Goal: Task Accomplishment & Management: Use online tool/utility

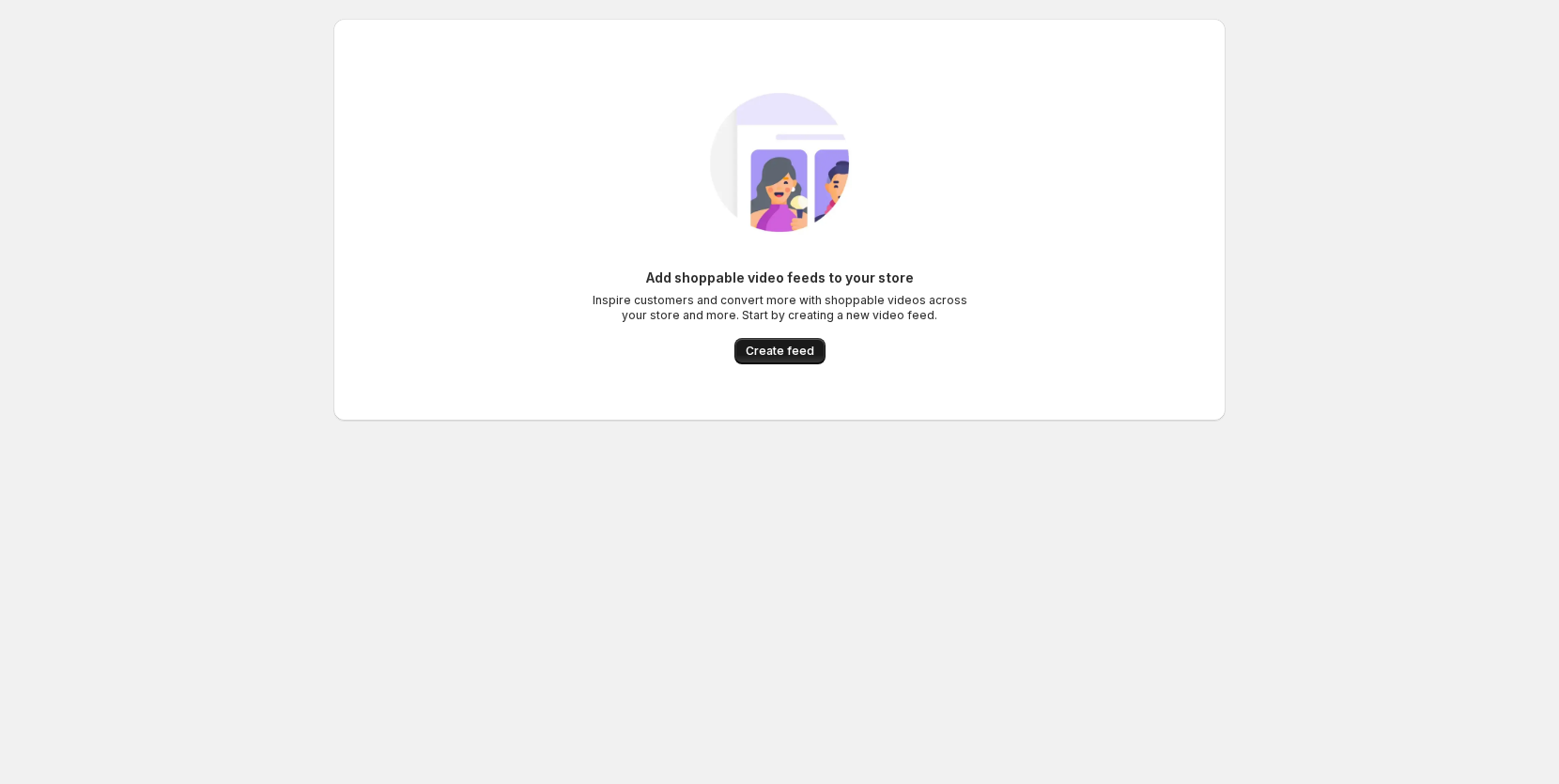
click at [780, 348] on span "Create feed" at bounding box center [780, 351] width 69 height 15
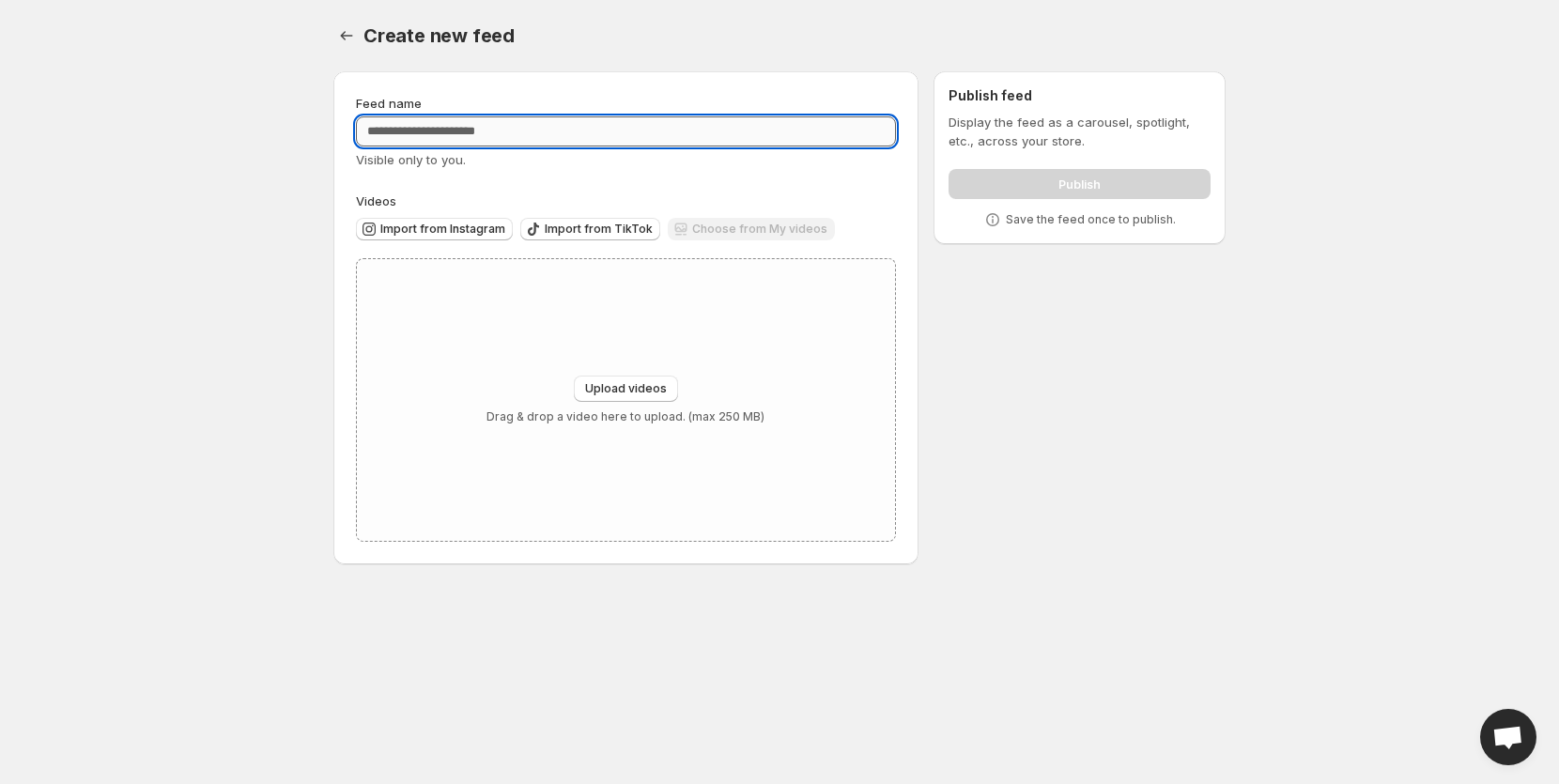
click at [503, 129] on input "Feed name" at bounding box center [625, 131] width 540 height 30
type input "*********"
click at [629, 229] on span "Import from TikTok" at bounding box center [598, 229] width 108 height 15
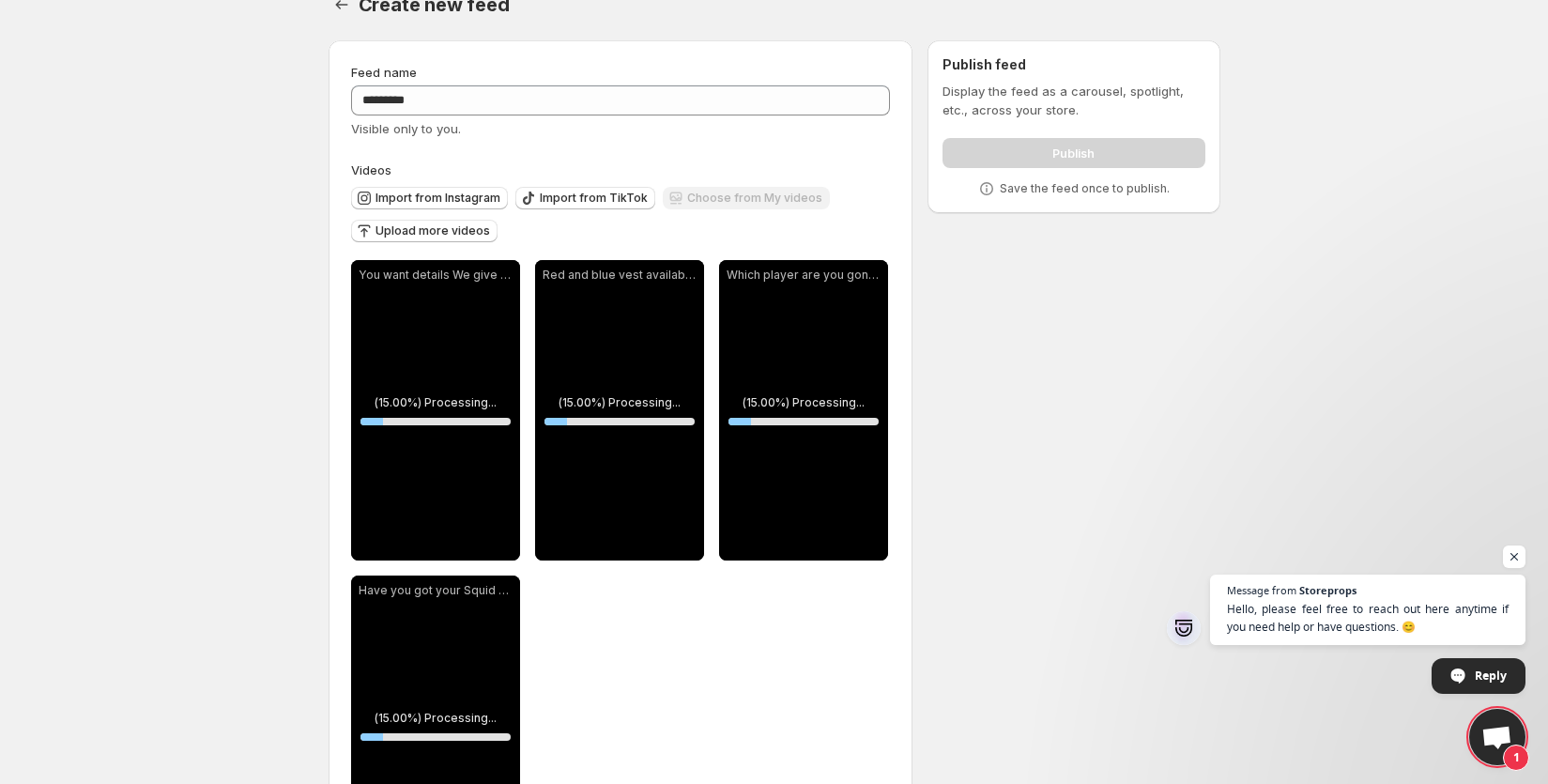
scroll to position [49, 0]
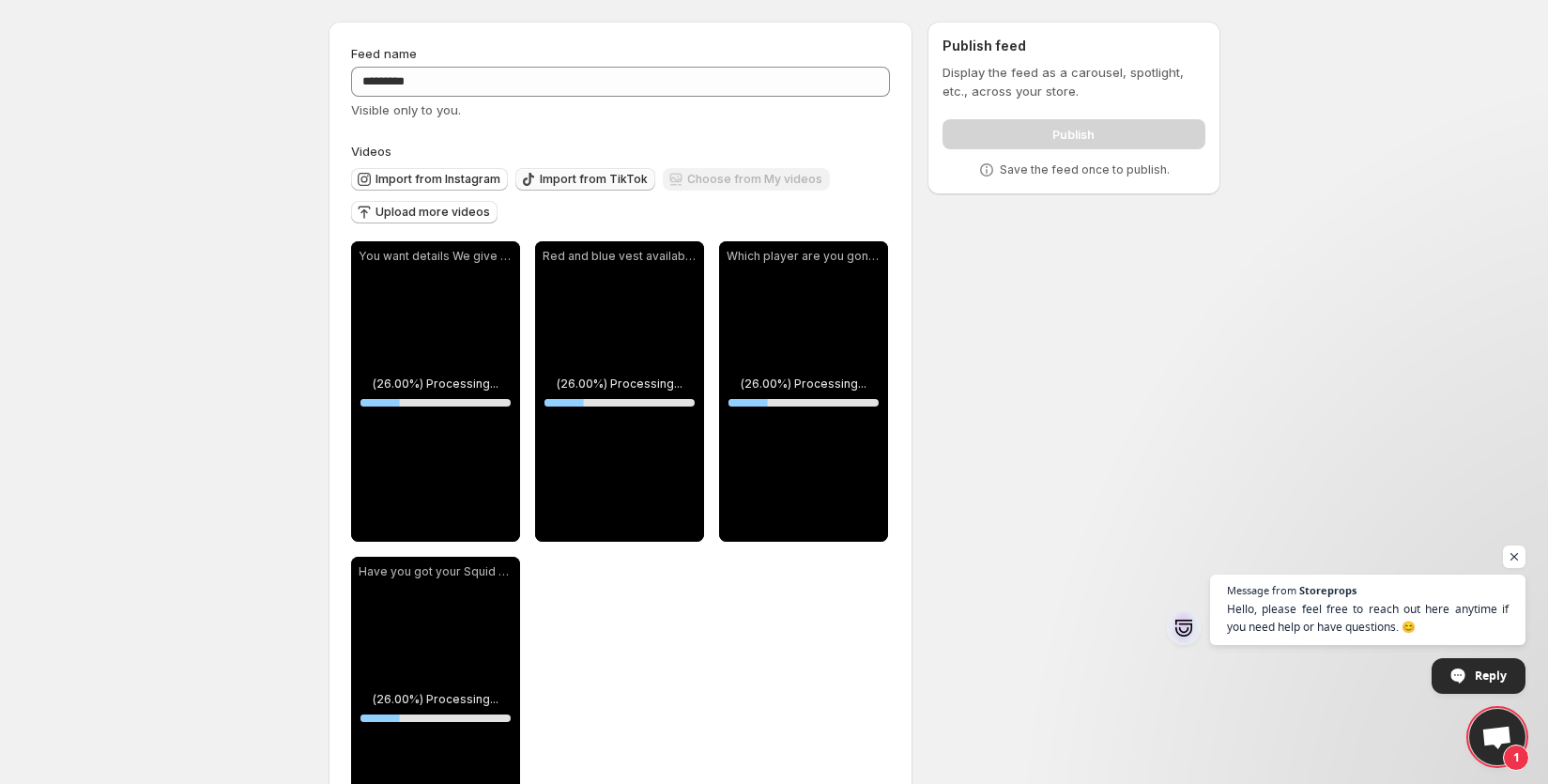
click at [601, 186] on span "Import from TikTok" at bounding box center [593, 178] width 108 height 15
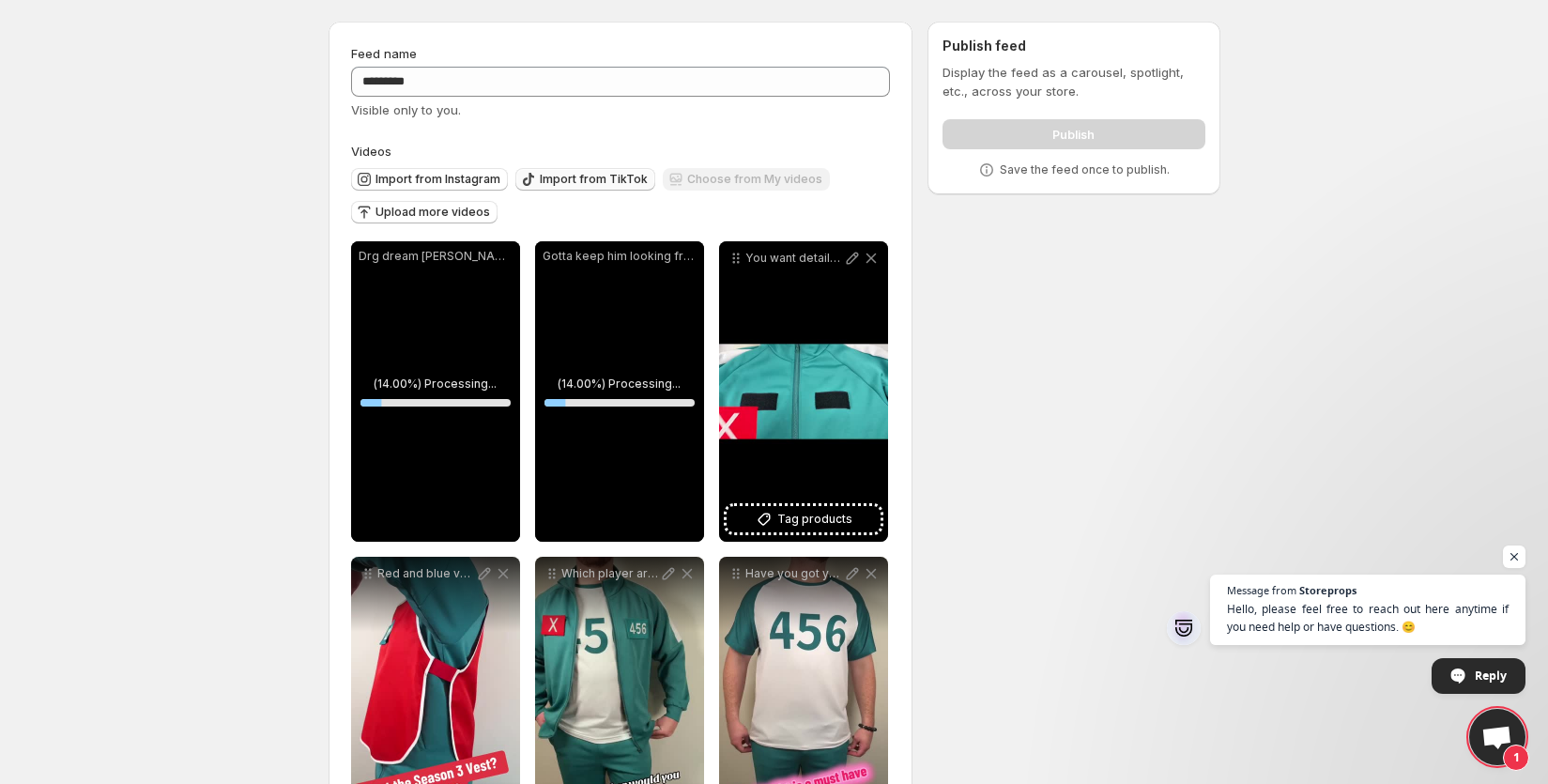
click at [546, 178] on span "Import from TikTok" at bounding box center [593, 178] width 108 height 15
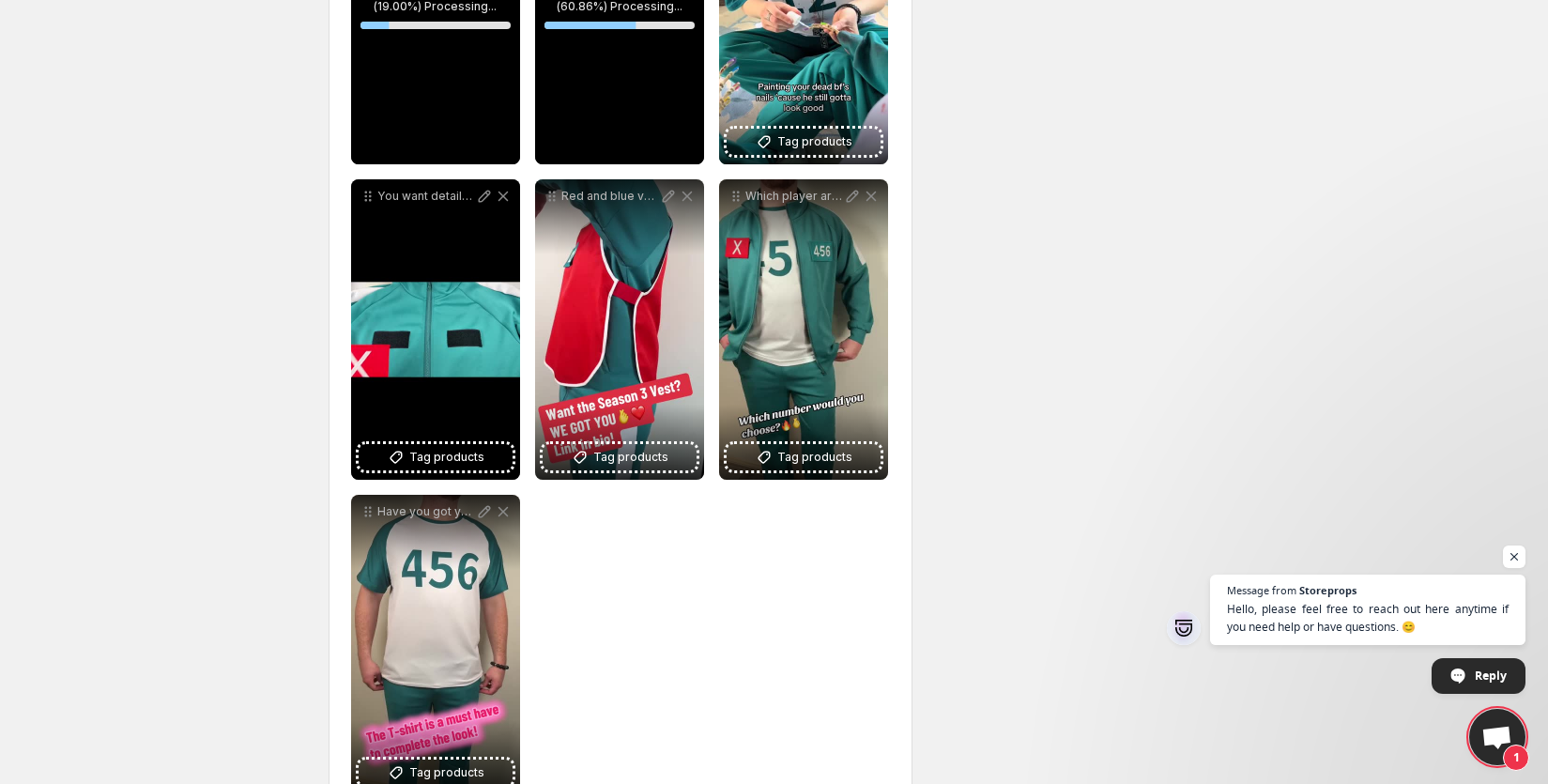
scroll to position [446, 0]
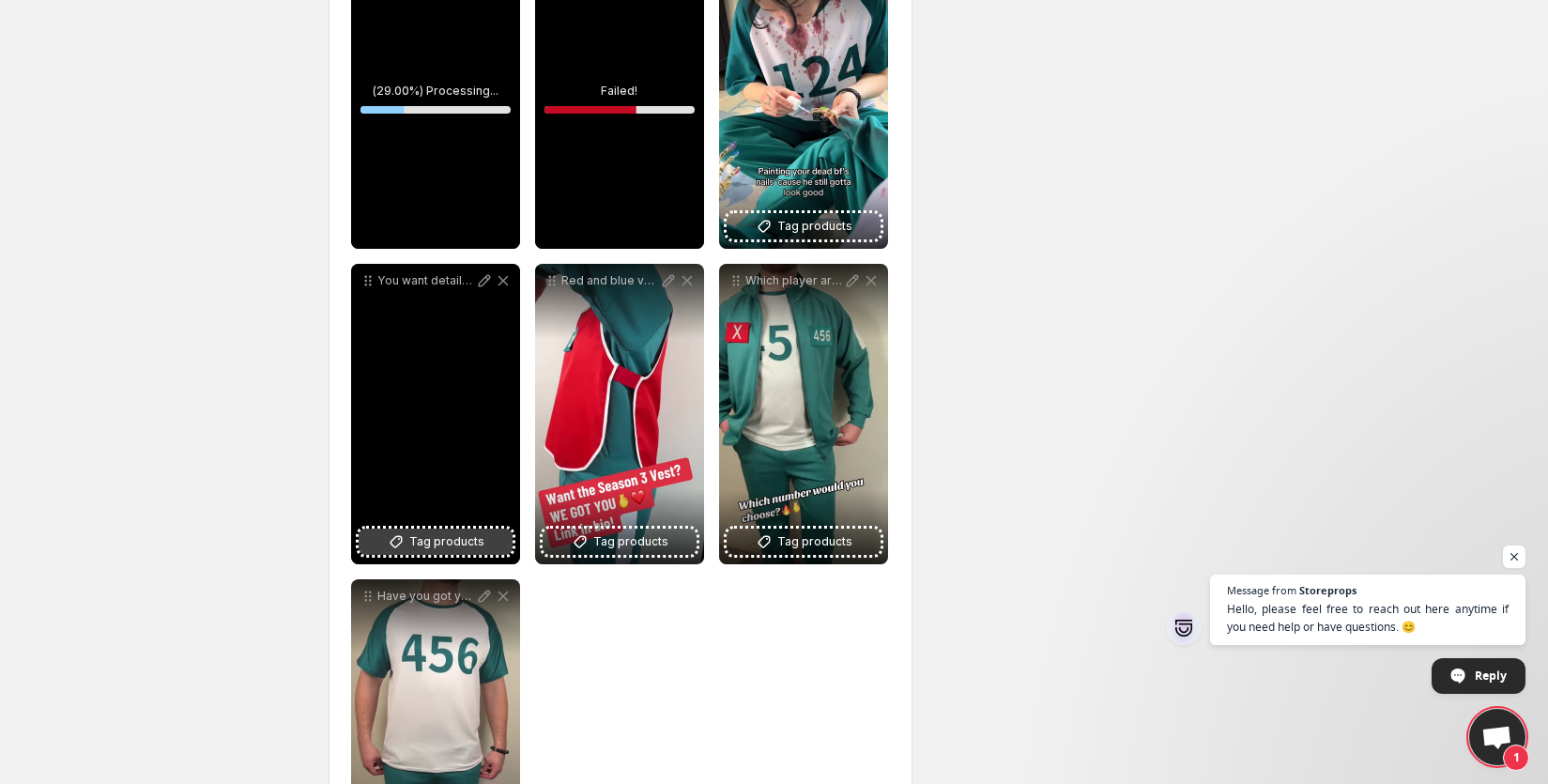
click at [485, 549] on button "Tag products" at bounding box center [435, 541] width 154 height 26
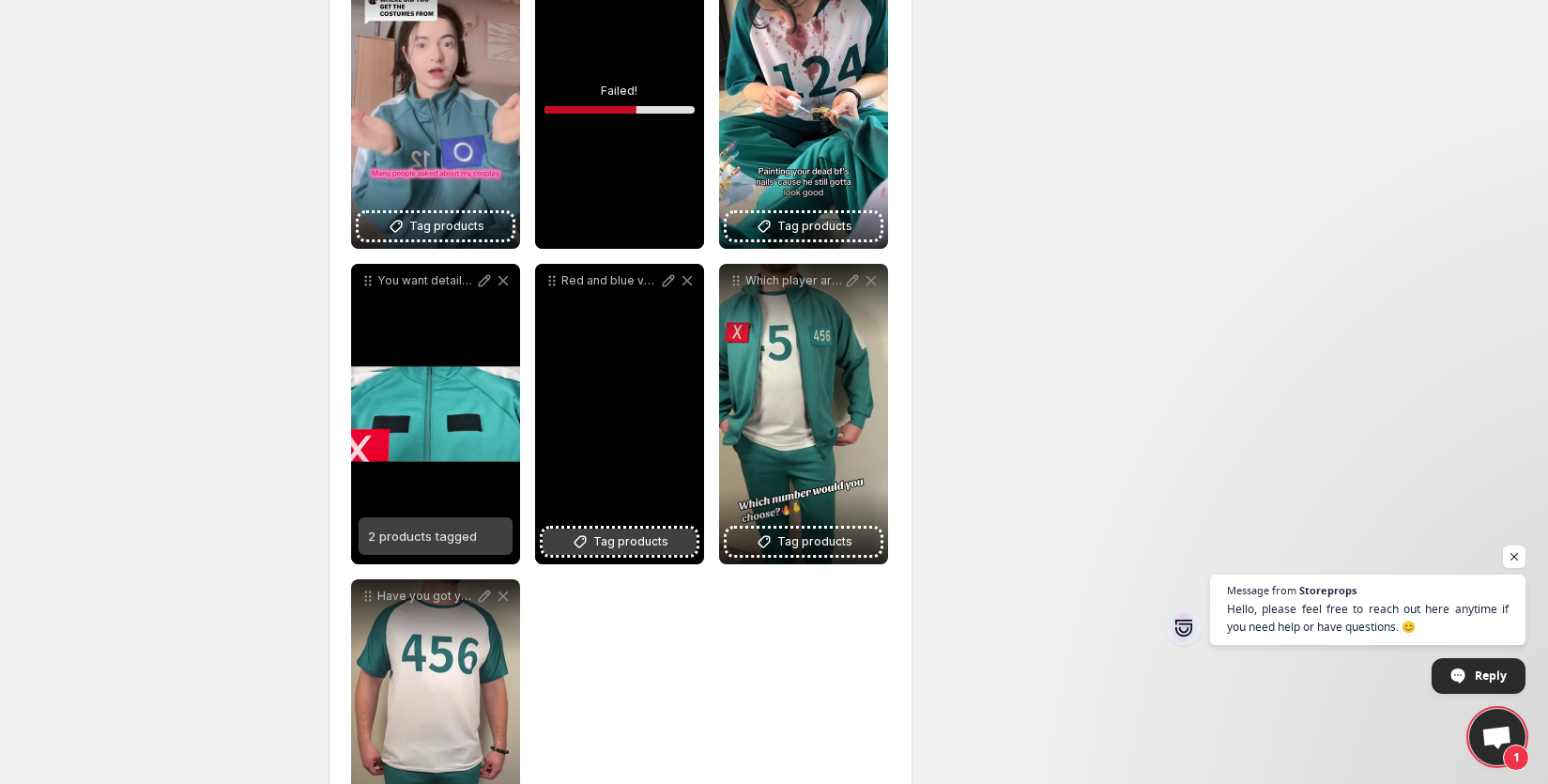
click at [655, 542] on span "Tag products" at bounding box center [630, 541] width 75 height 18
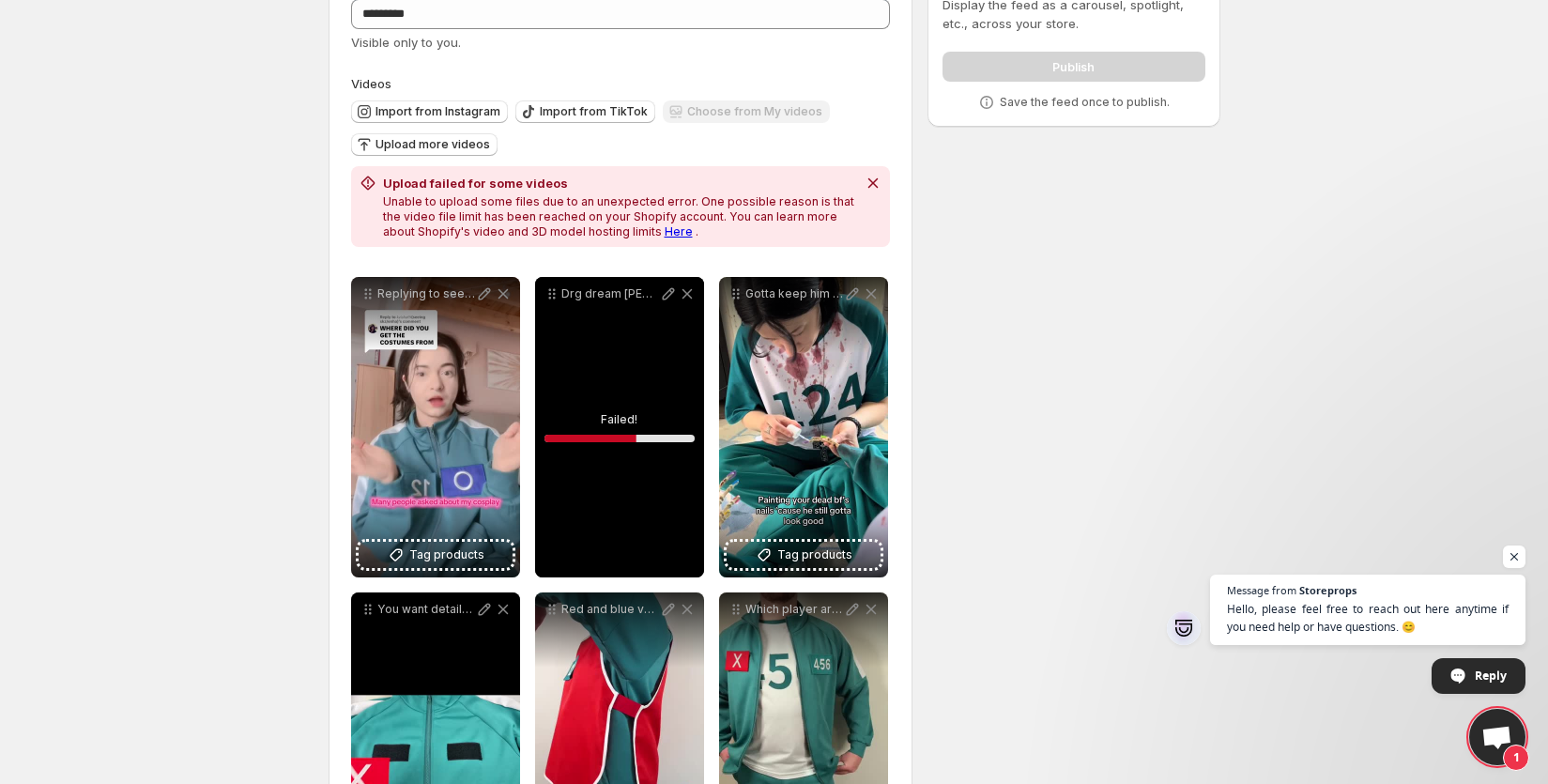
scroll to position [113, 0]
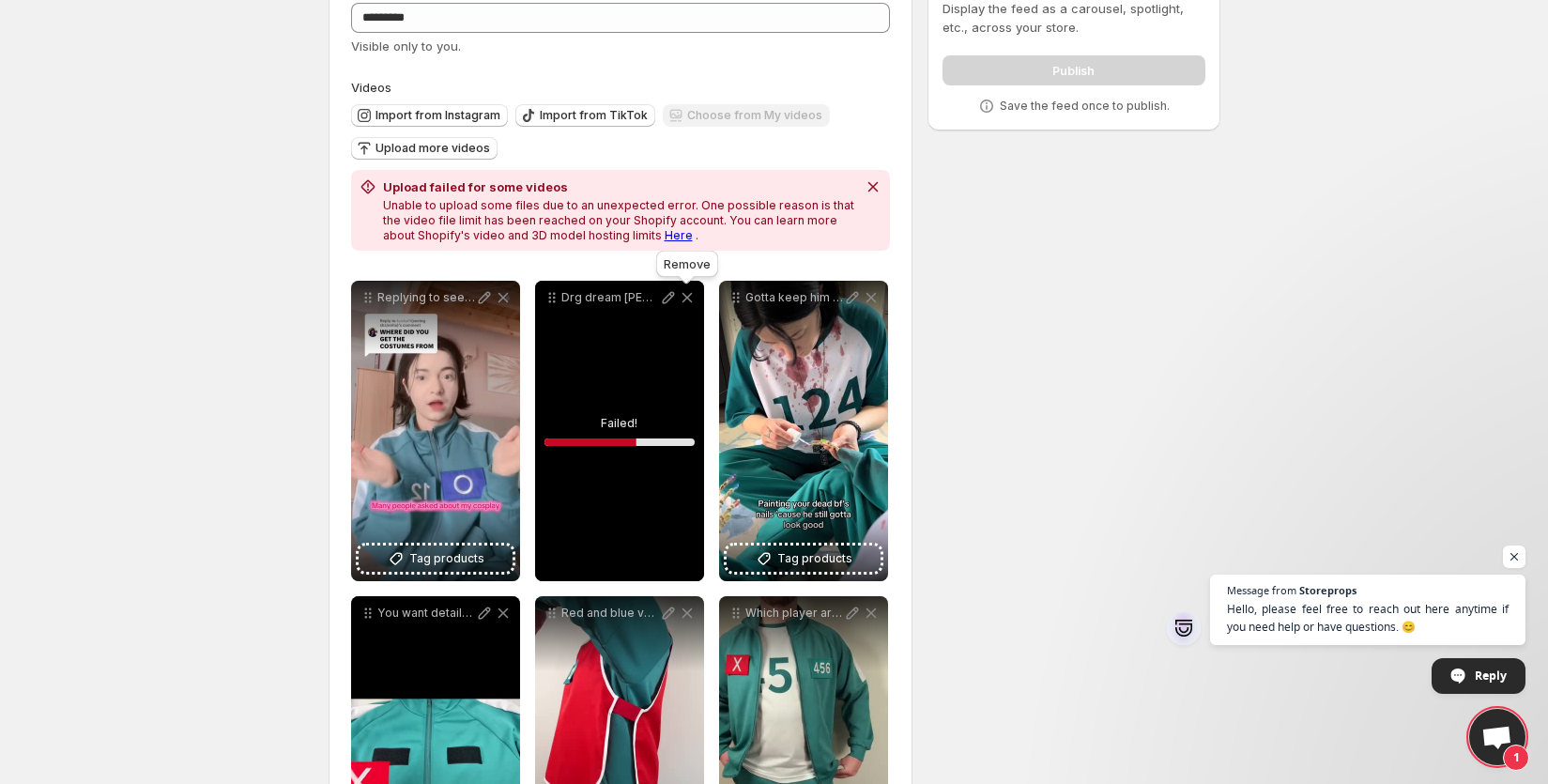
click at [685, 300] on icon at bounding box center [686, 297] width 18 height 18
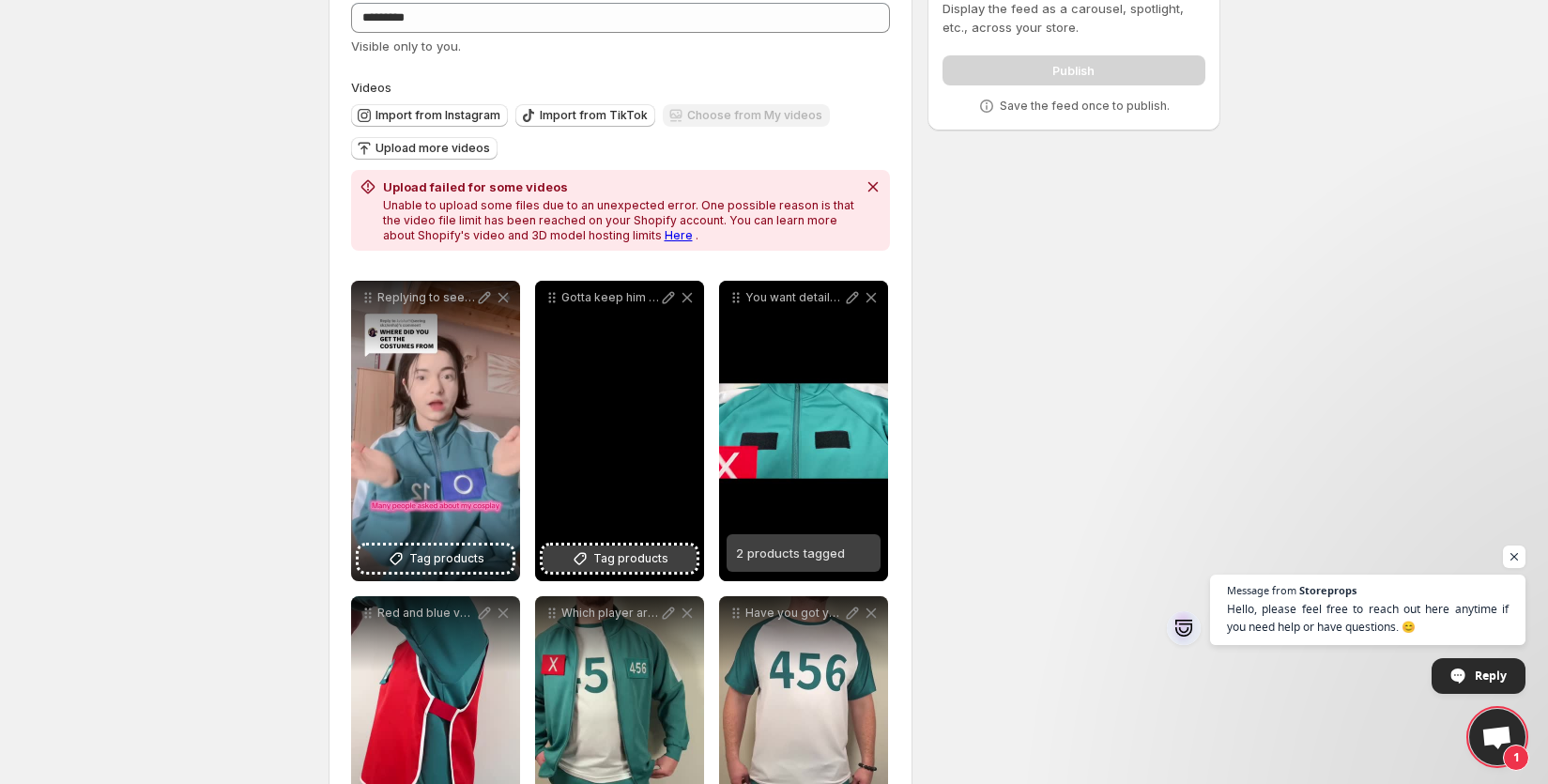
click at [649, 563] on span "Tag products" at bounding box center [630, 558] width 75 height 18
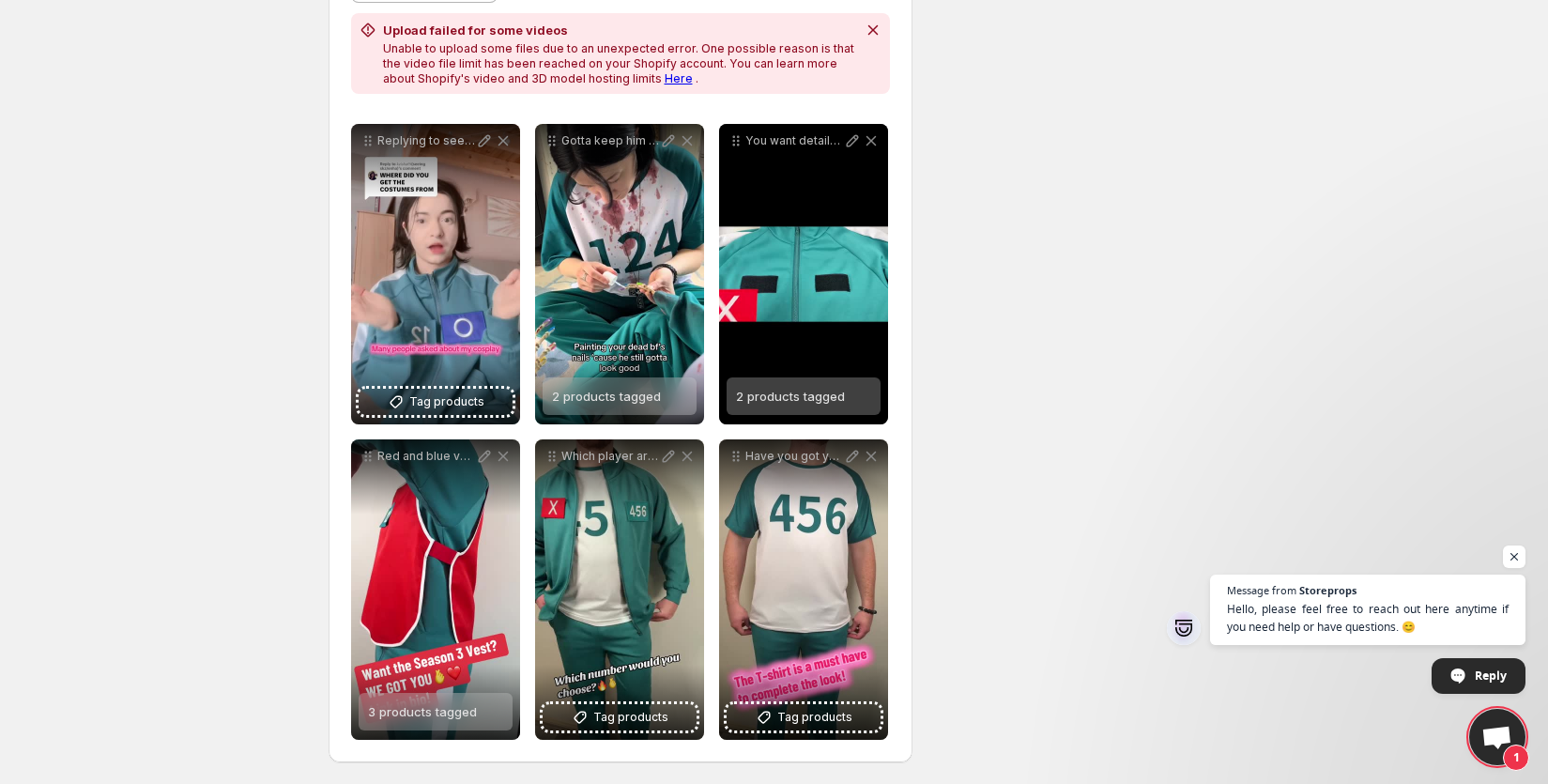
scroll to position [271, 0]
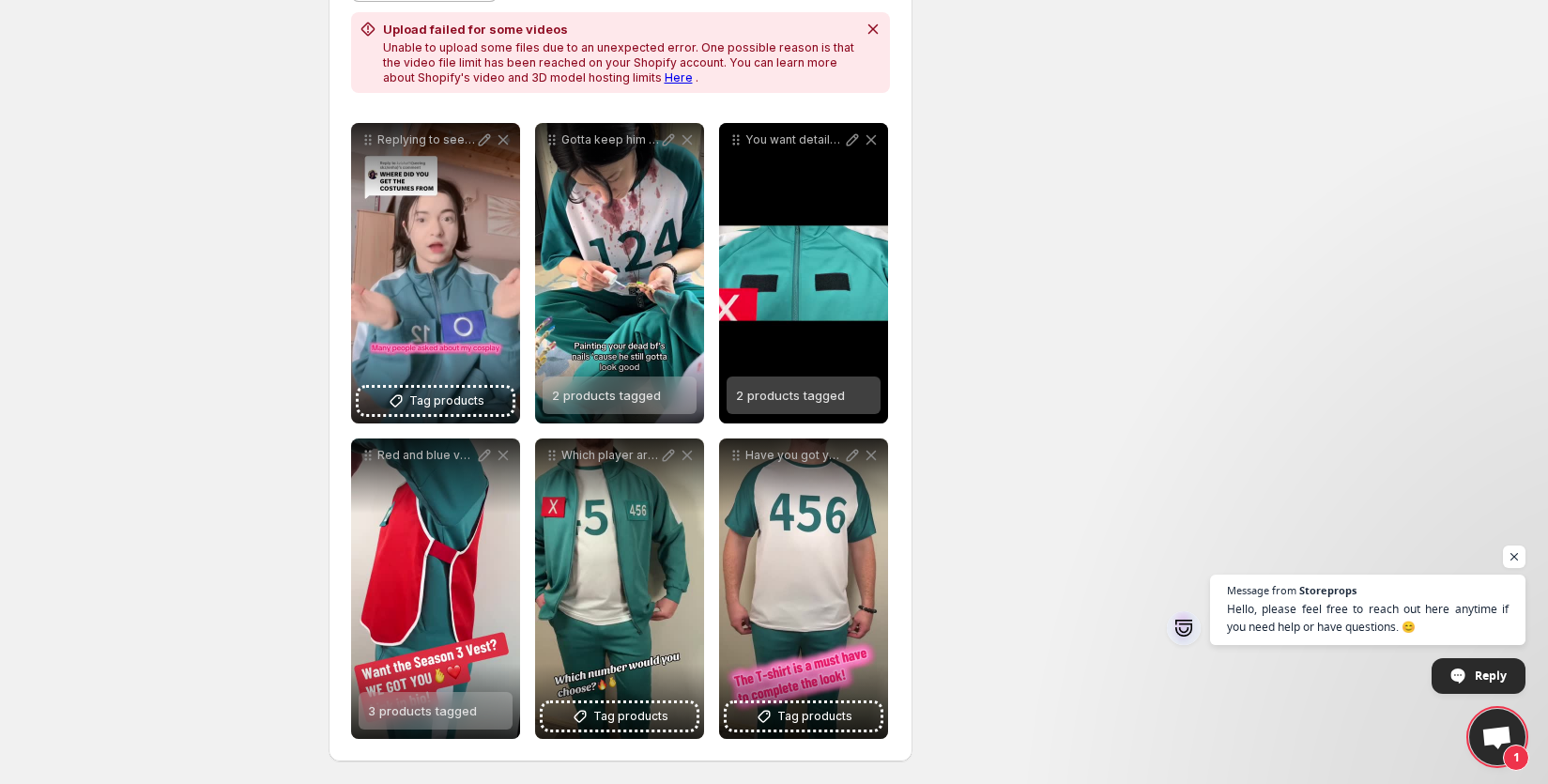
click at [486, 416] on div "Replying to seeing skzenha thank you Lulus Costume Store Use the link in my bio…" at bounding box center [435, 273] width 169 height 300
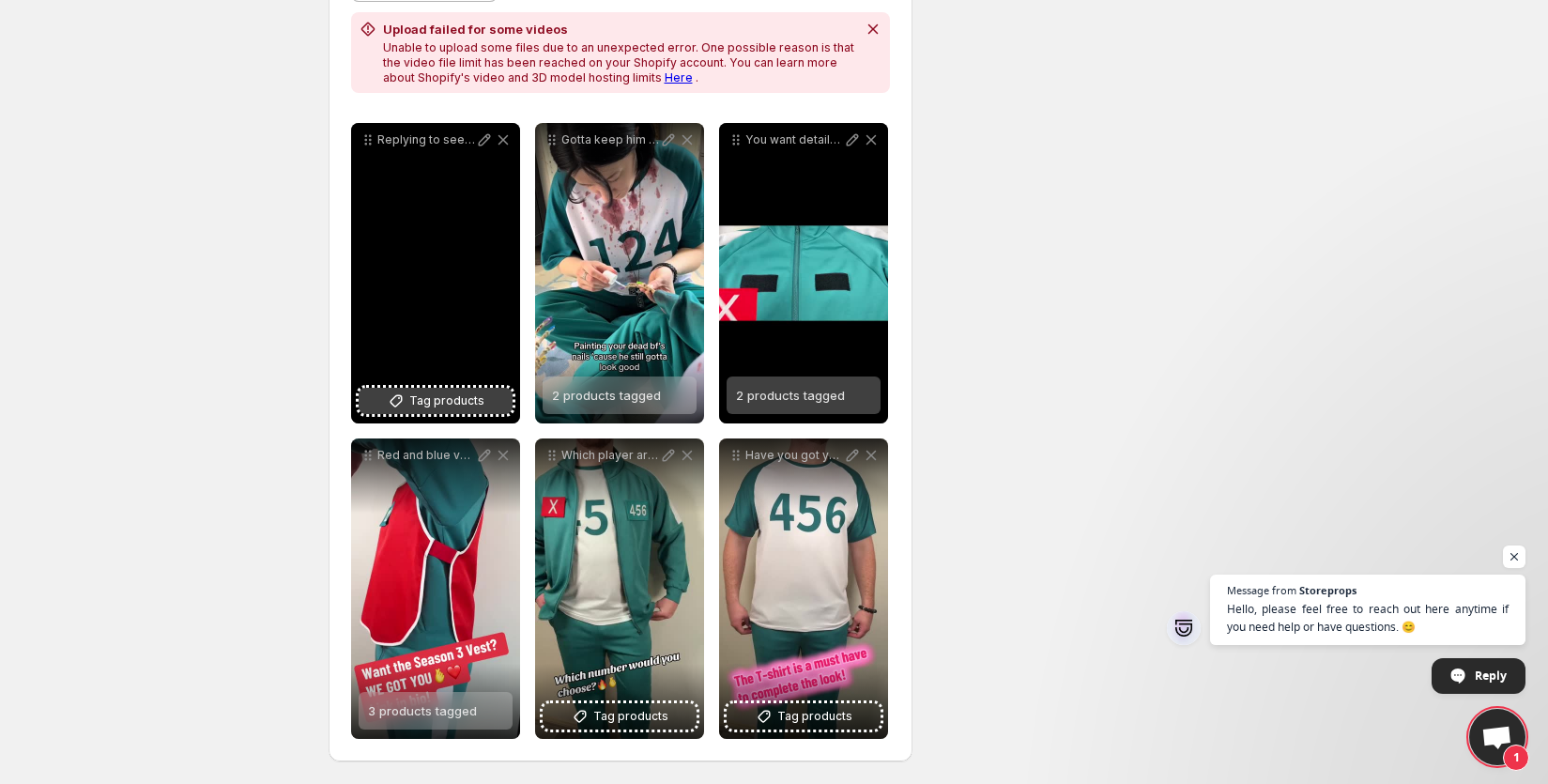
click at [478, 403] on span "Tag products" at bounding box center [446, 400] width 75 height 18
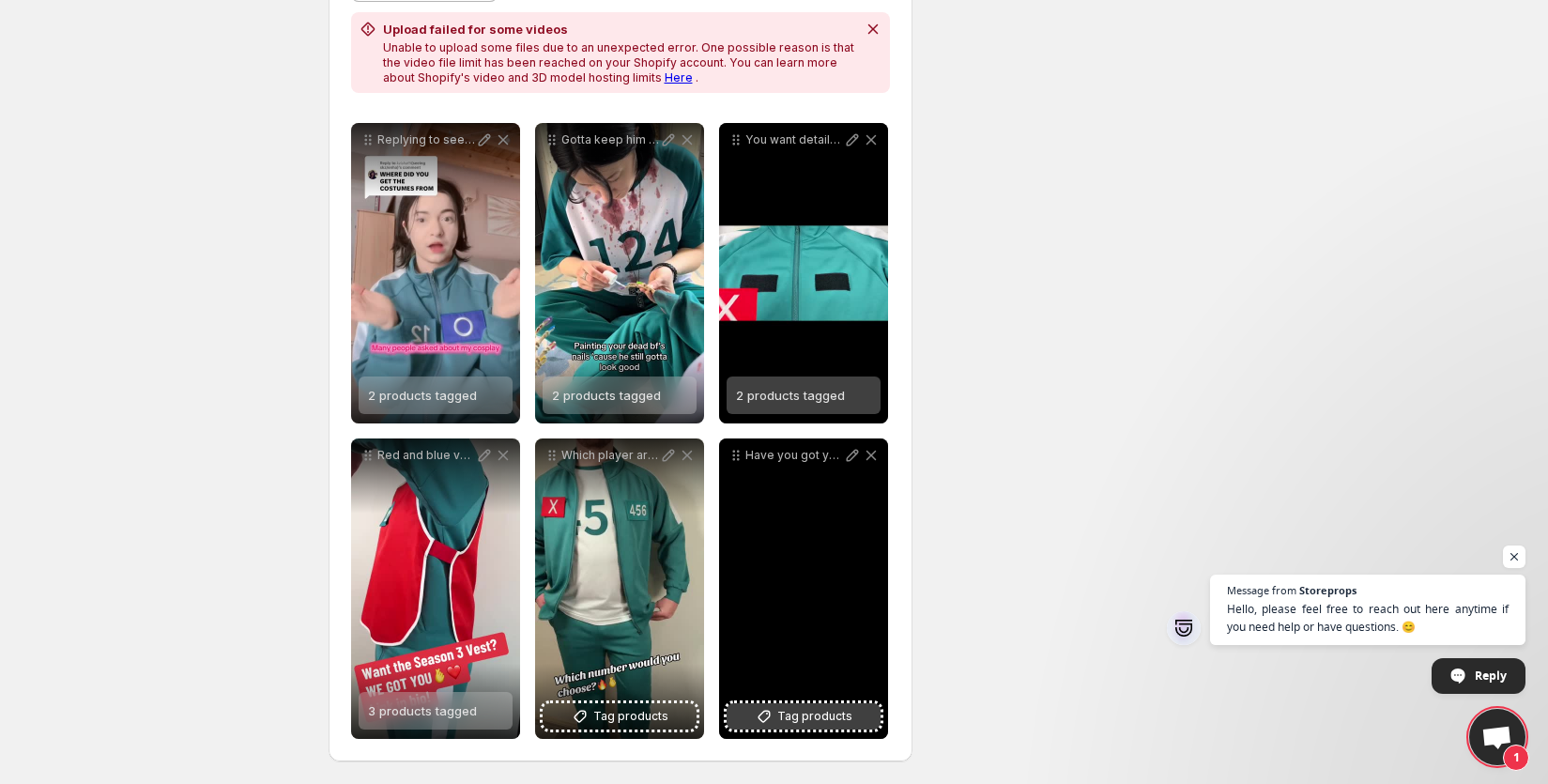
click at [845, 720] on span "Tag products" at bounding box center [814, 715] width 75 height 18
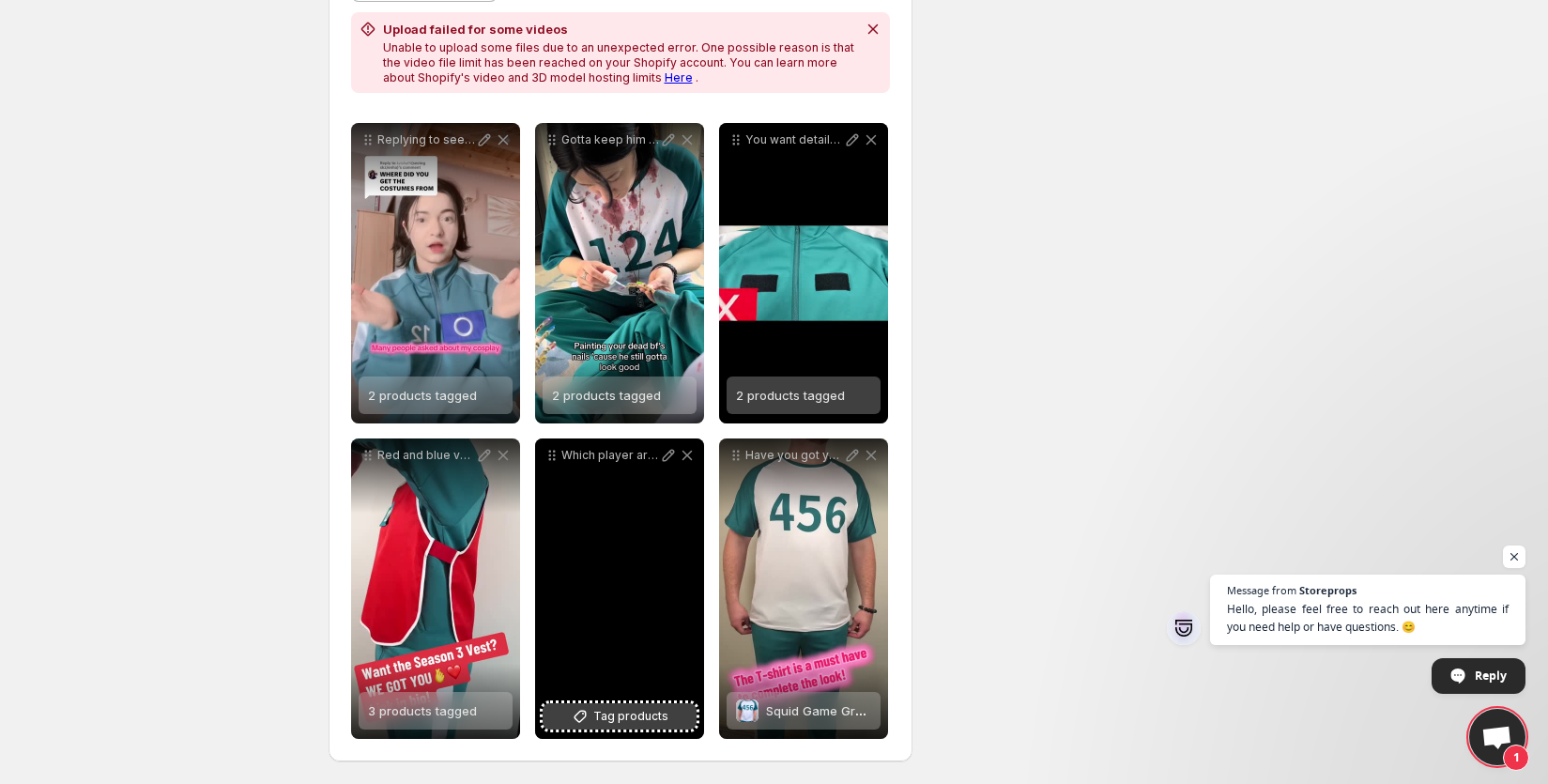
click at [650, 716] on span "Tag products" at bounding box center [630, 715] width 75 height 18
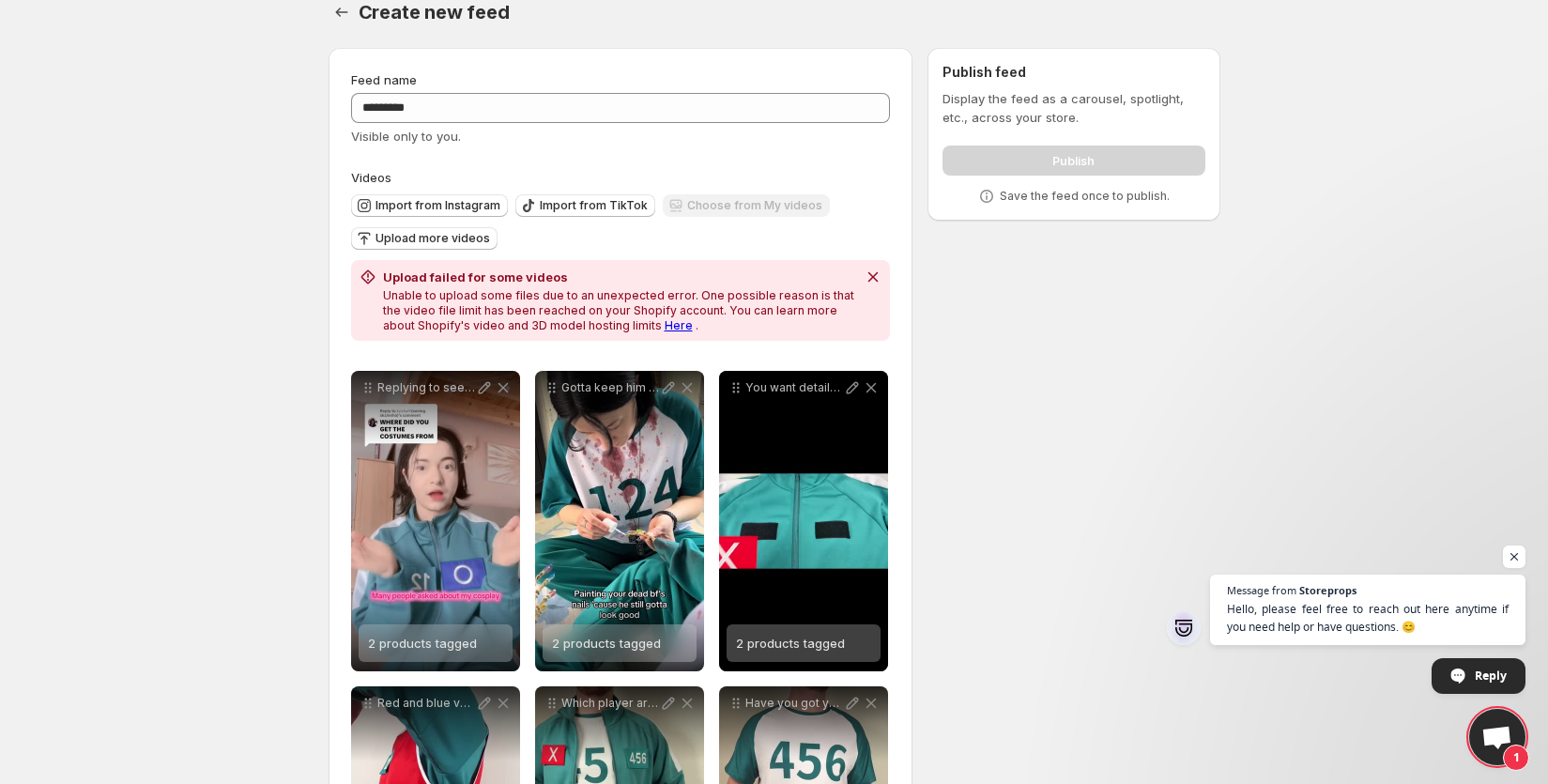
scroll to position [45, 0]
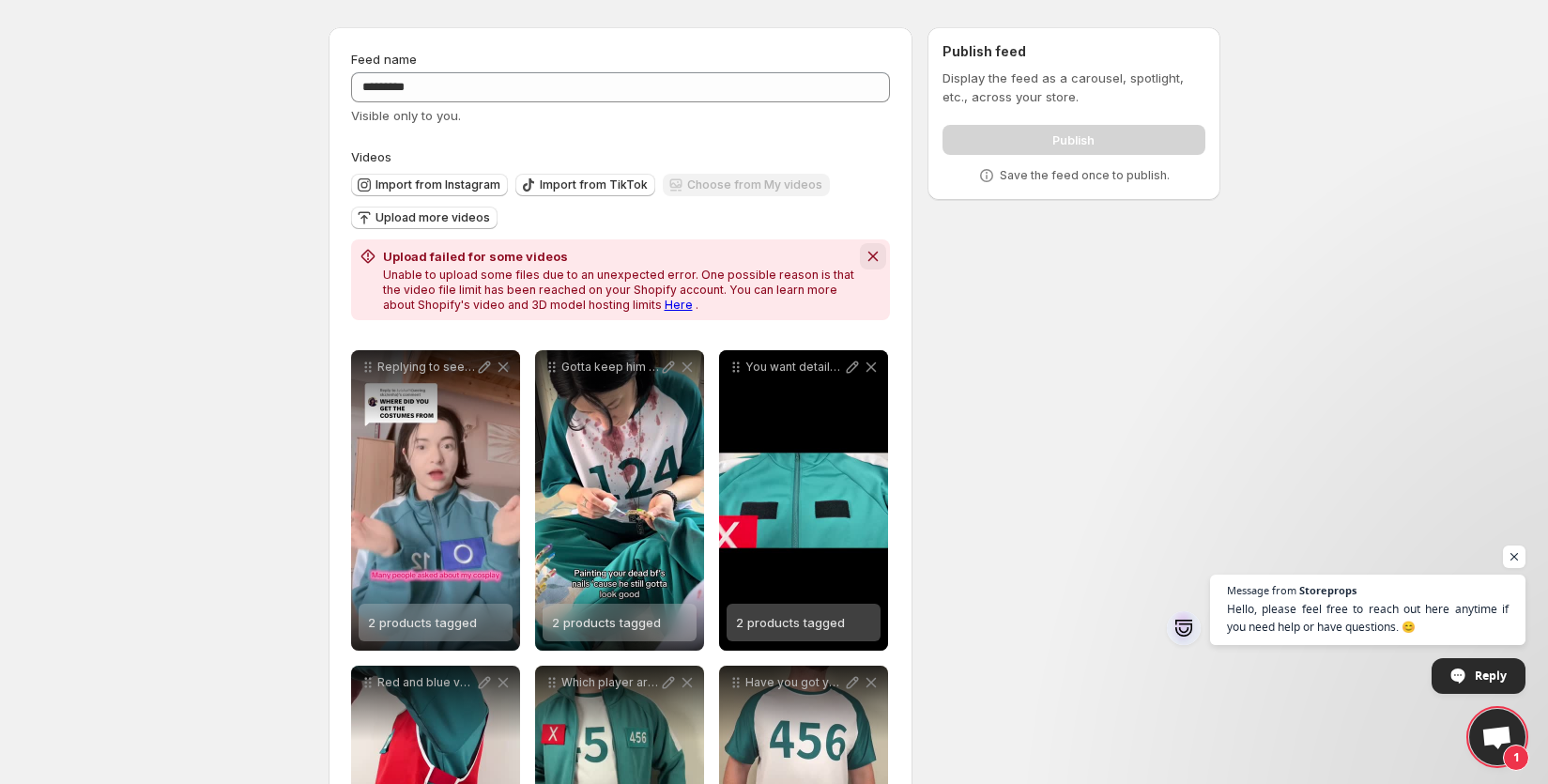
click at [870, 250] on icon "Dismiss notification" at bounding box center [872, 256] width 18 height 18
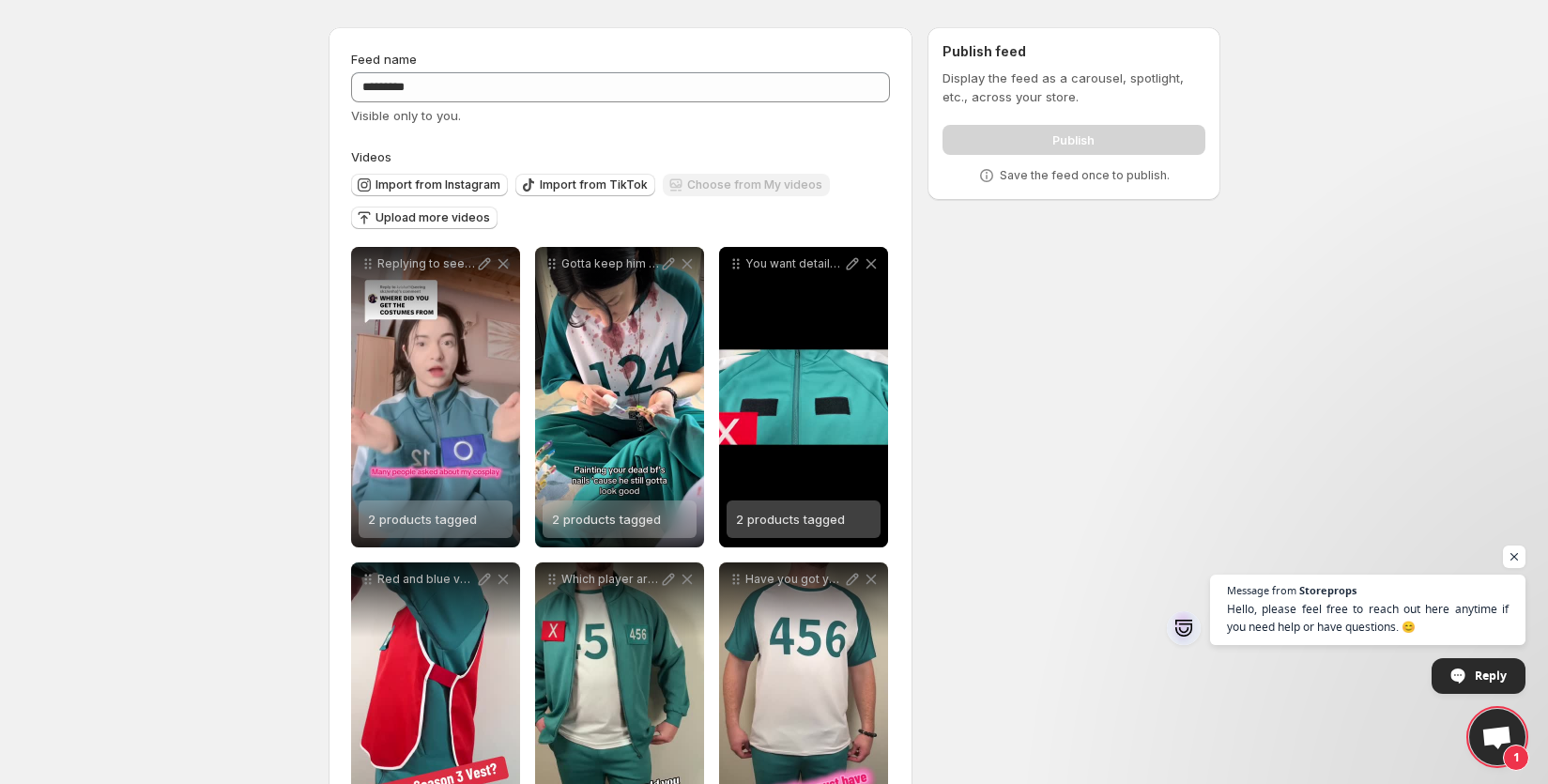
click at [970, 388] on div "**********" at bounding box center [768, 460] width 907 height 895
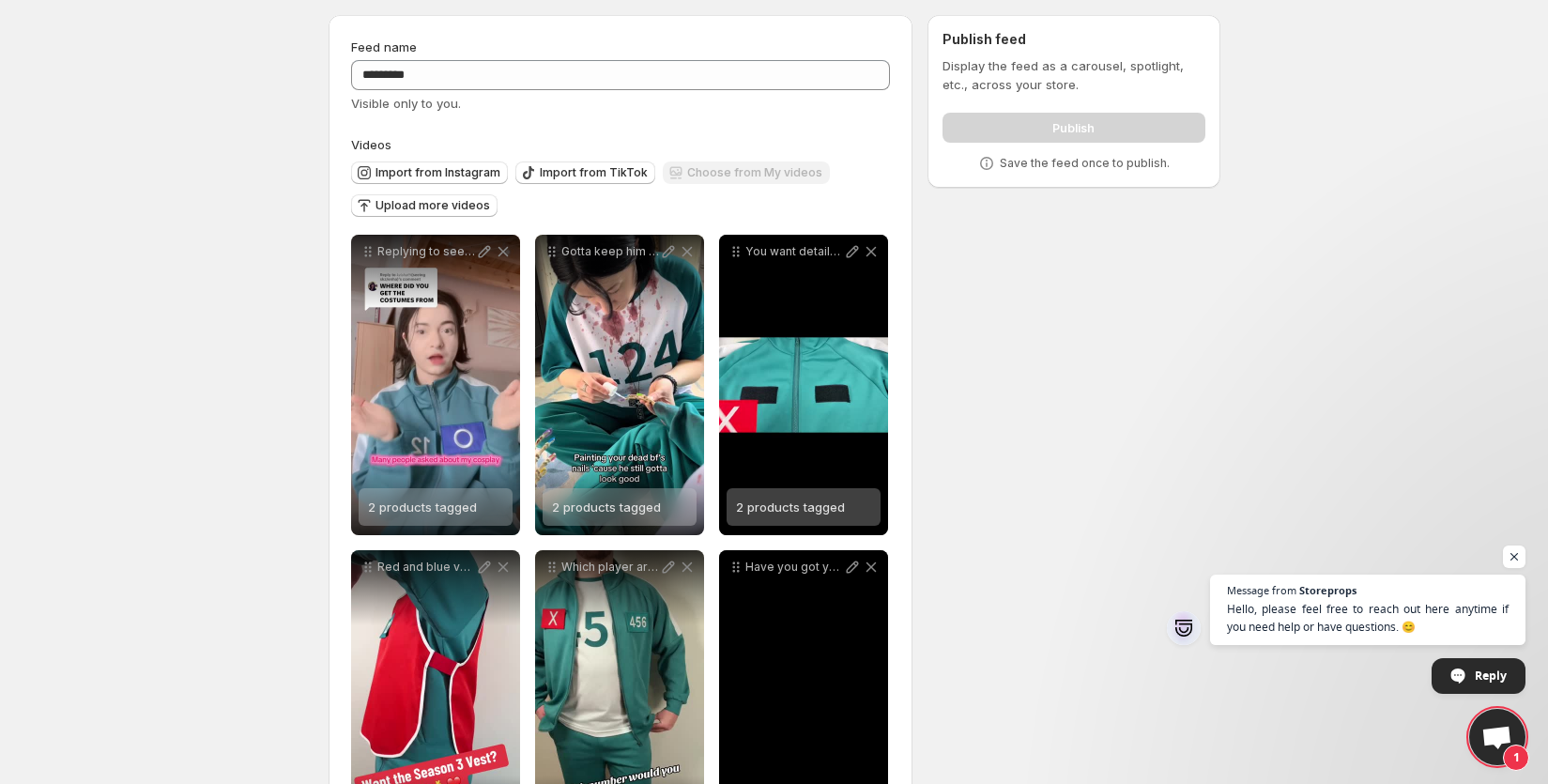
scroll to position [0, 0]
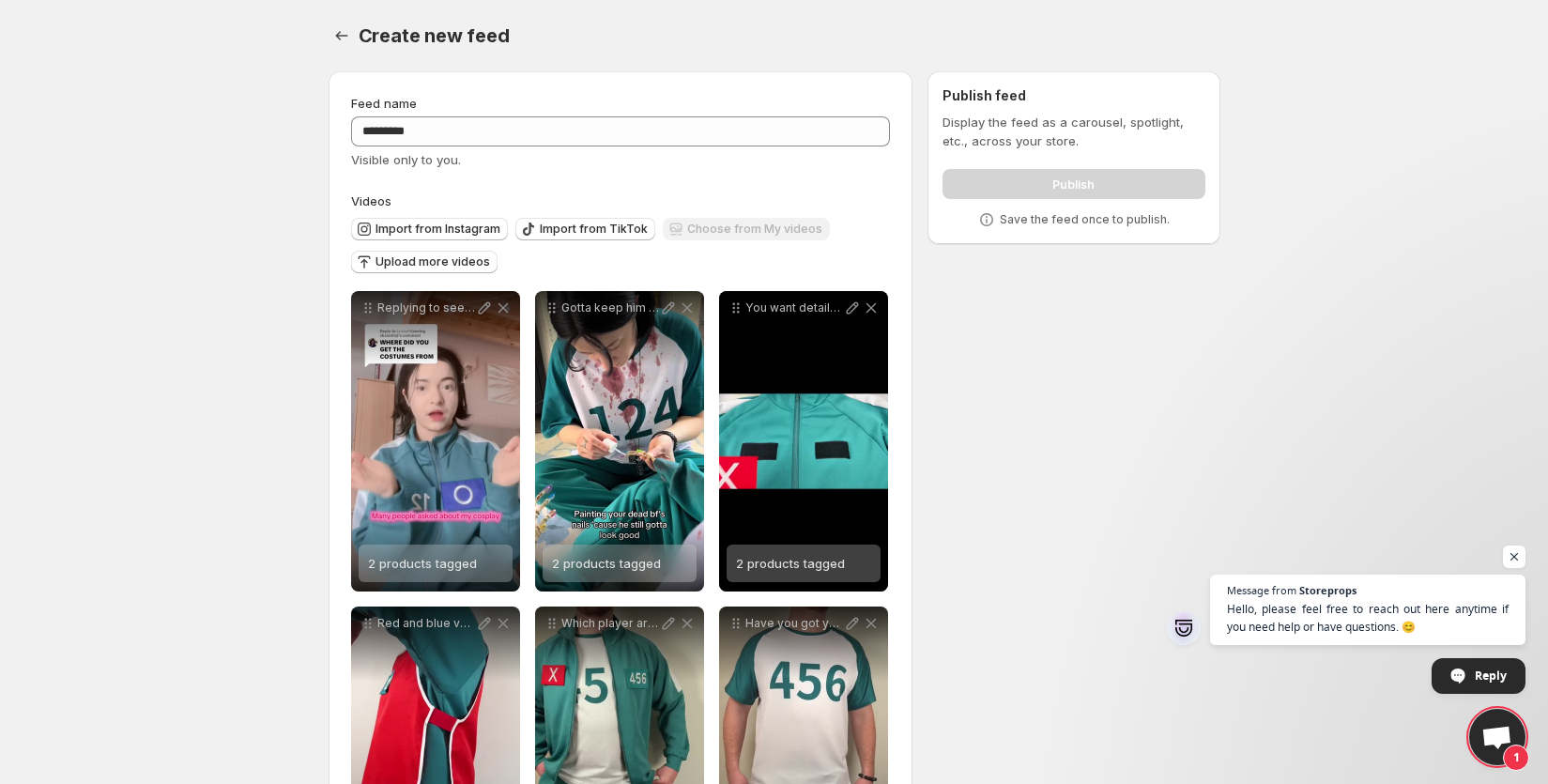
click at [1027, 110] on div "Publish feed Display the feed as a carousel, spotlight, etc., across your store…" at bounding box center [1073, 157] width 262 height 142
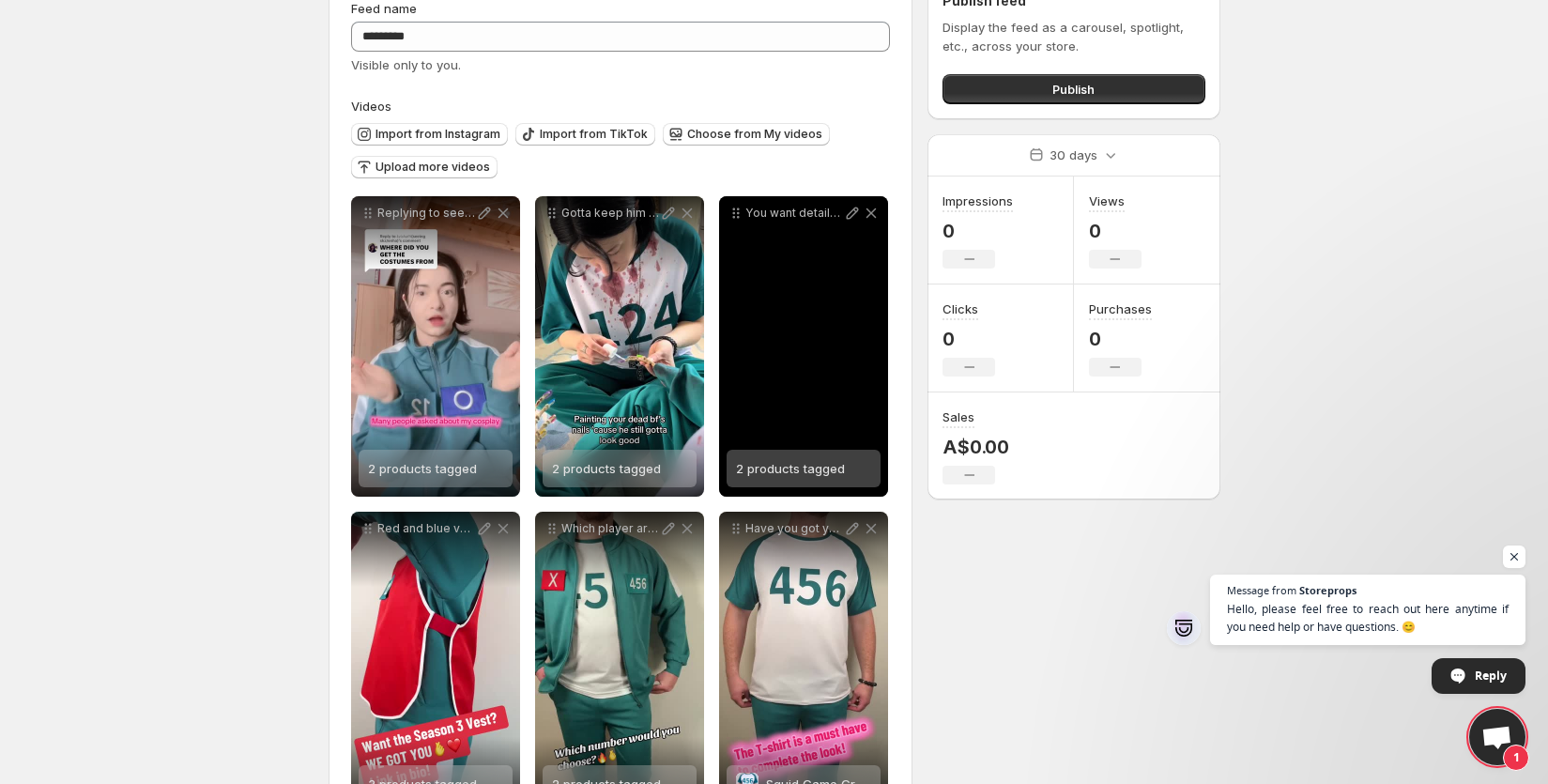
scroll to position [16, 0]
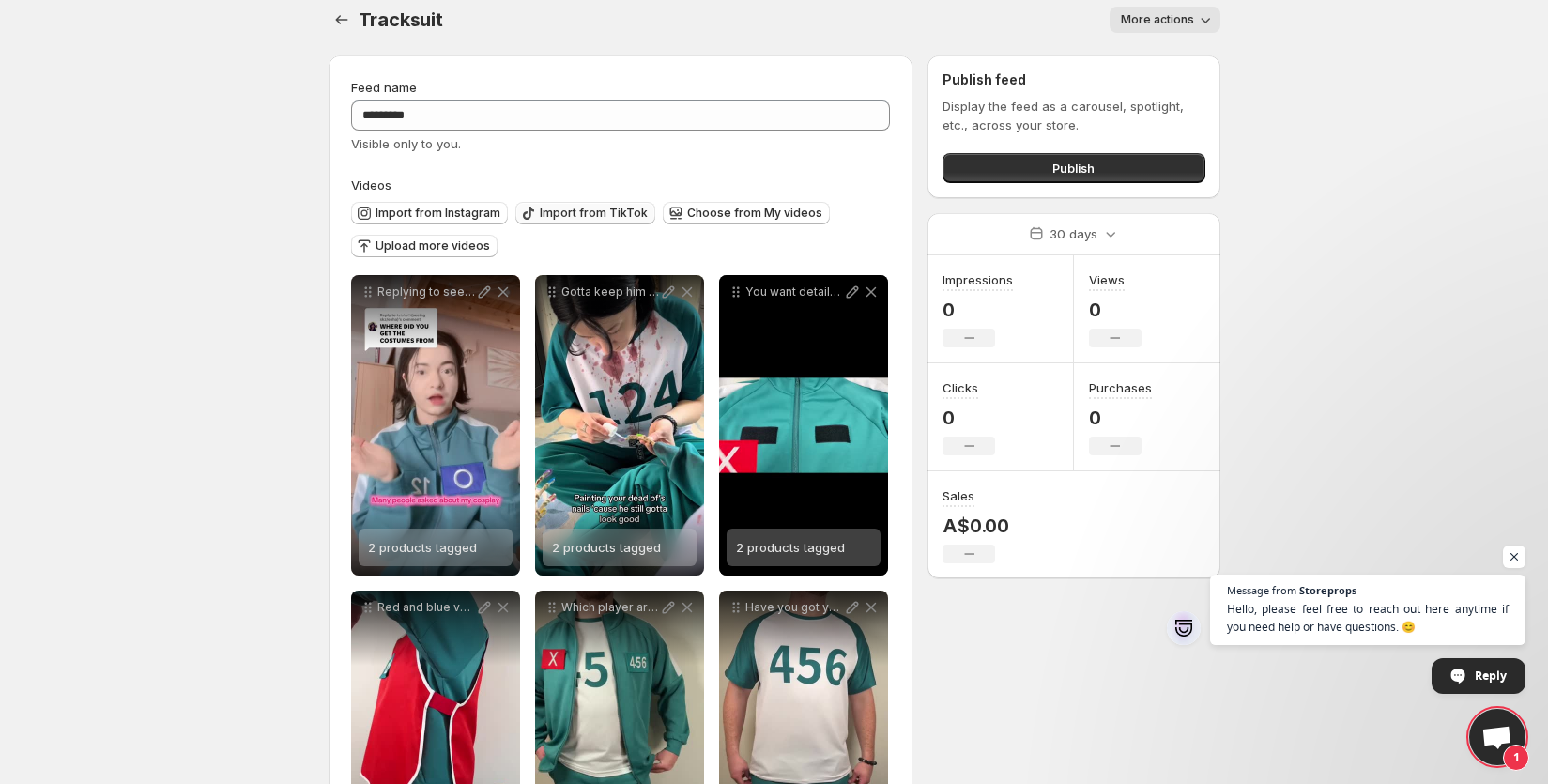
click at [534, 213] on button "Import from TikTok" at bounding box center [585, 212] width 140 height 22
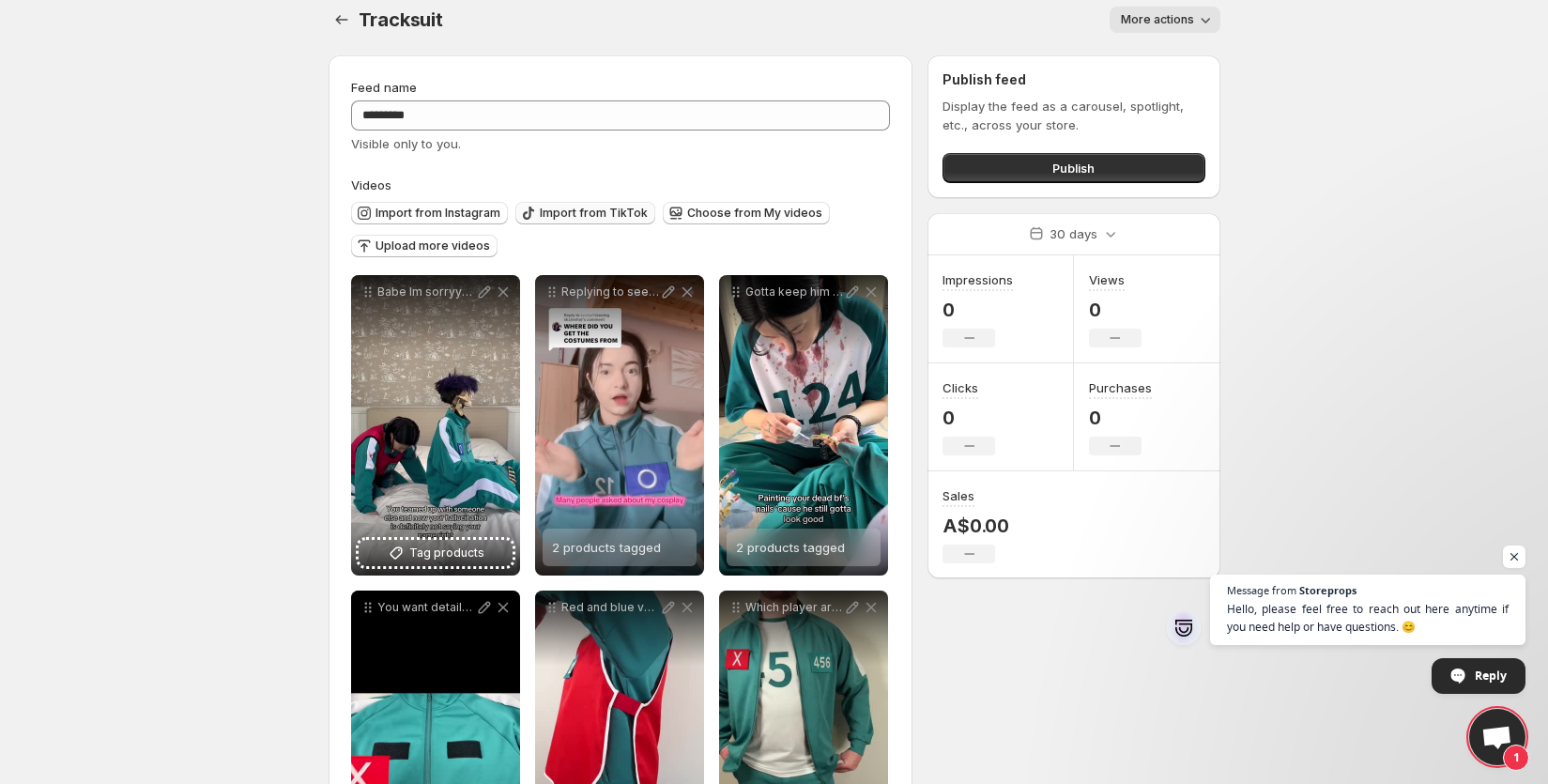
click at [607, 214] on span "Import from TikTok" at bounding box center [593, 212] width 108 height 15
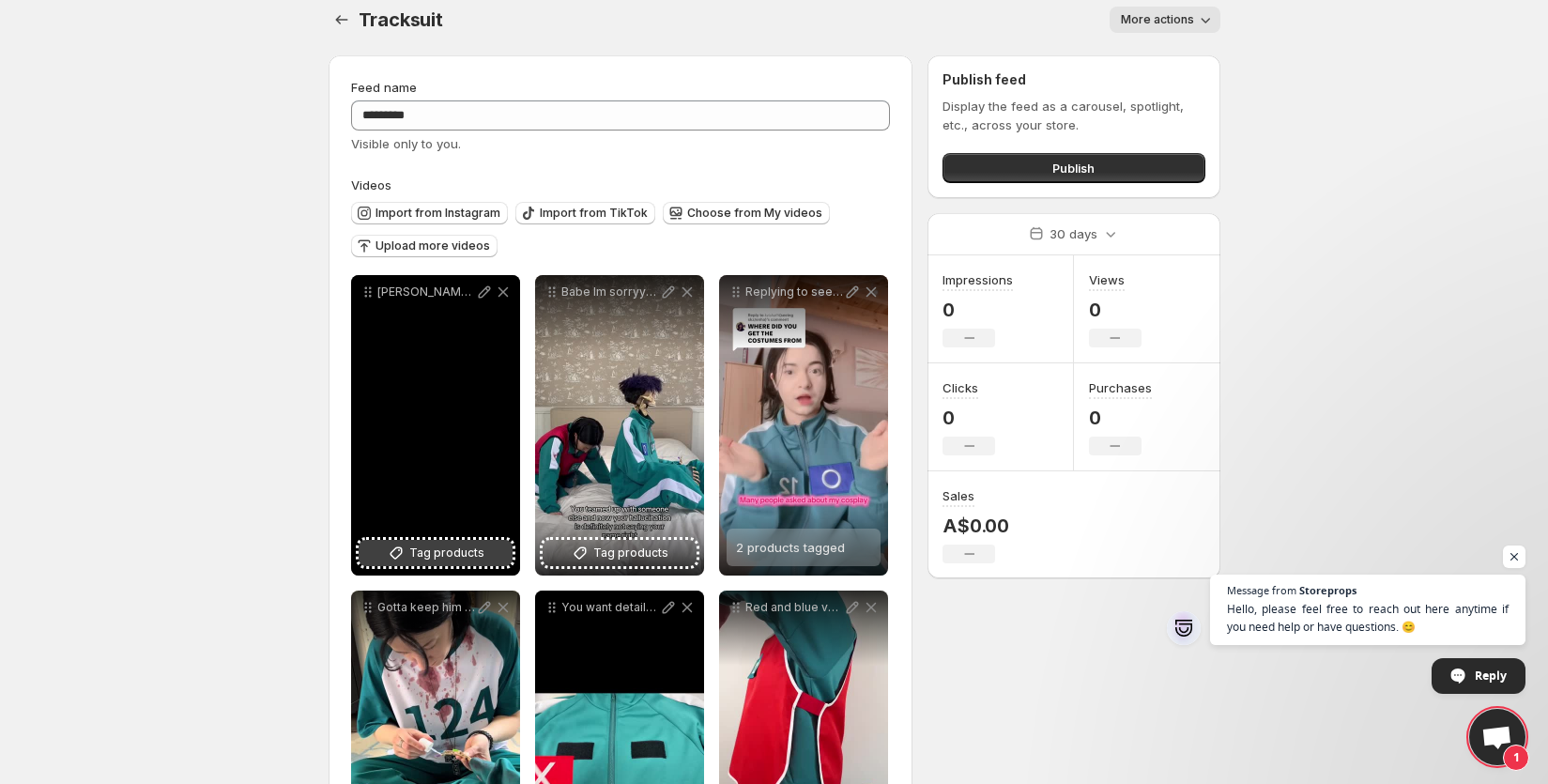
click at [446, 550] on span "Tag products" at bounding box center [446, 552] width 75 height 18
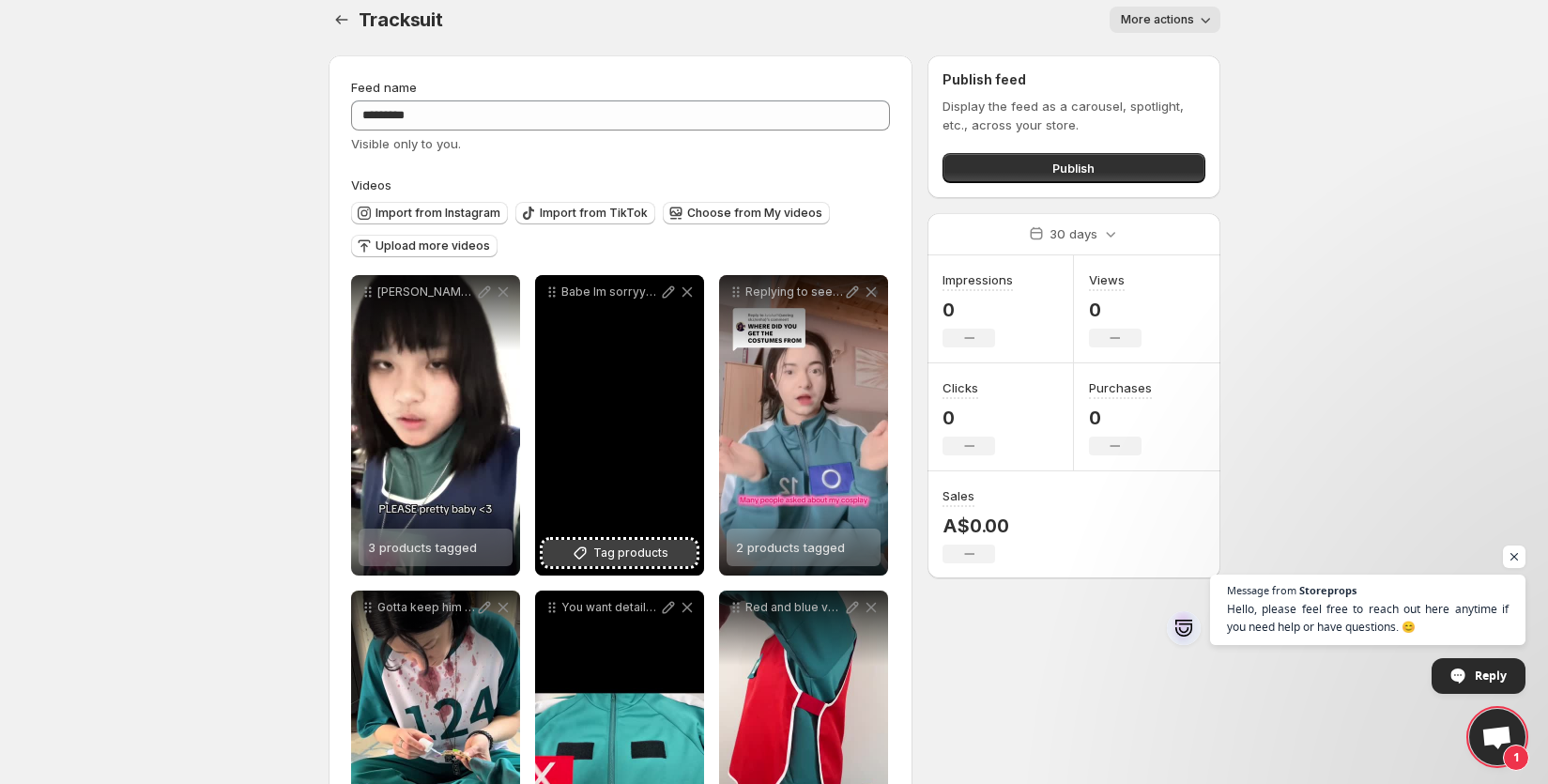
click at [660, 549] on span "Tag products" at bounding box center [630, 552] width 75 height 18
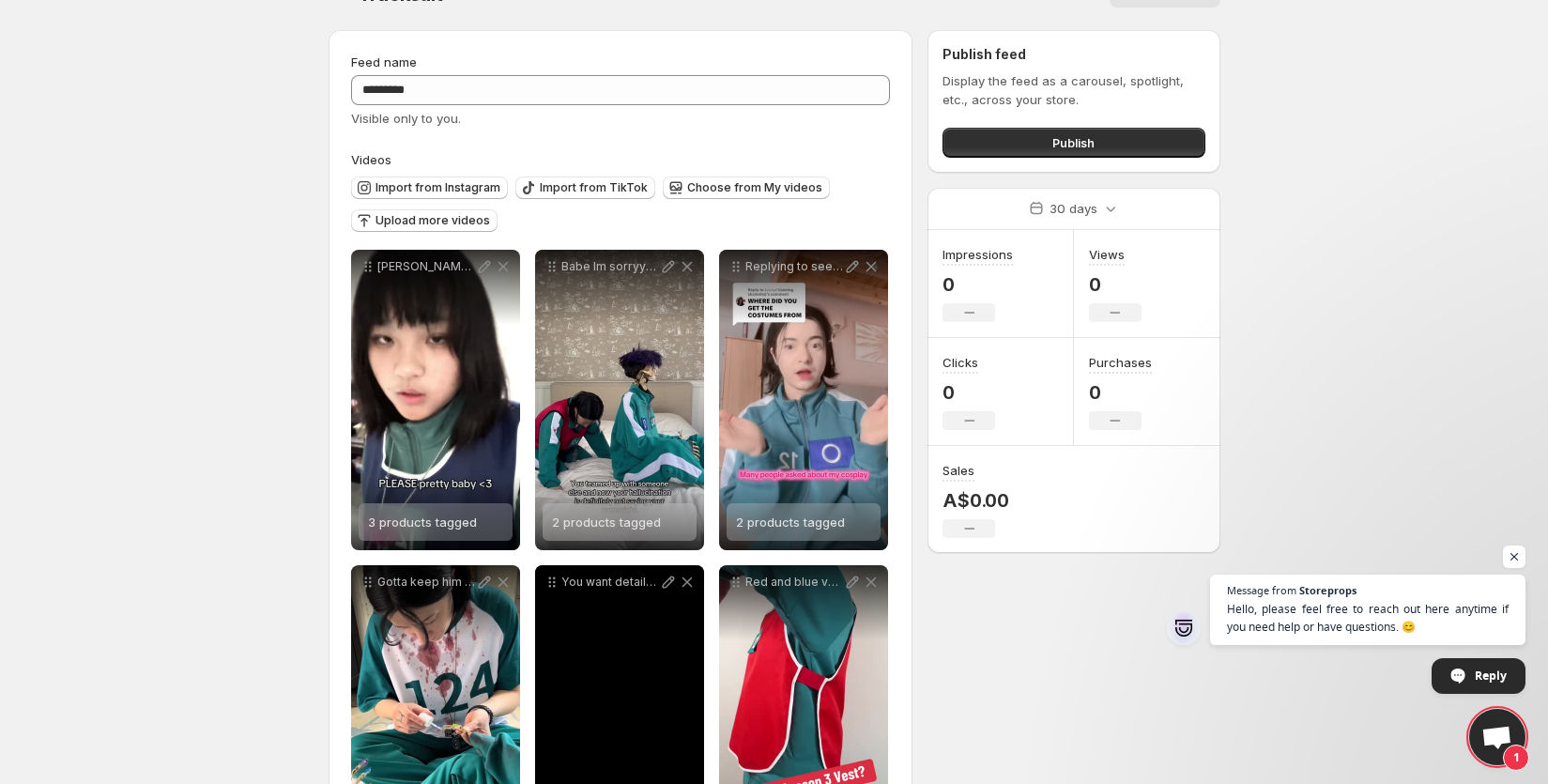
scroll to position [0, 0]
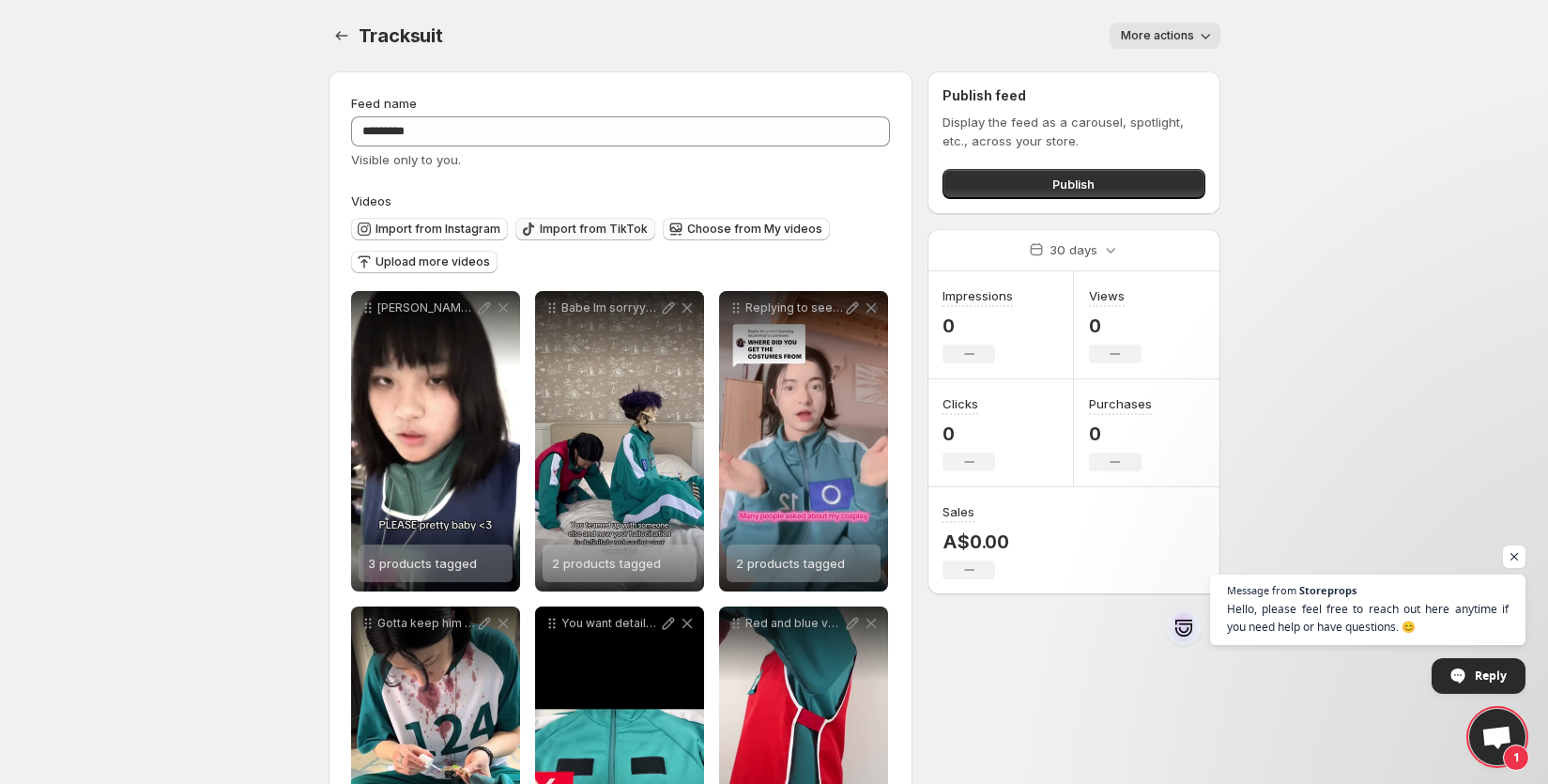
click at [553, 229] on span "Import from TikTok" at bounding box center [593, 229] width 108 height 15
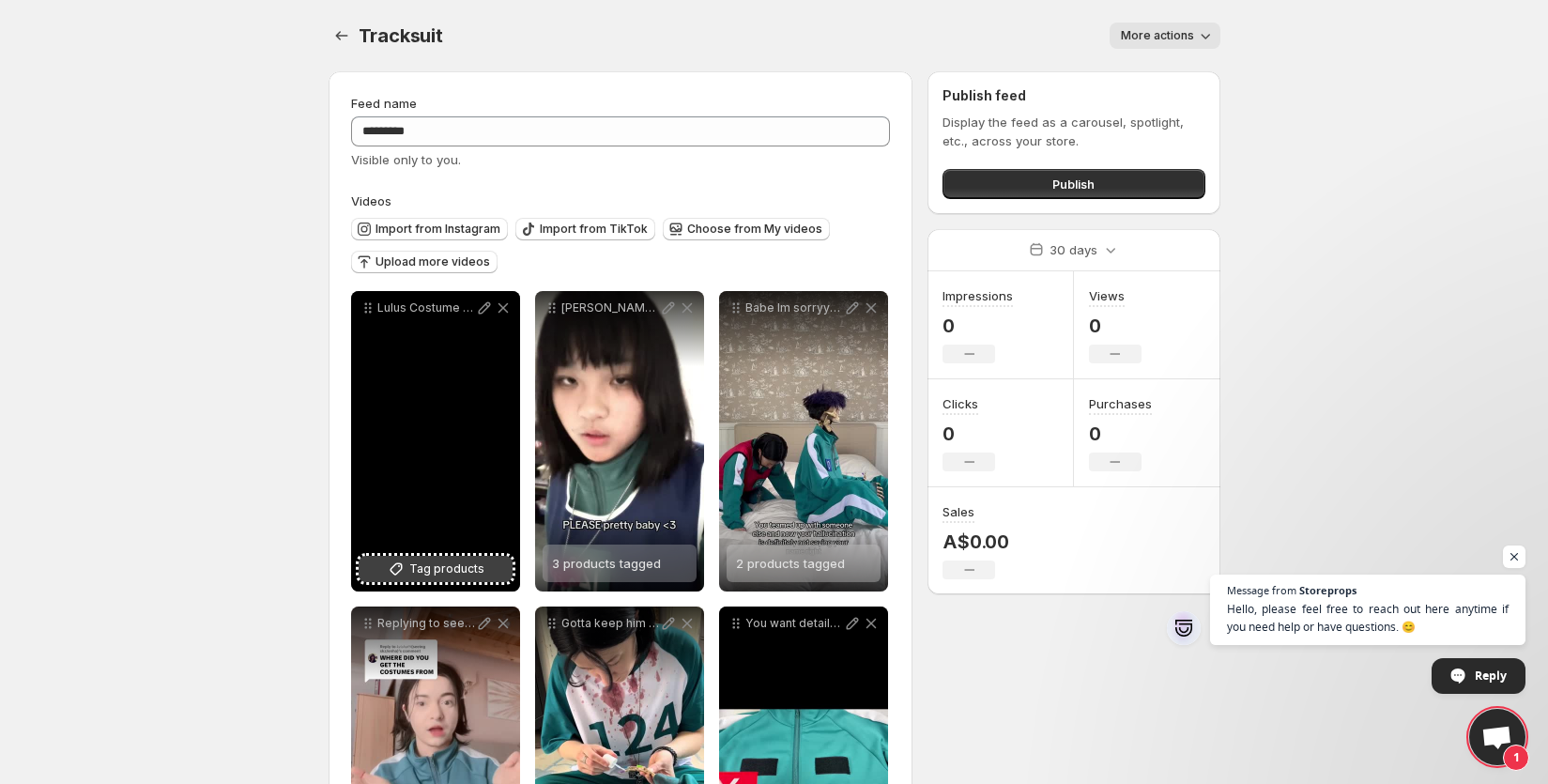
click at [486, 569] on button "Tag products" at bounding box center [435, 568] width 154 height 26
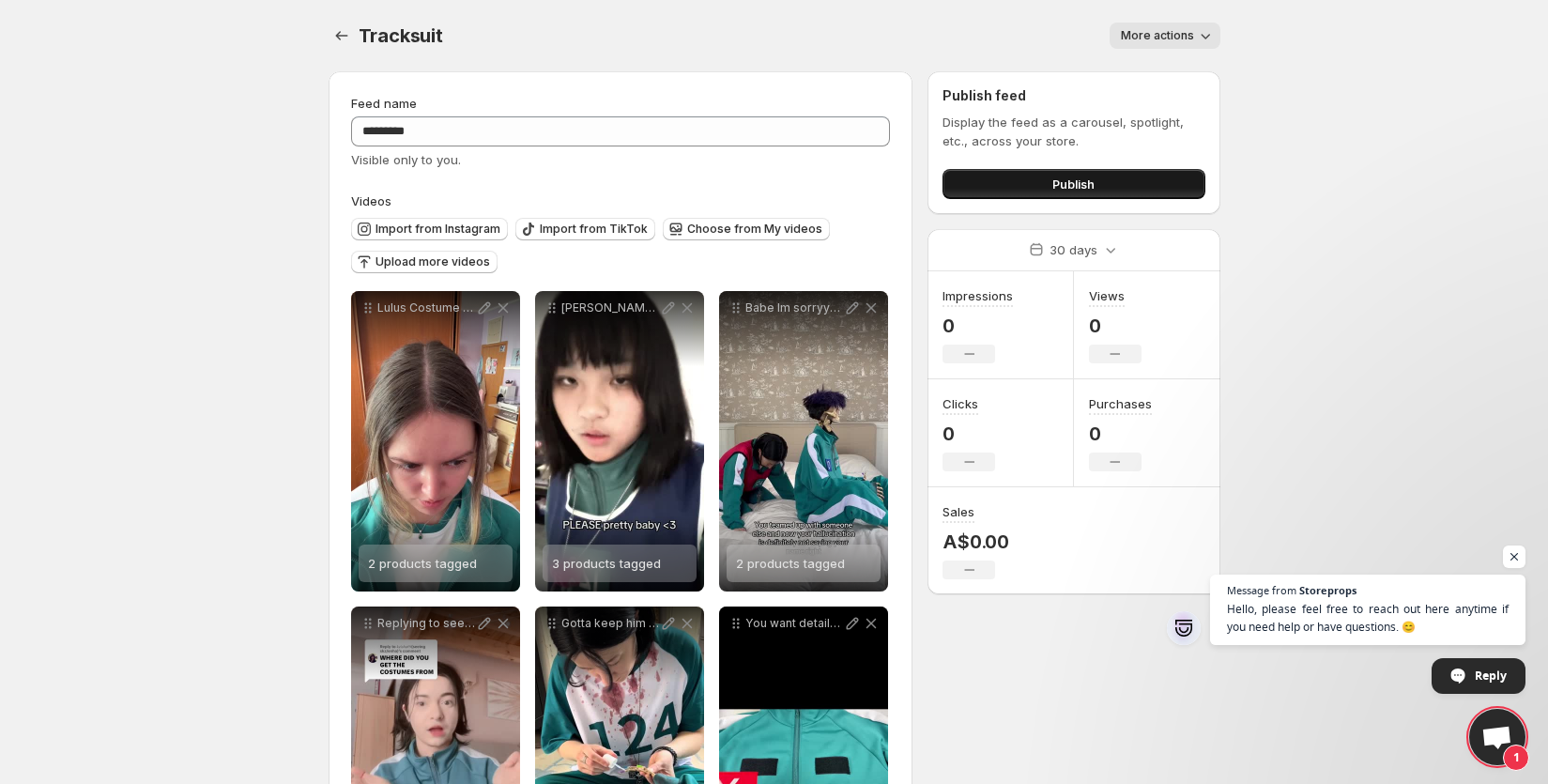
click at [1031, 177] on button "Publish" at bounding box center [1073, 183] width 262 height 30
click at [1080, 182] on span "Publish" at bounding box center [1074, 183] width 43 height 18
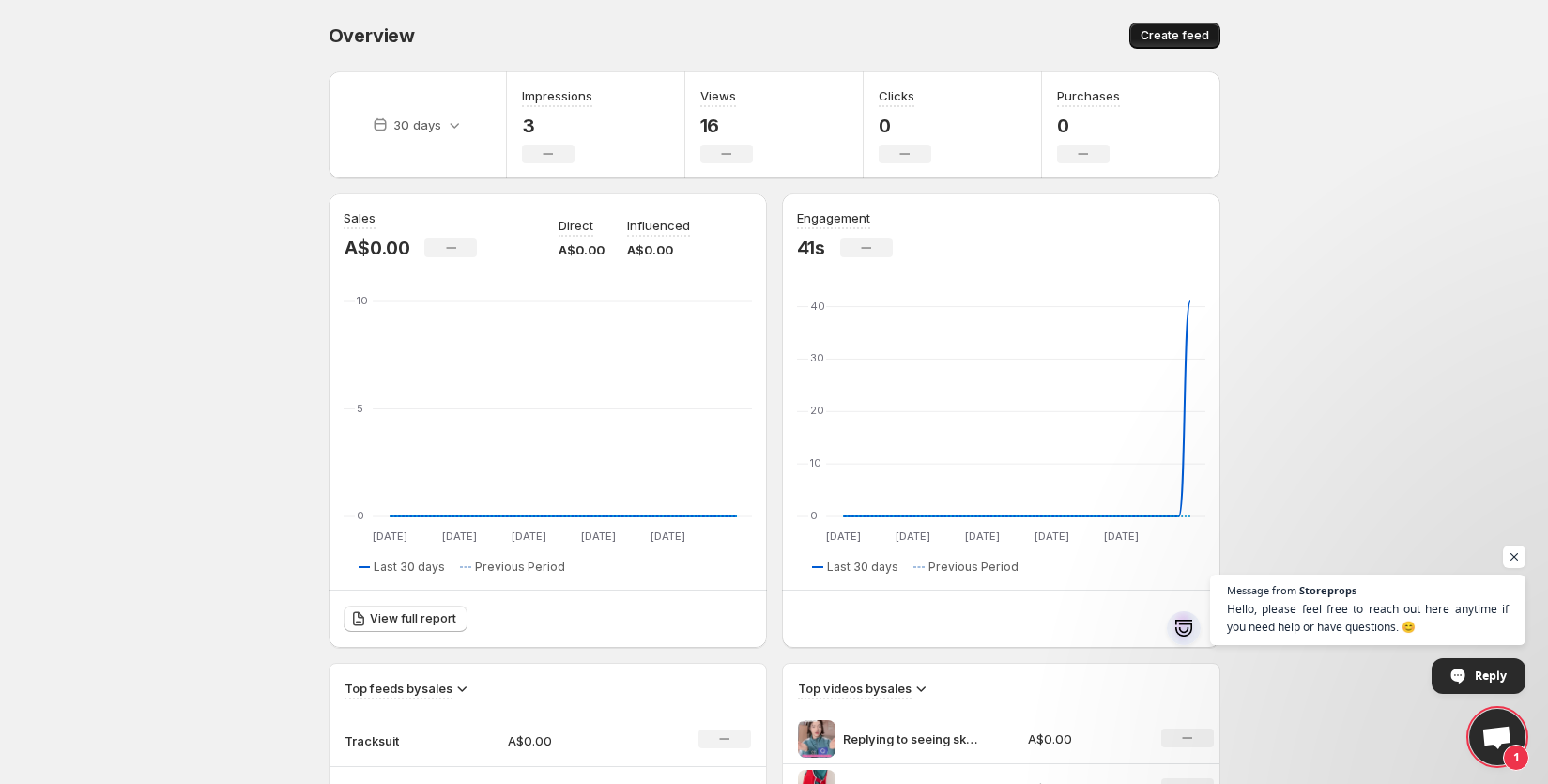
click at [1192, 38] on span "Create feed" at bounding box center [1175, 35] width 69 height 15
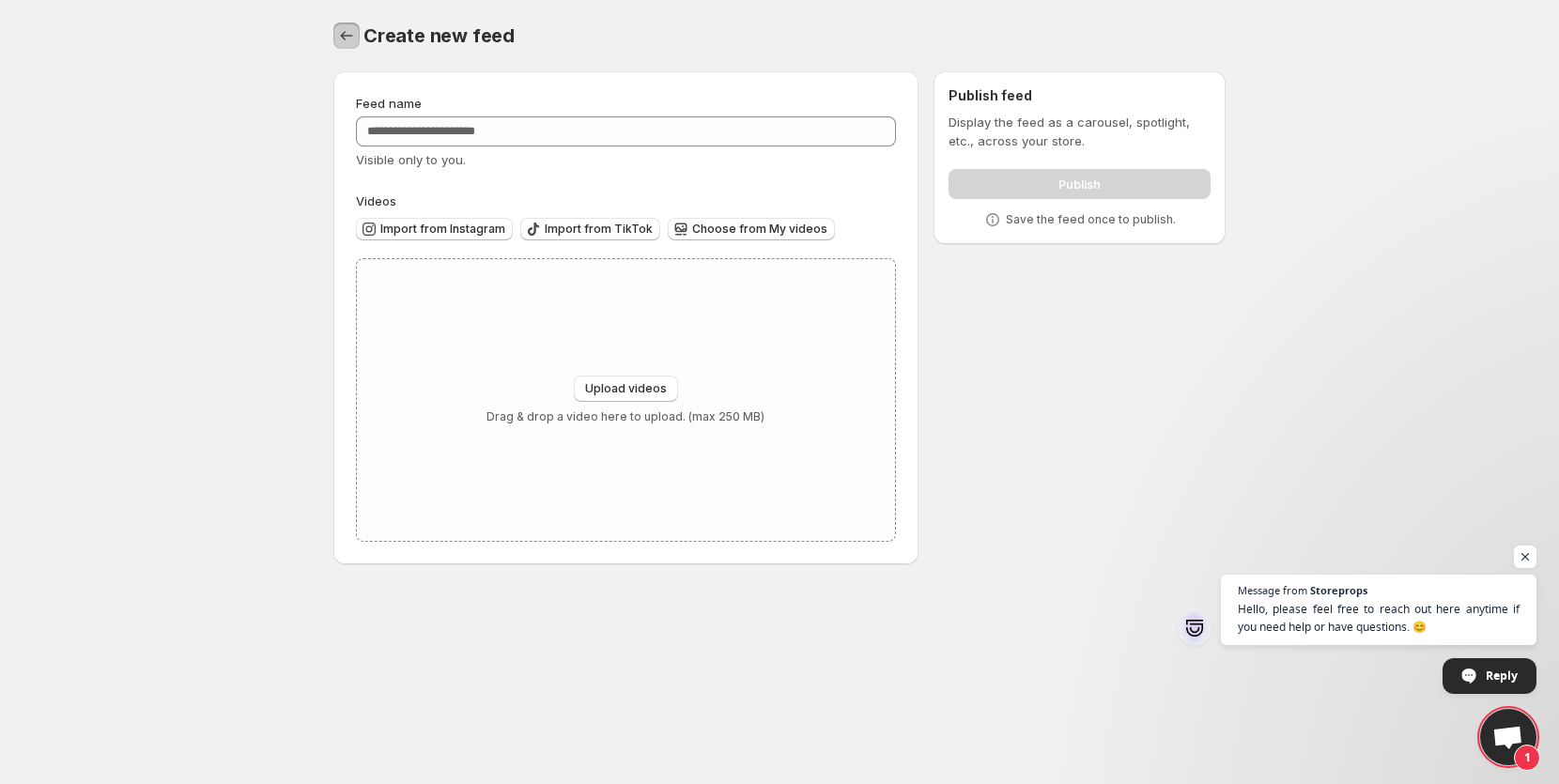
click at [337, 36] on icon "Settings" at bounding box center [346, 35] width 18 height 18
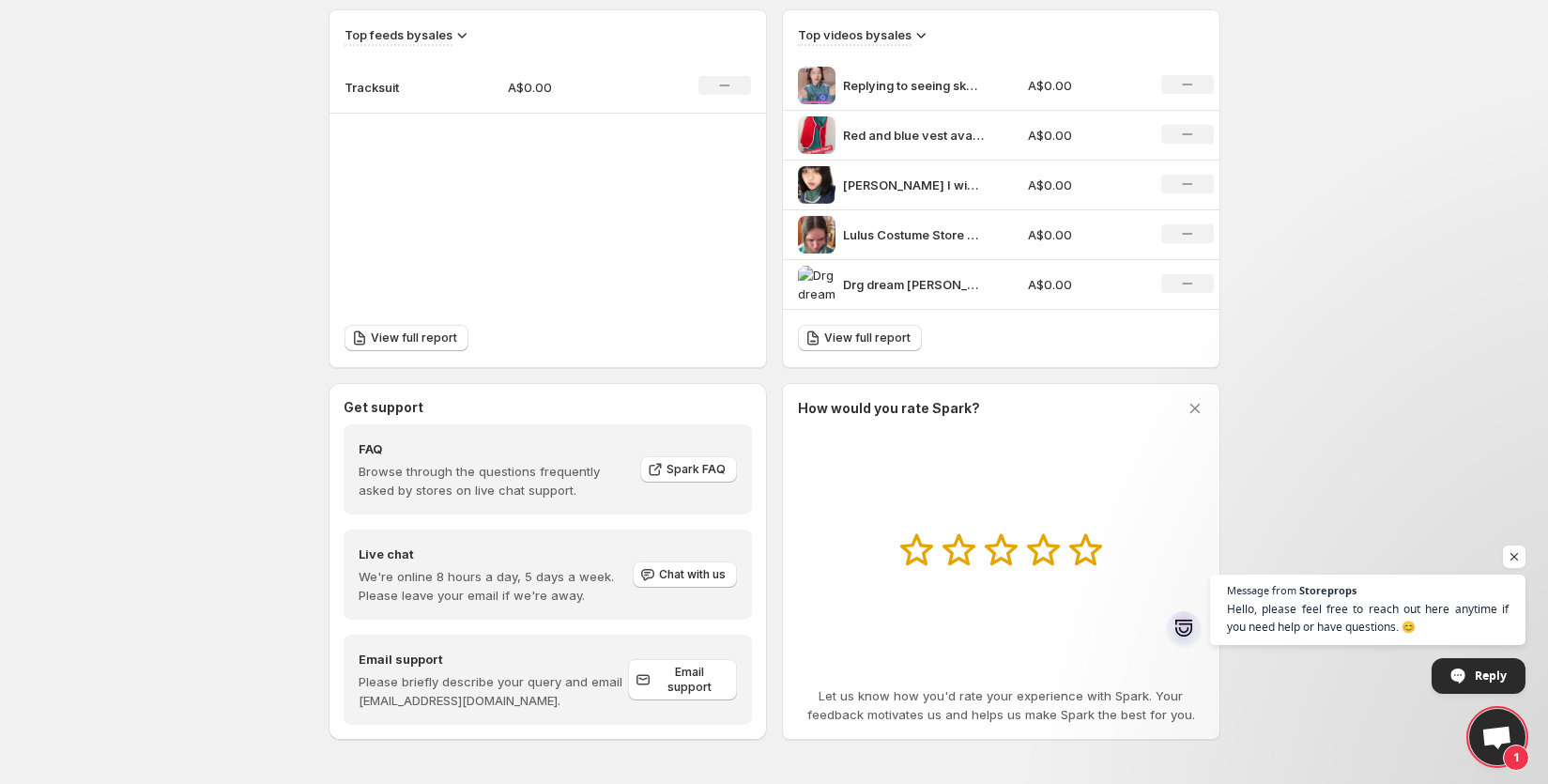
scroll to position [654, 0]
click at [1194, 410] on icon at bounding box center [1194, 407] width 18 height 18
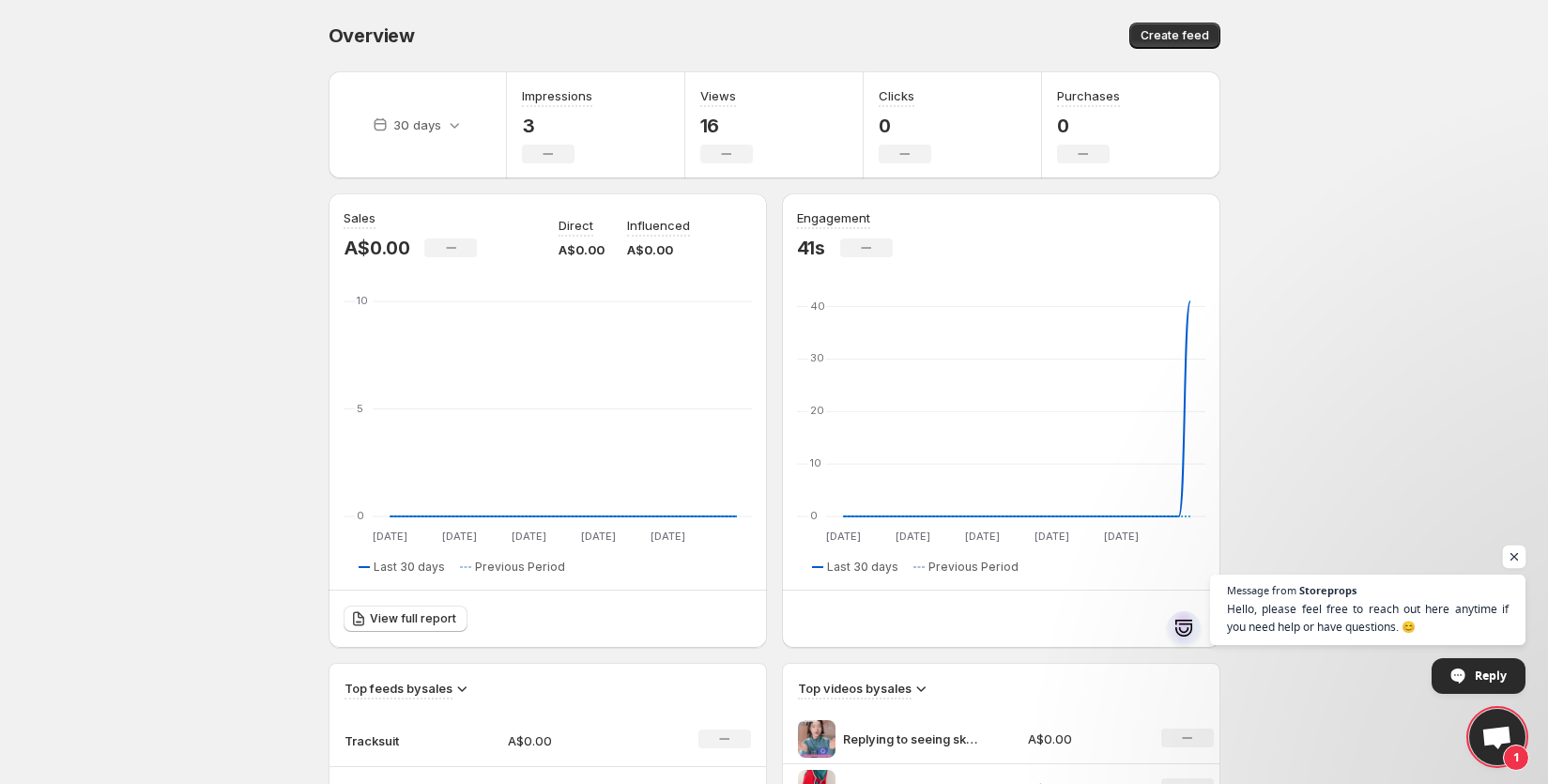
click at [1515, 551] on span "Open chat" at bounding box center [1515, 557] width 23 height 23
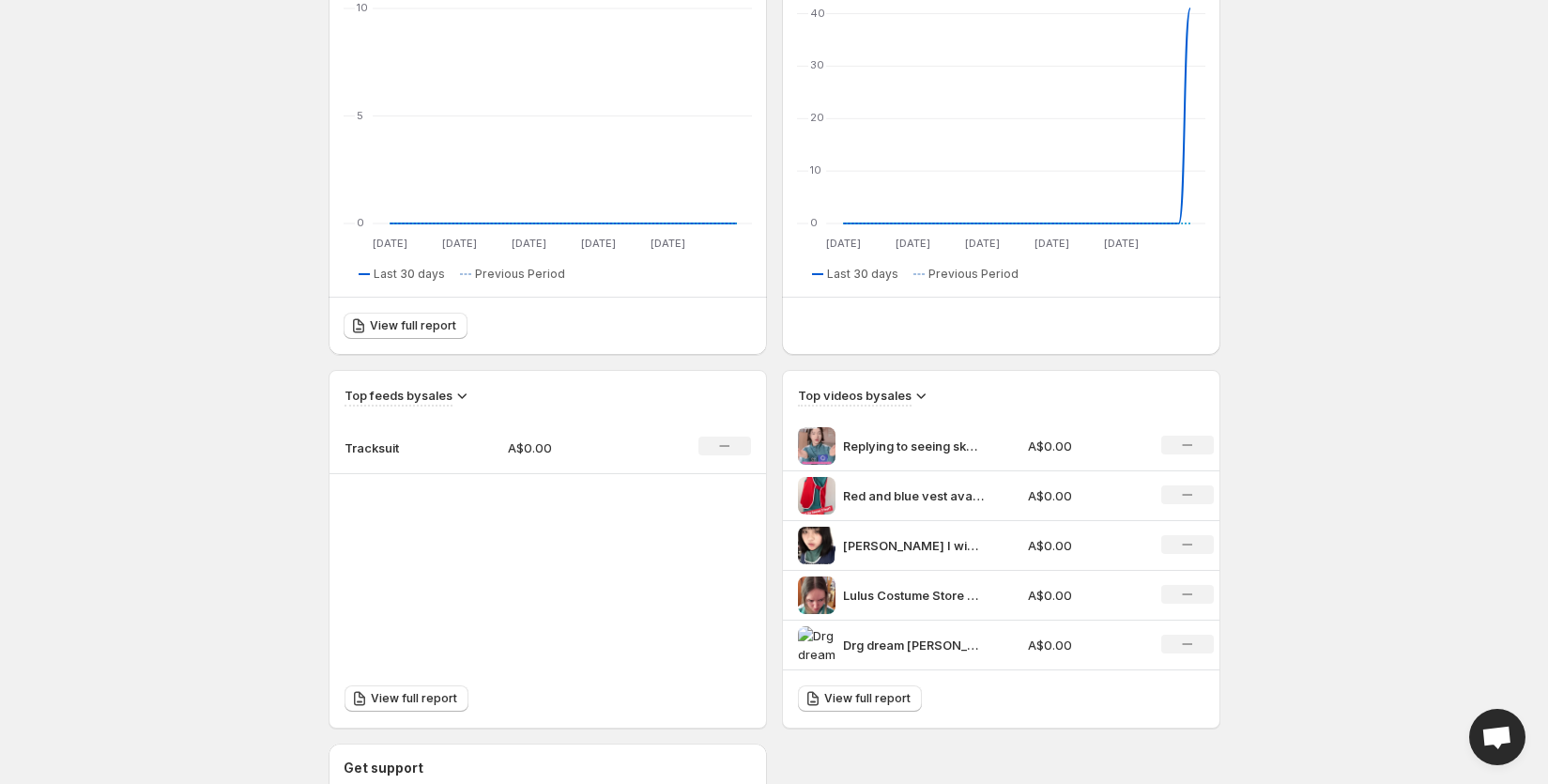
scroll to position [290, 0]
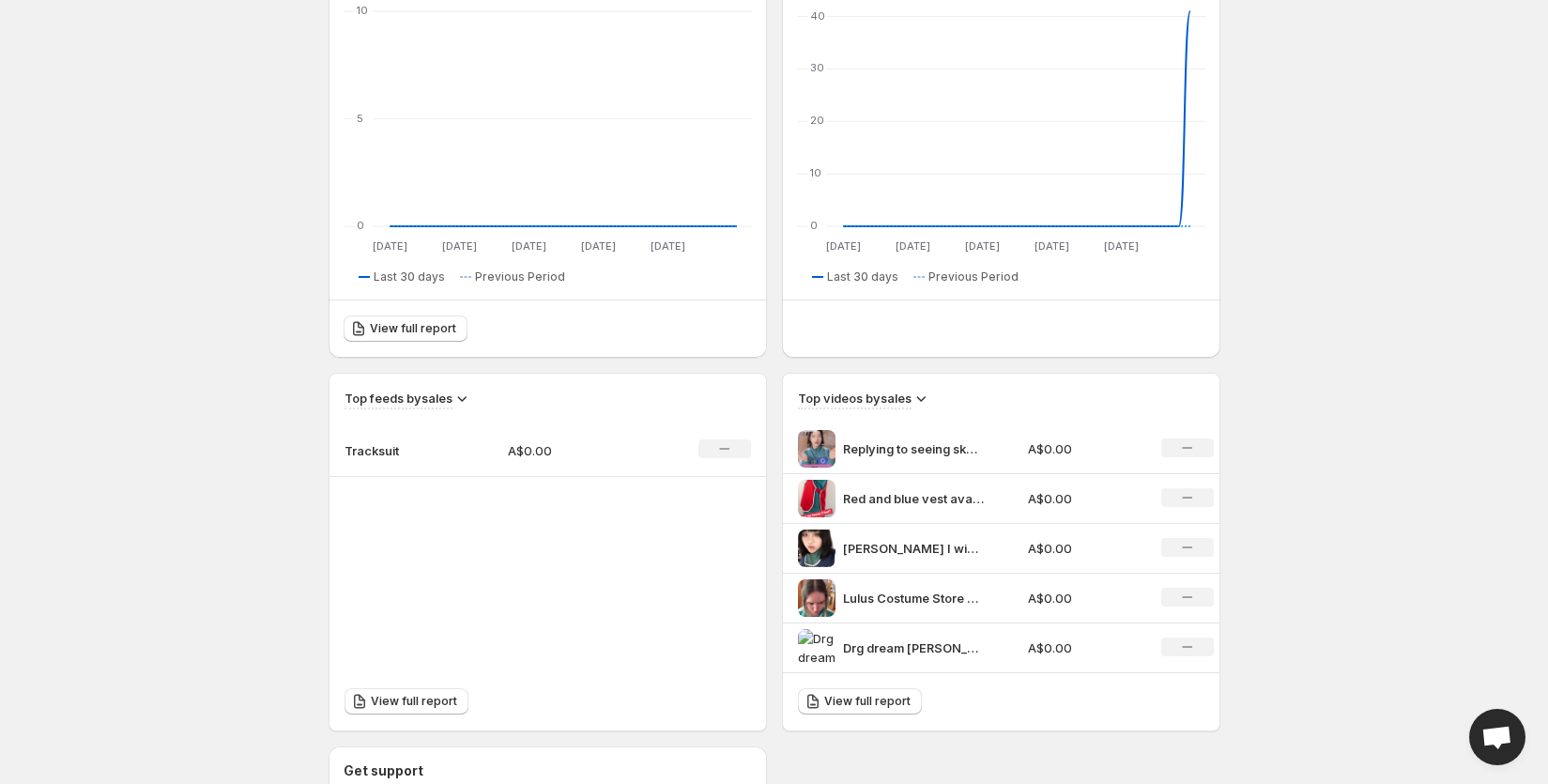
click at [384, 449] on p "Tracksuit" at bounding box center [391, 450] width 94 height 18
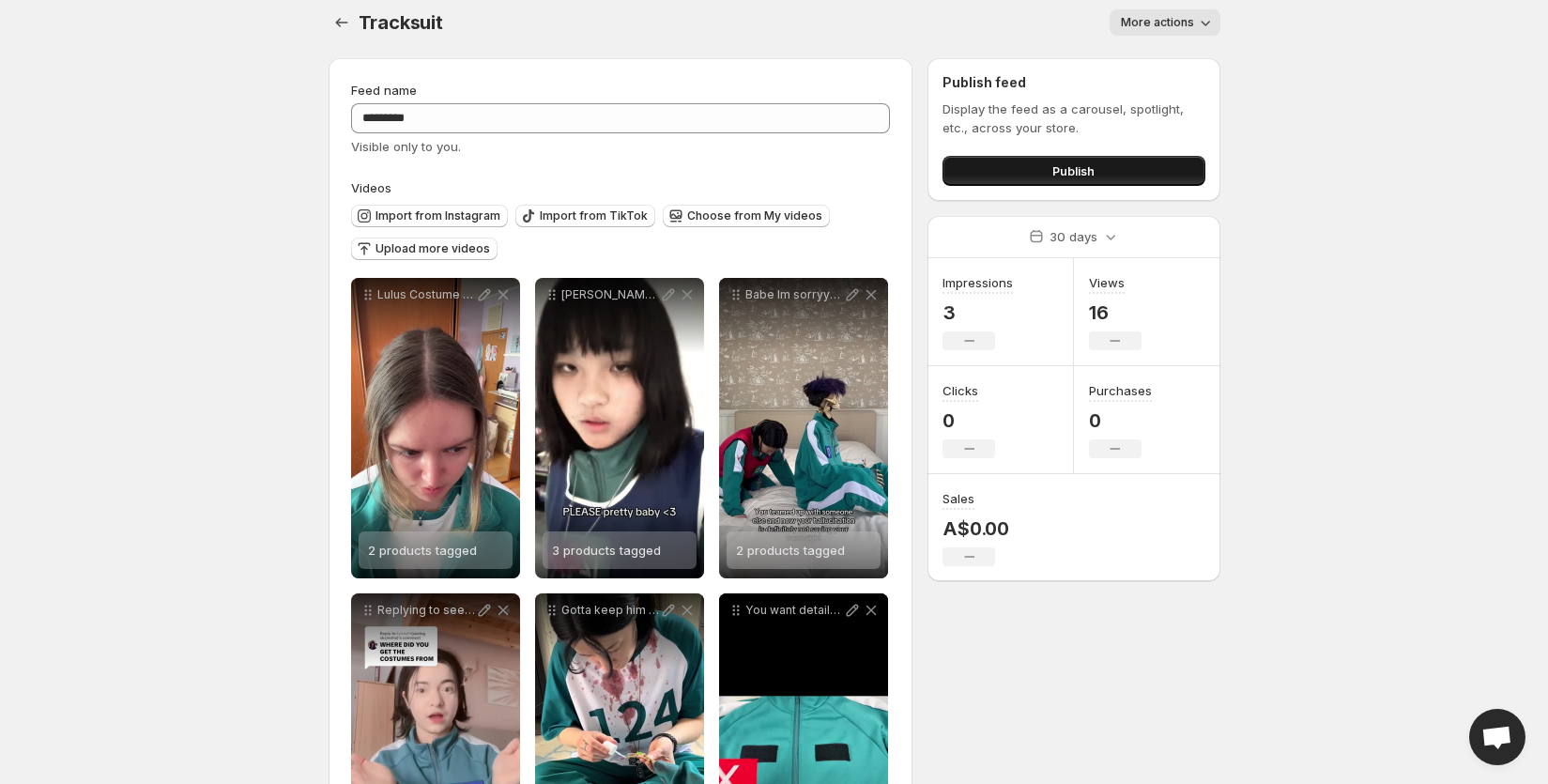
scroll to position [15, 0]
click at [1170, 11] on button "More actions" at bounding box center [1165, 21] width 111 height 26
click at [1185, 23] on span "More actions" at bounding box center [1157, 21] width 74 height 15
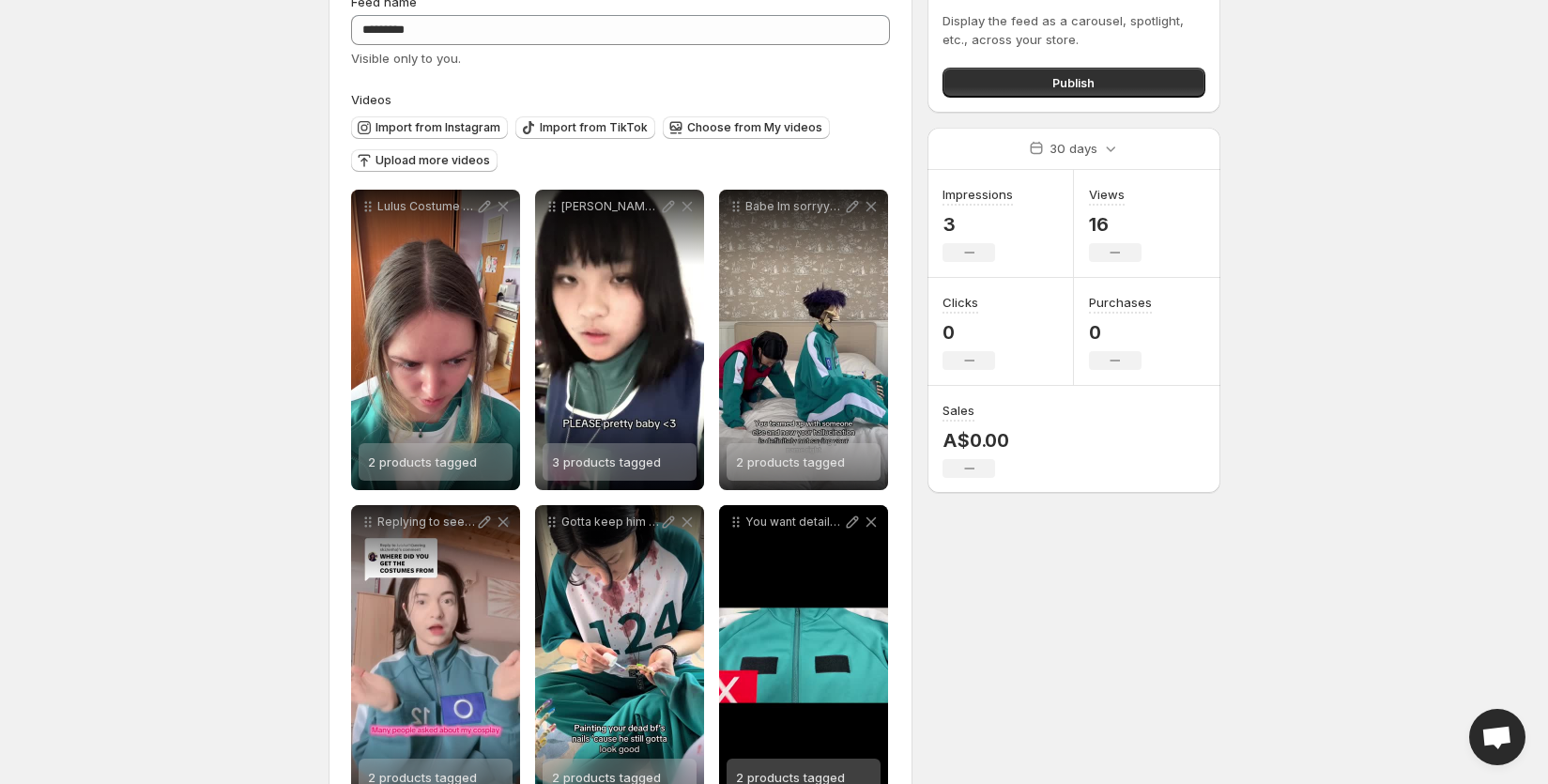
scroll to position [110, 0]
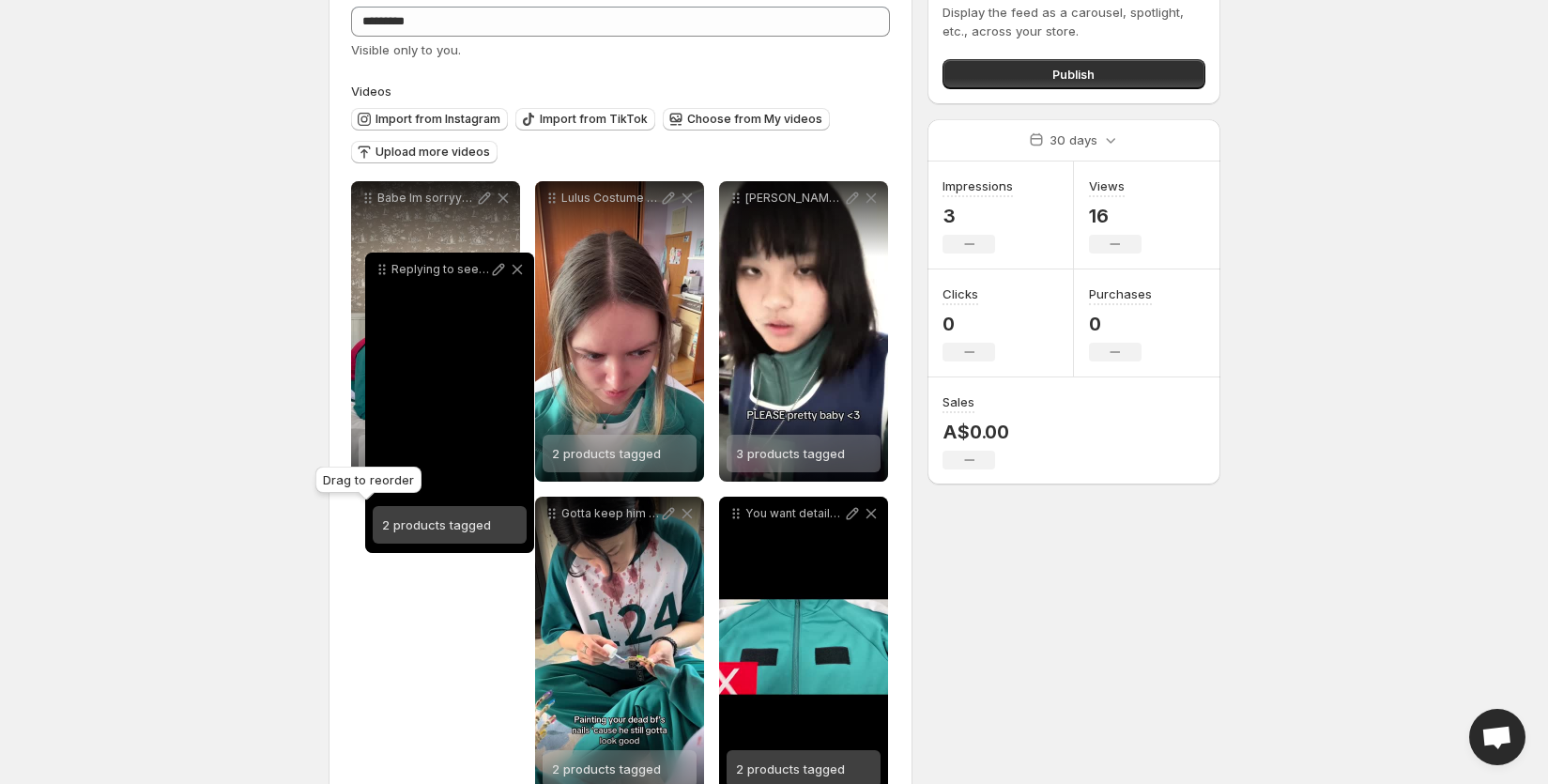
drag, startPoint x: 370, startPoint y: 513, endPoint x: 384, endPoint y: 268, distance: 245.4
click at [384, 268] on icon at bounding box center [384, 269] width 3 height 3
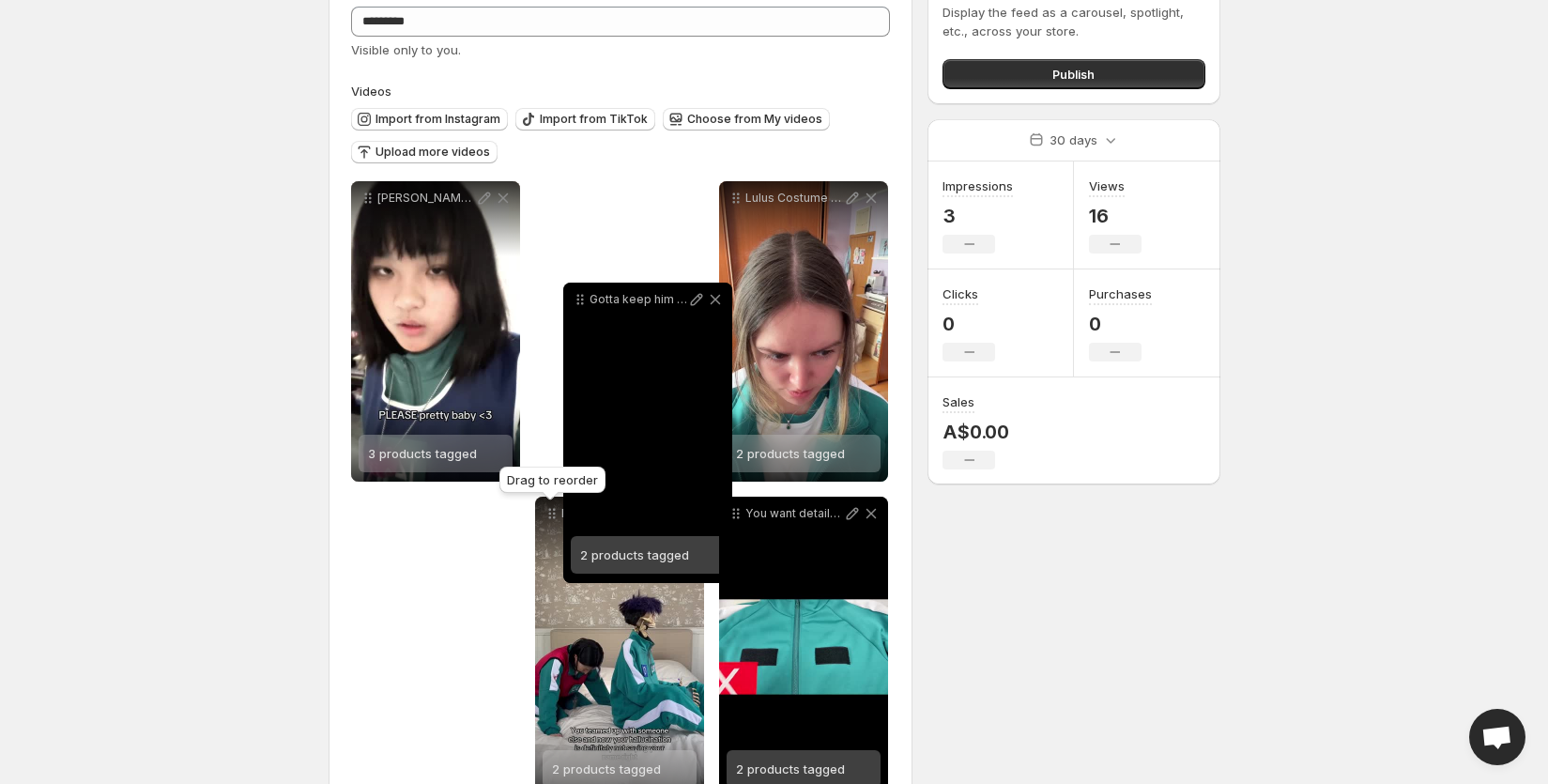
drag, startPoint x: 552, startPoint y: 518, endPoint x: 572, endPoint y: 258, distance: 260.8
click at [572, 290] on icon at bounding box center [580, 298] width 18 height 18
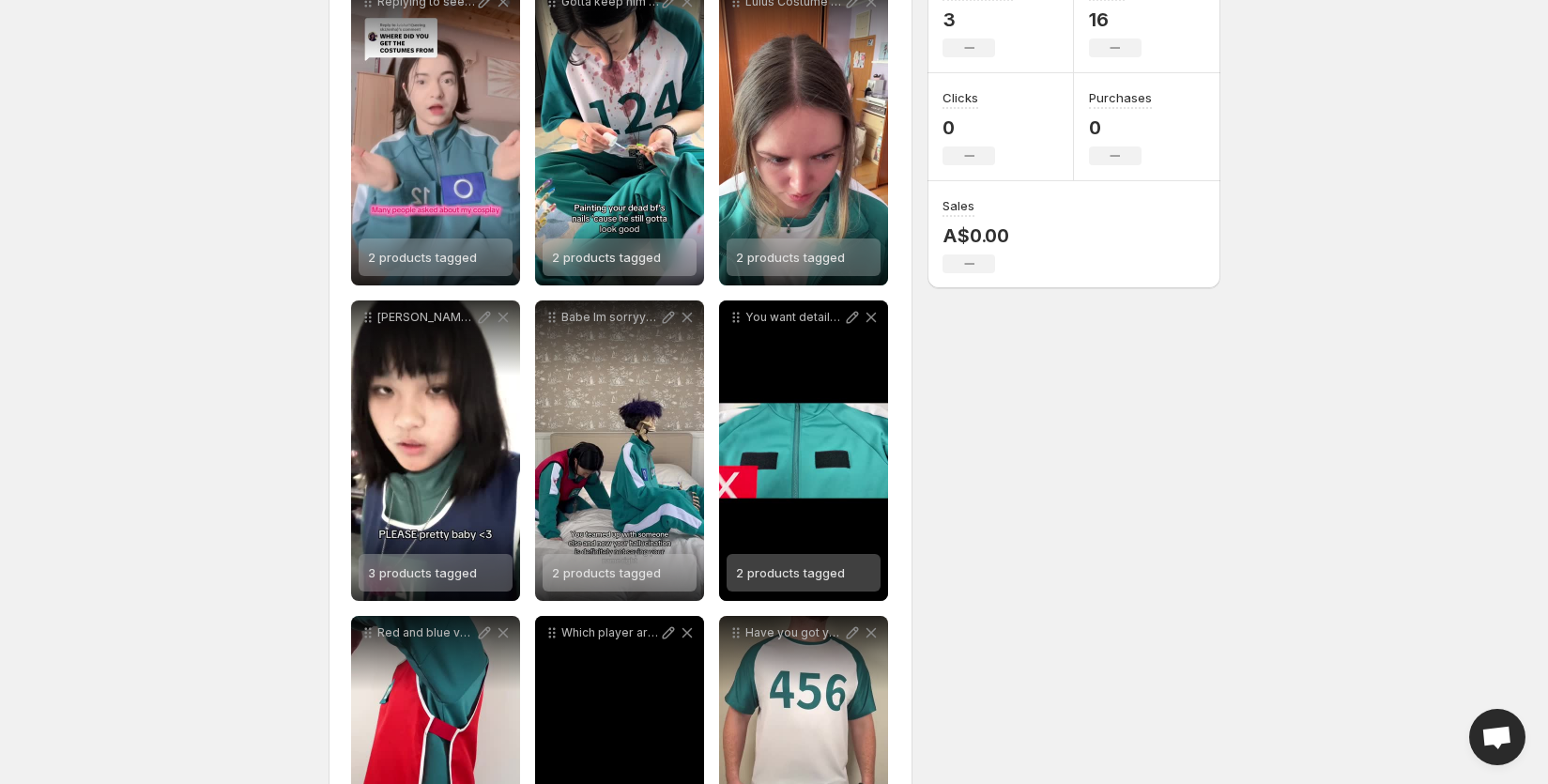
scroll to position [304, 0]
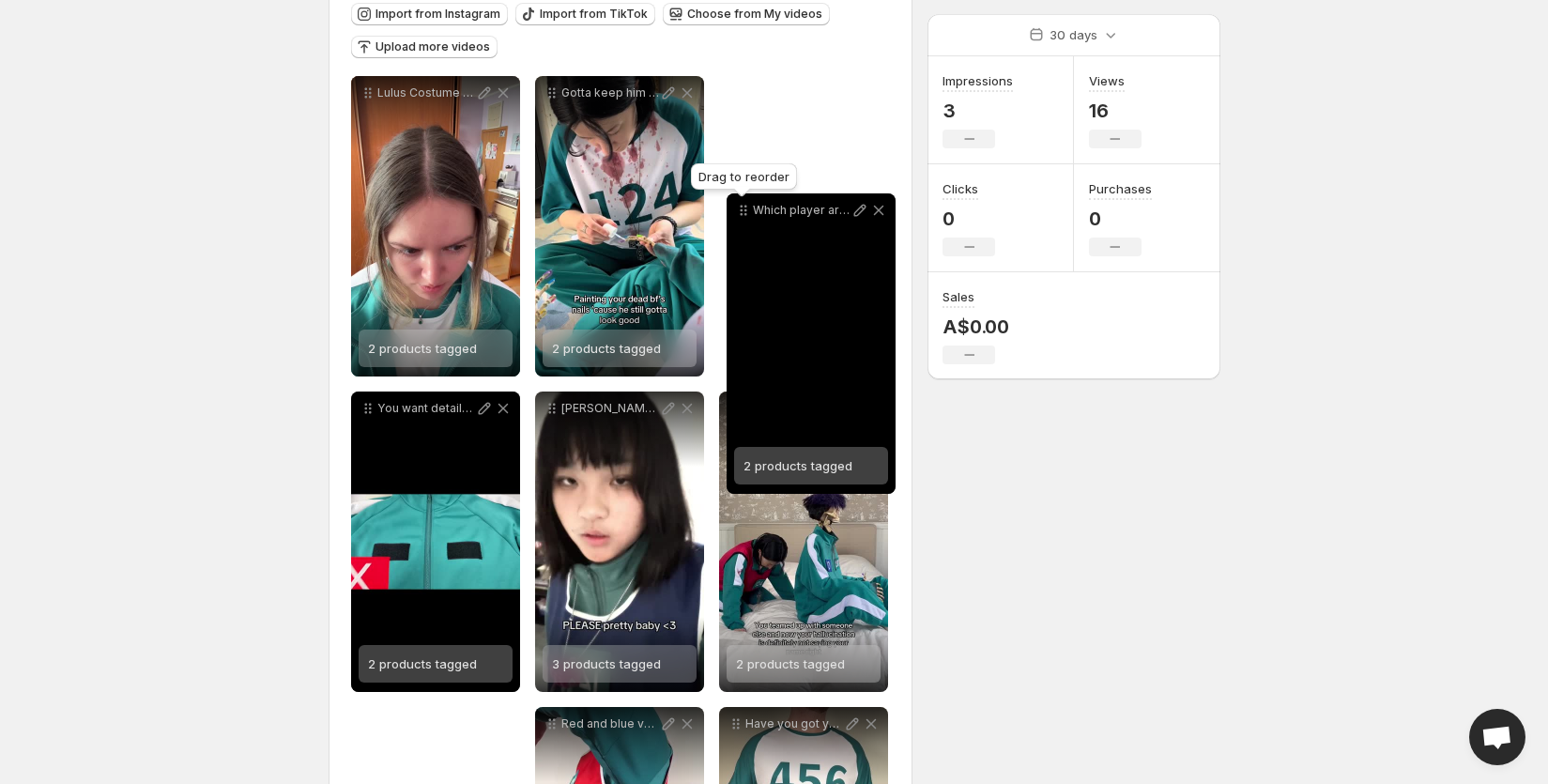
drag, startPoint x: 551, startPoint y: 640, endPoint x: 742, endPoint y: 110, distance: 563.4
click at [742, 201] on icon at bounding box center [742, 209] width 18 height 18
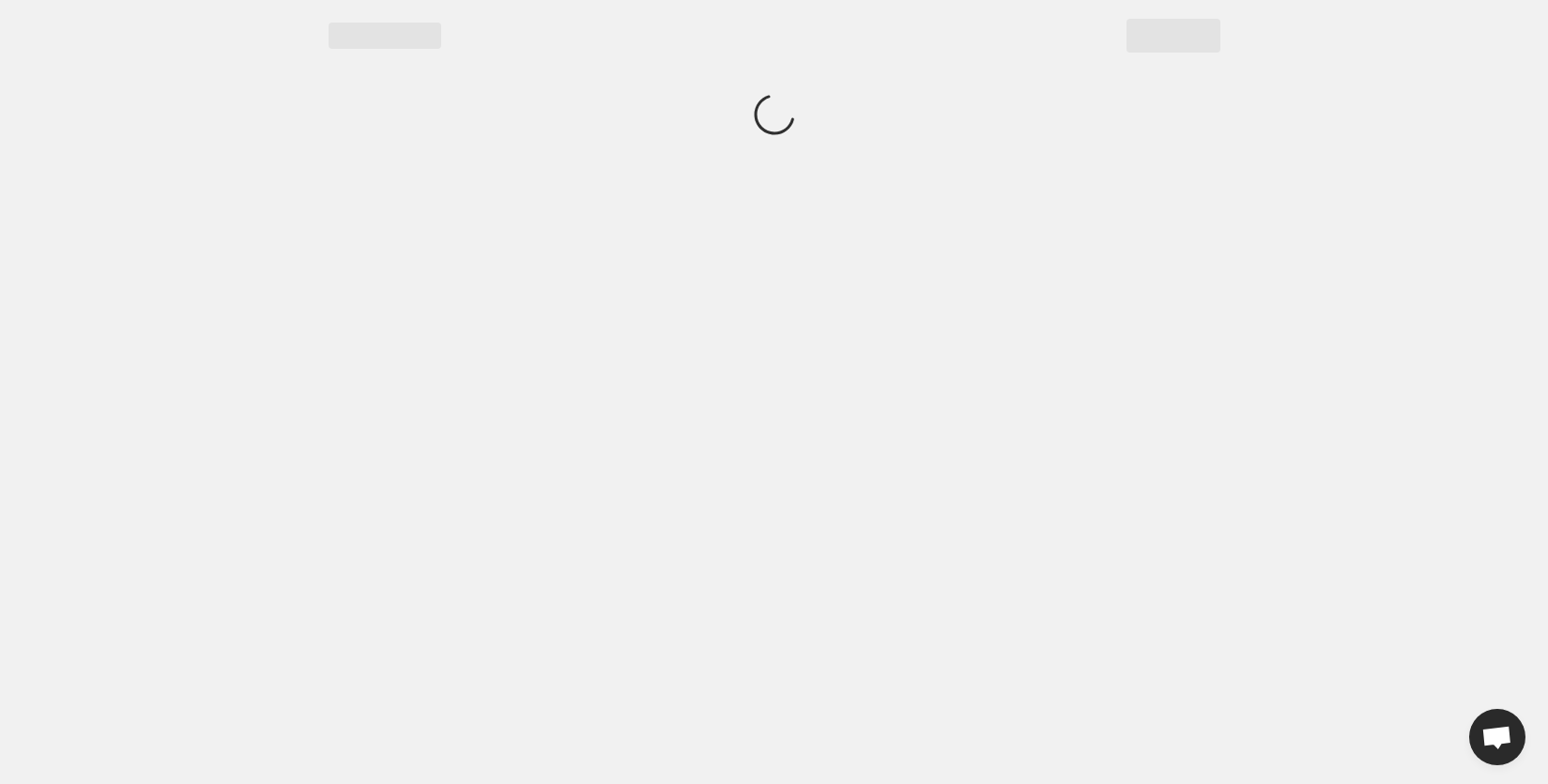
scroll to position [0, 0]
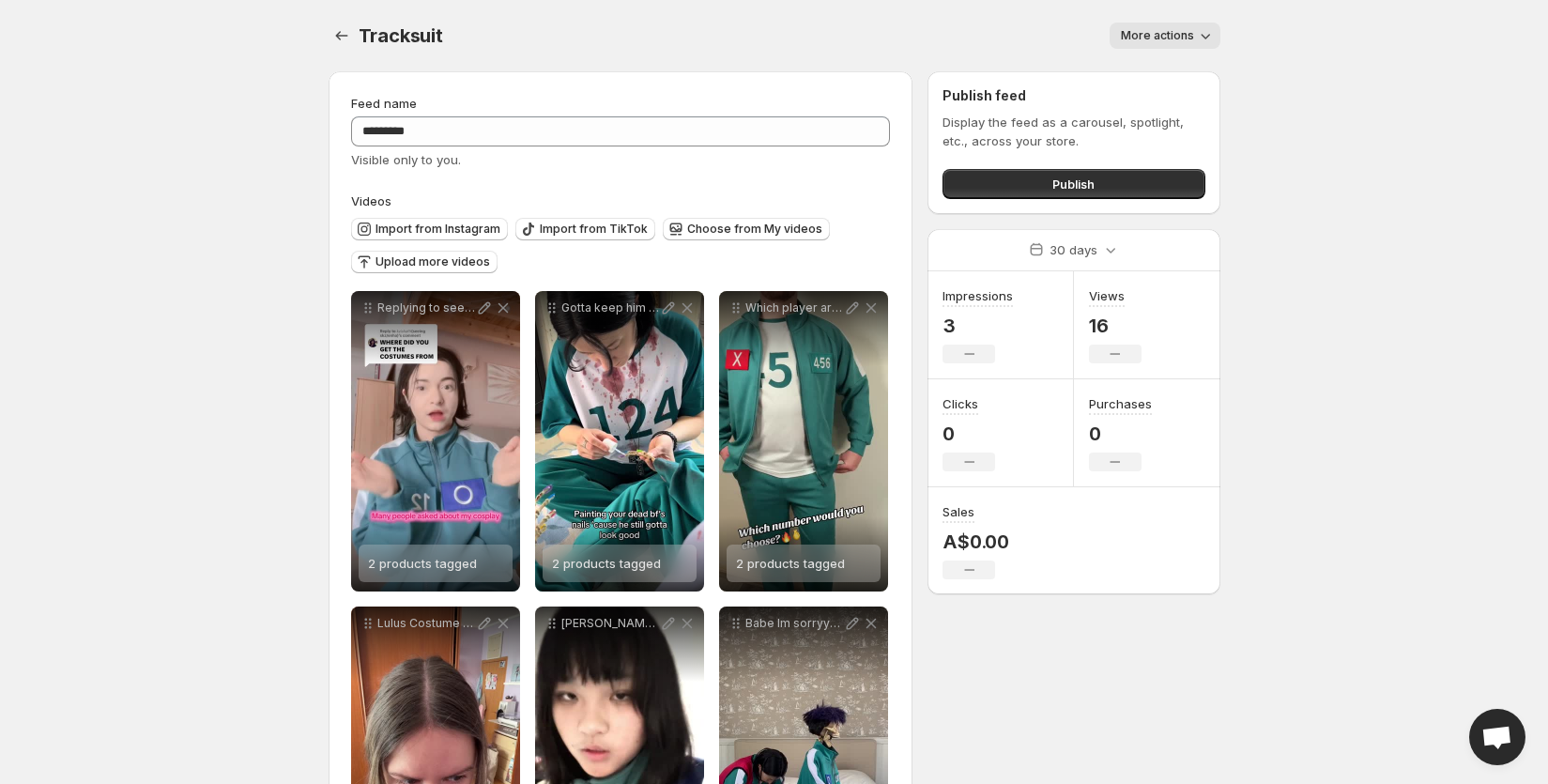
click at [524, 256] on div "Import from Instagram Import from TikTok Choose from My videos Upload more vide…" at bounding box center [617, 243] width 548 height 66
click at [336, 36] on icon "Settings" at bounding box center [341, 36] width 13 height 10
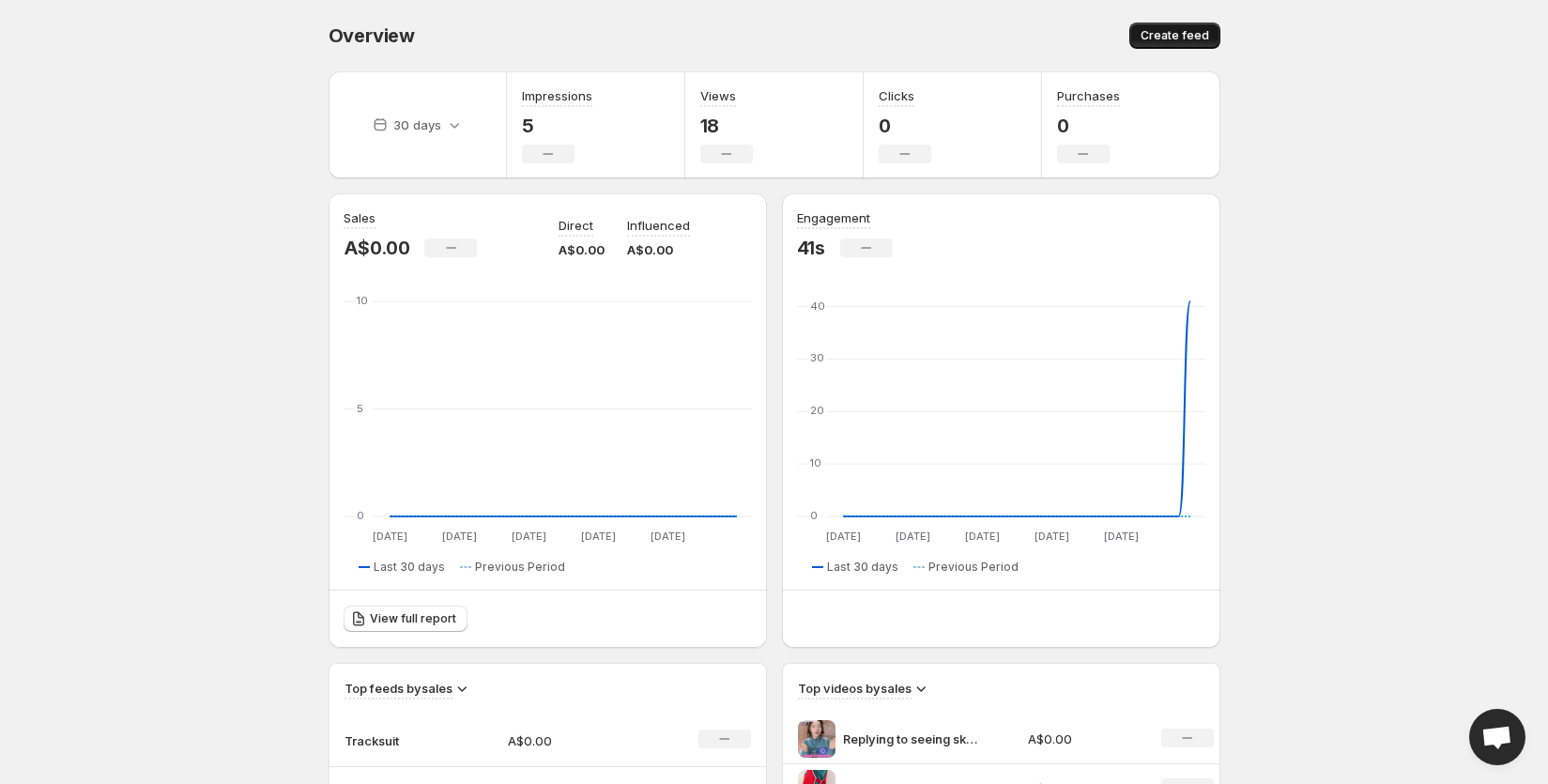
click at [1153, 36] on span "Create feed" at bounding box center [1175, 35] width 69 height 15
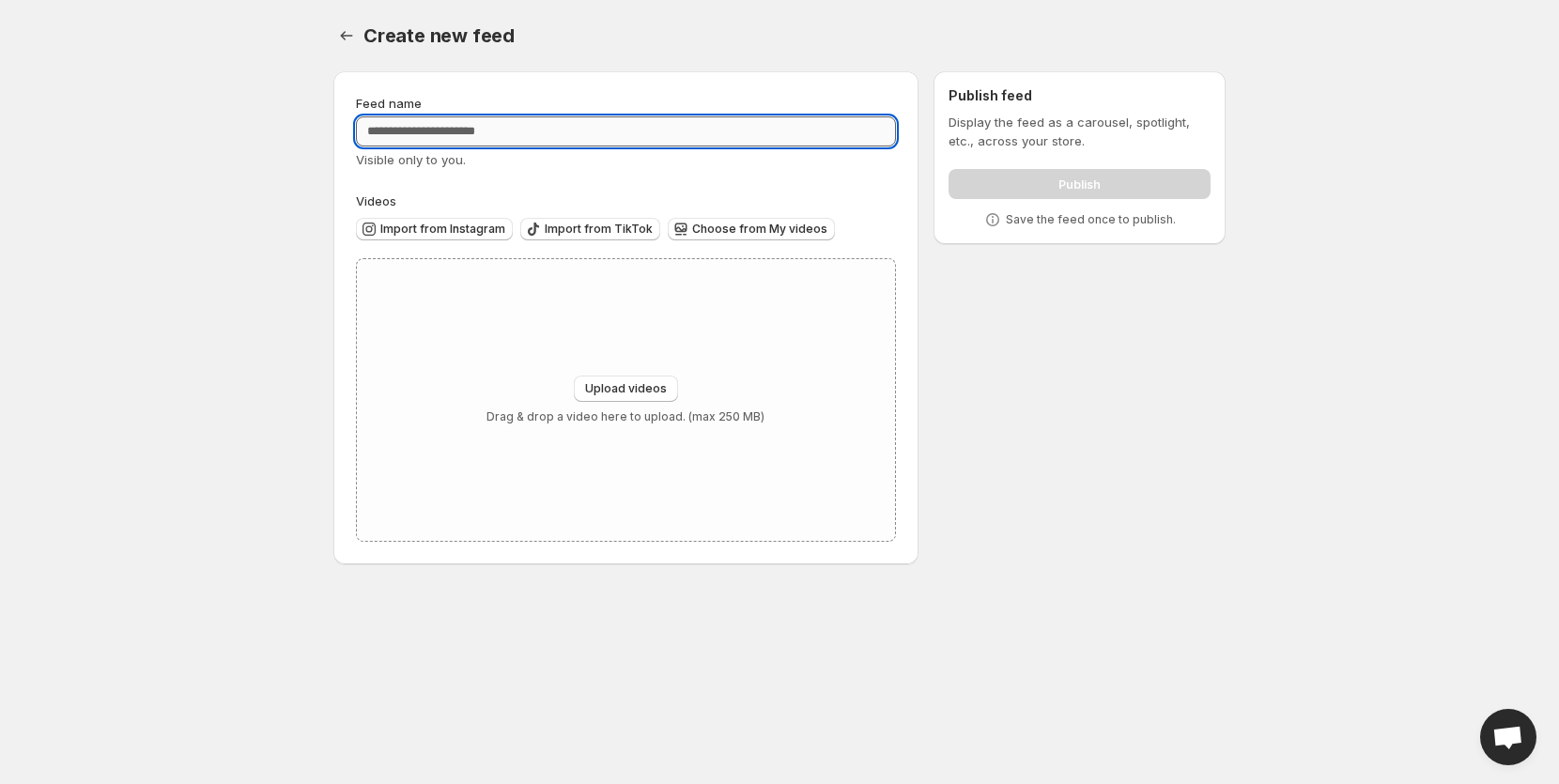
click at [693, 134] on input "Feed name" at bounding box center [625, 131] width 540 height 30
type input "*"
type input "**********"
click at [574, 230] on span "Import from TikTok" at bounding box center [598, 229] width 108 height 15
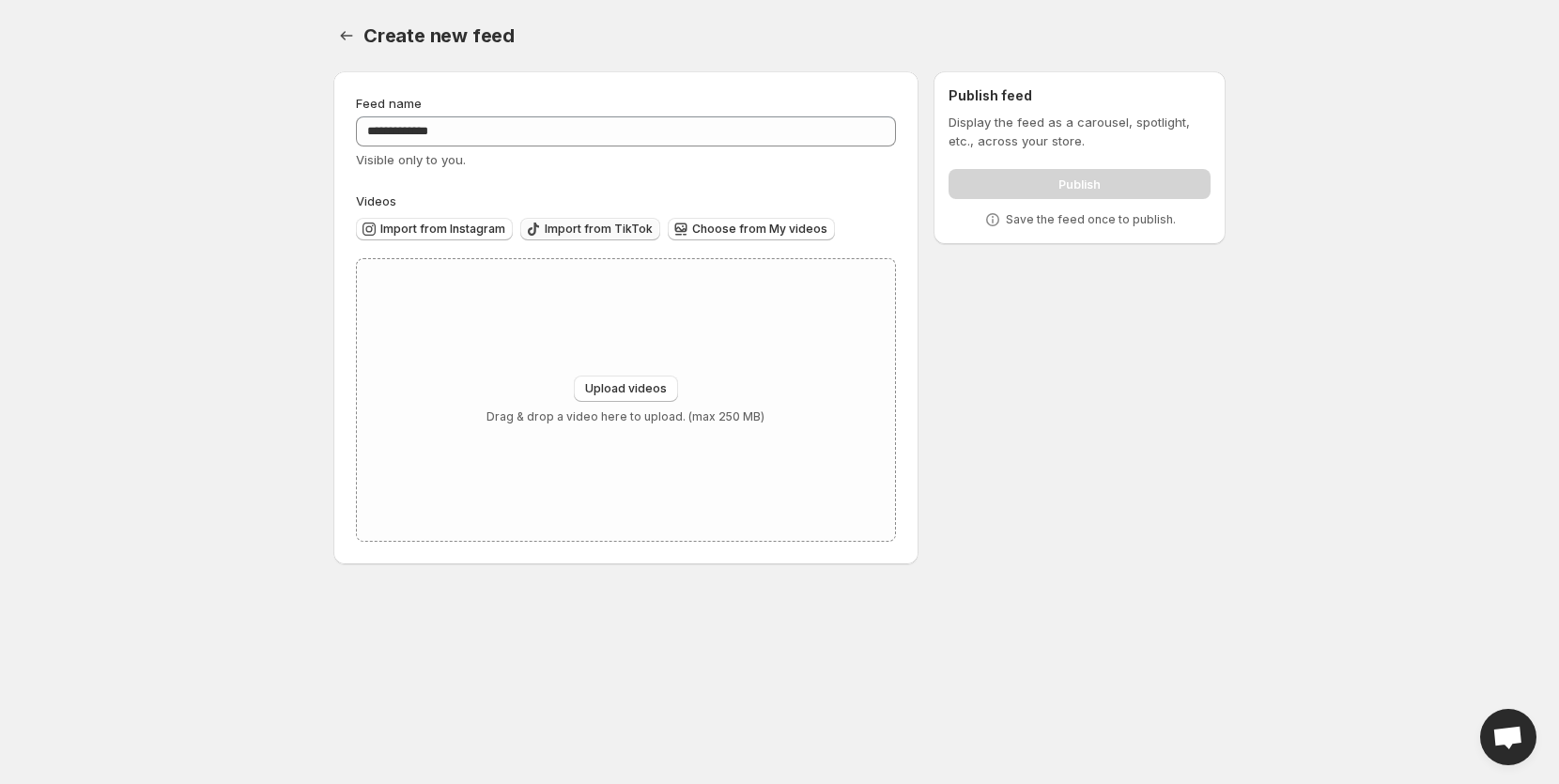
click at [553, 229] on span "Import from TikTok" at bounding box center [598, 229] width 108 height 15
click at [455, 228] on span "Import from Instagram" at bounding box center [442, 229] width 125 height 15
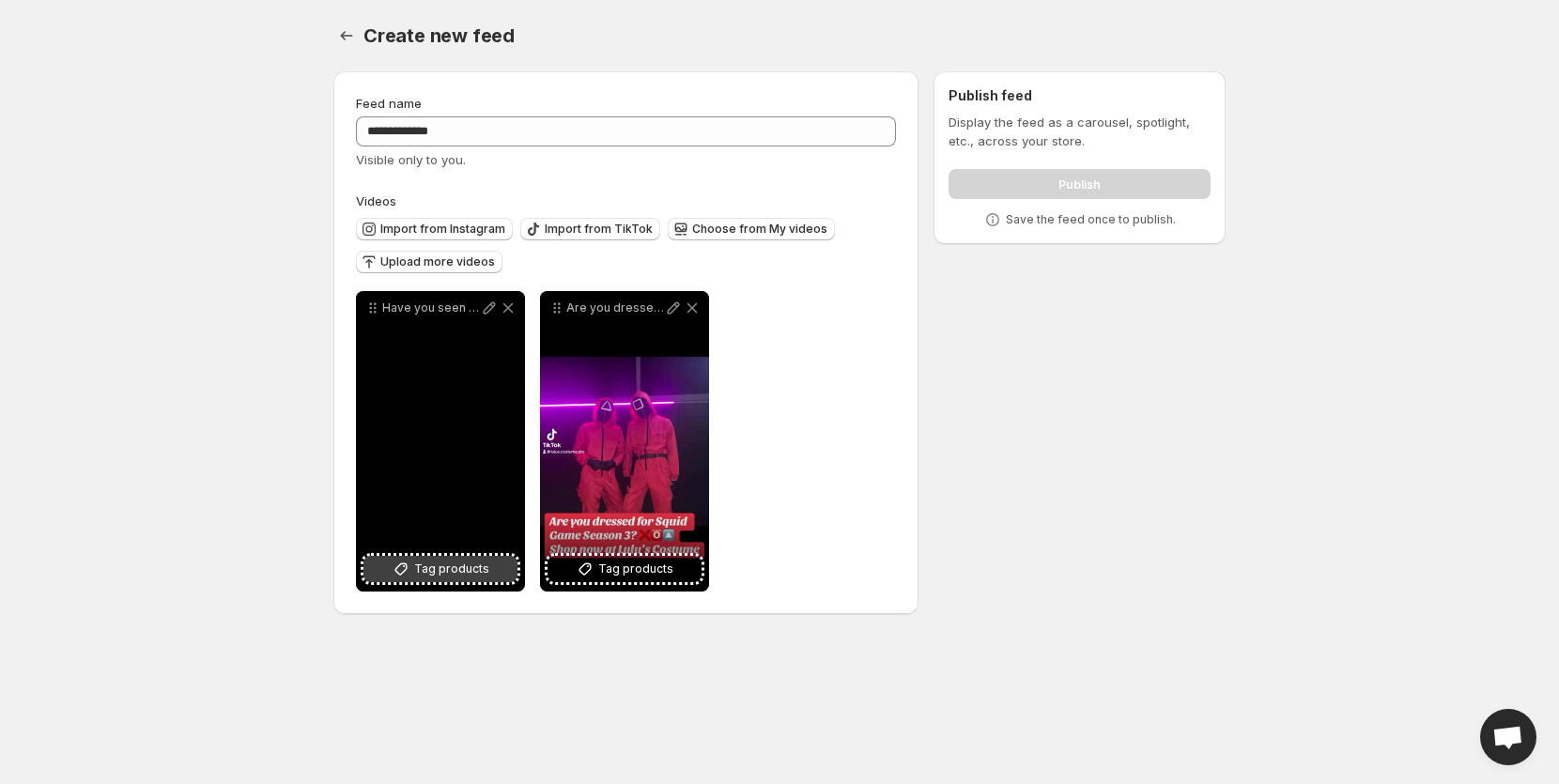
click at [459, 572] on span "Tag products" at bounding box center [451, 568] width 75 height 18
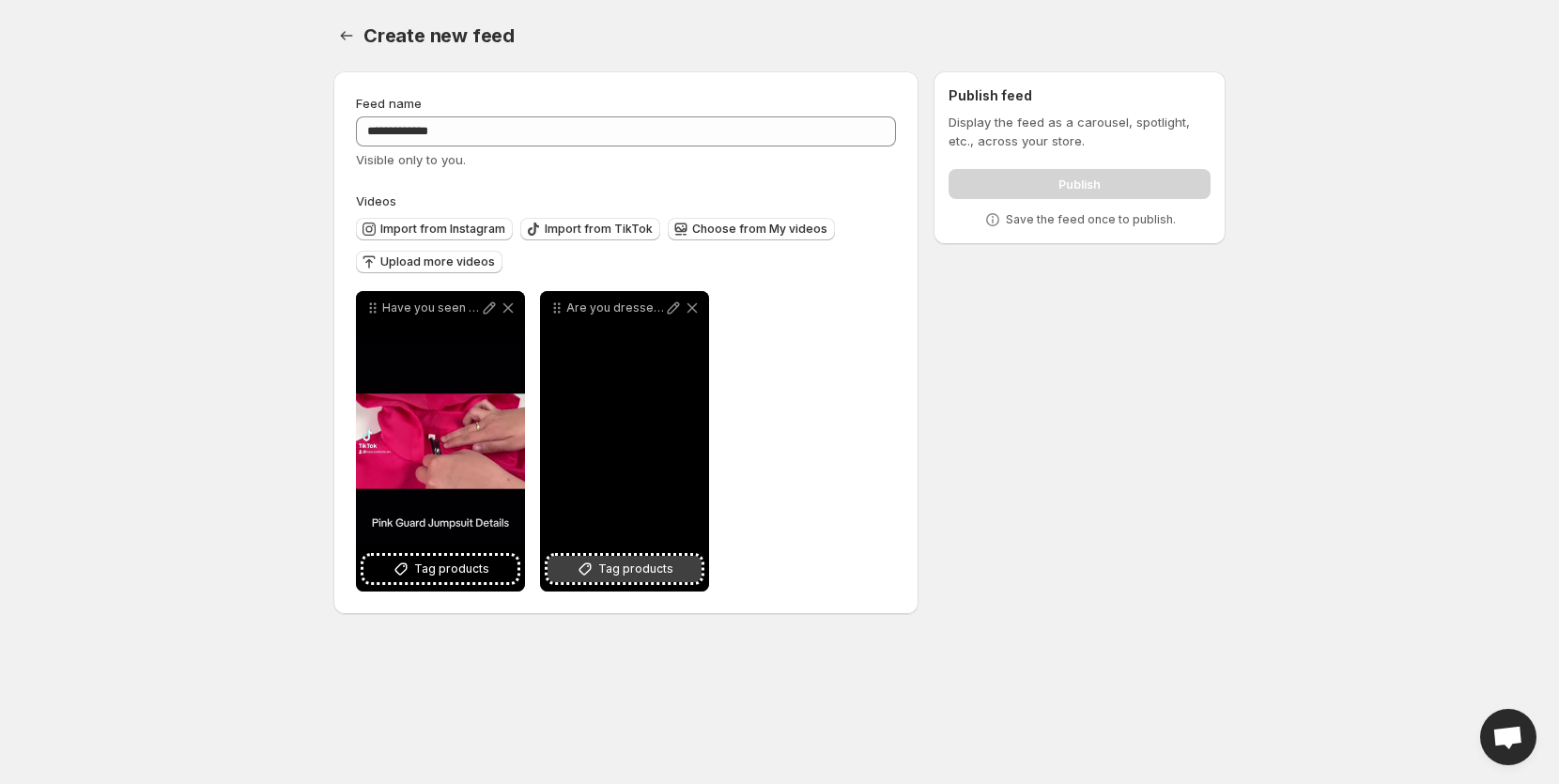
click at [623, 567] on span "Tag products" at bounding box center [635, 568] width 75 height 18
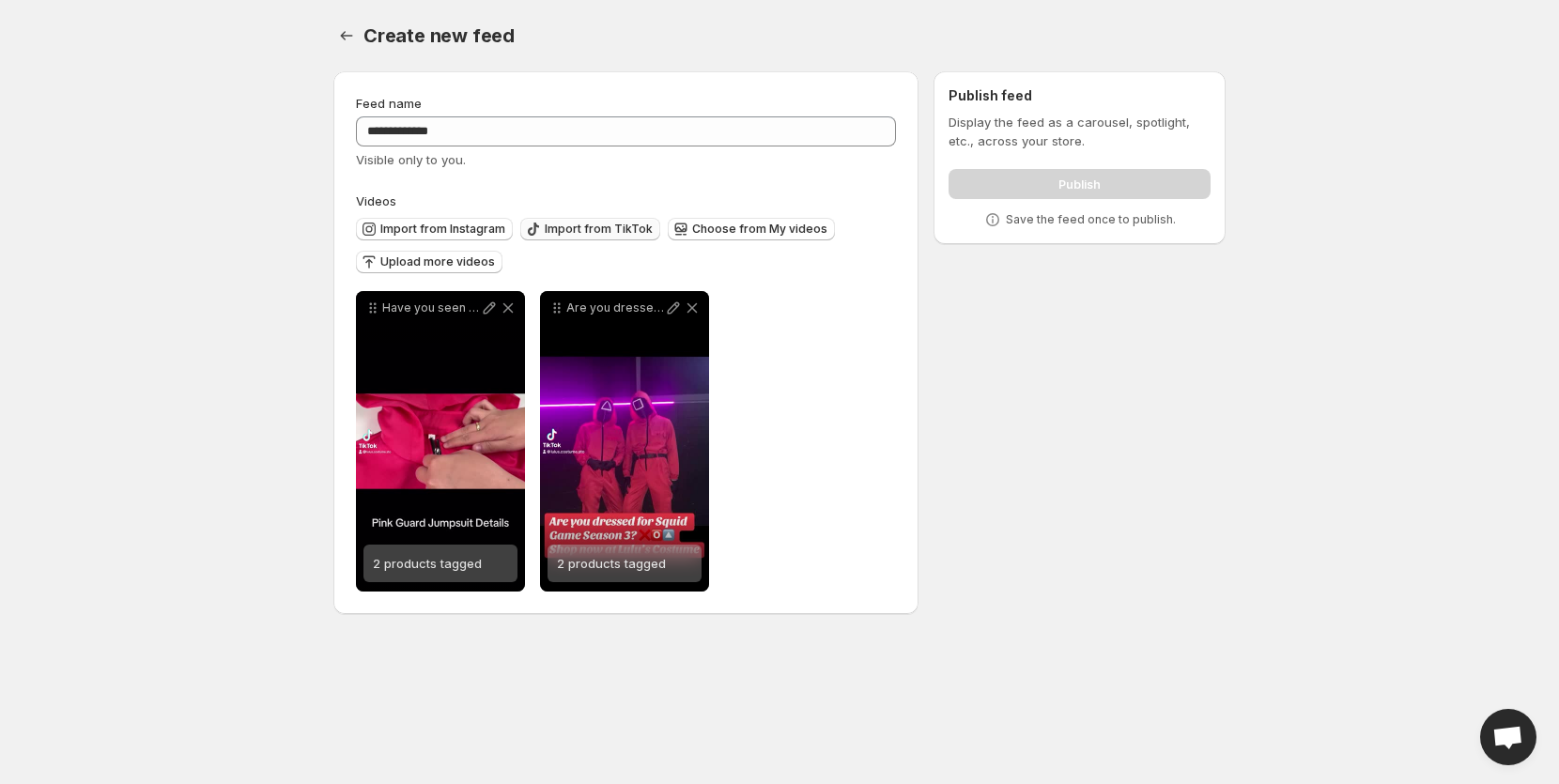
click at [573, 227] on span "Import from TikTok" at bounding box center [598, 229] width 108 height 15
click at [589, 235] on span "Import from TikTok" at bounding box center [598, 229] width 108 height 15
click at [484, 231] on span "Import from Instagram" at bounding box center [442, 229] width 125 height 15
click at [592, 213] on div "Import from Instagram Import from TikTok Choose from My videos Upload more vide…" at bounding box center [621, 243] width 548 height 66
click at [601, 226] on span "Import from TikTok" at bounding box center [598, 229] width 108 height 15
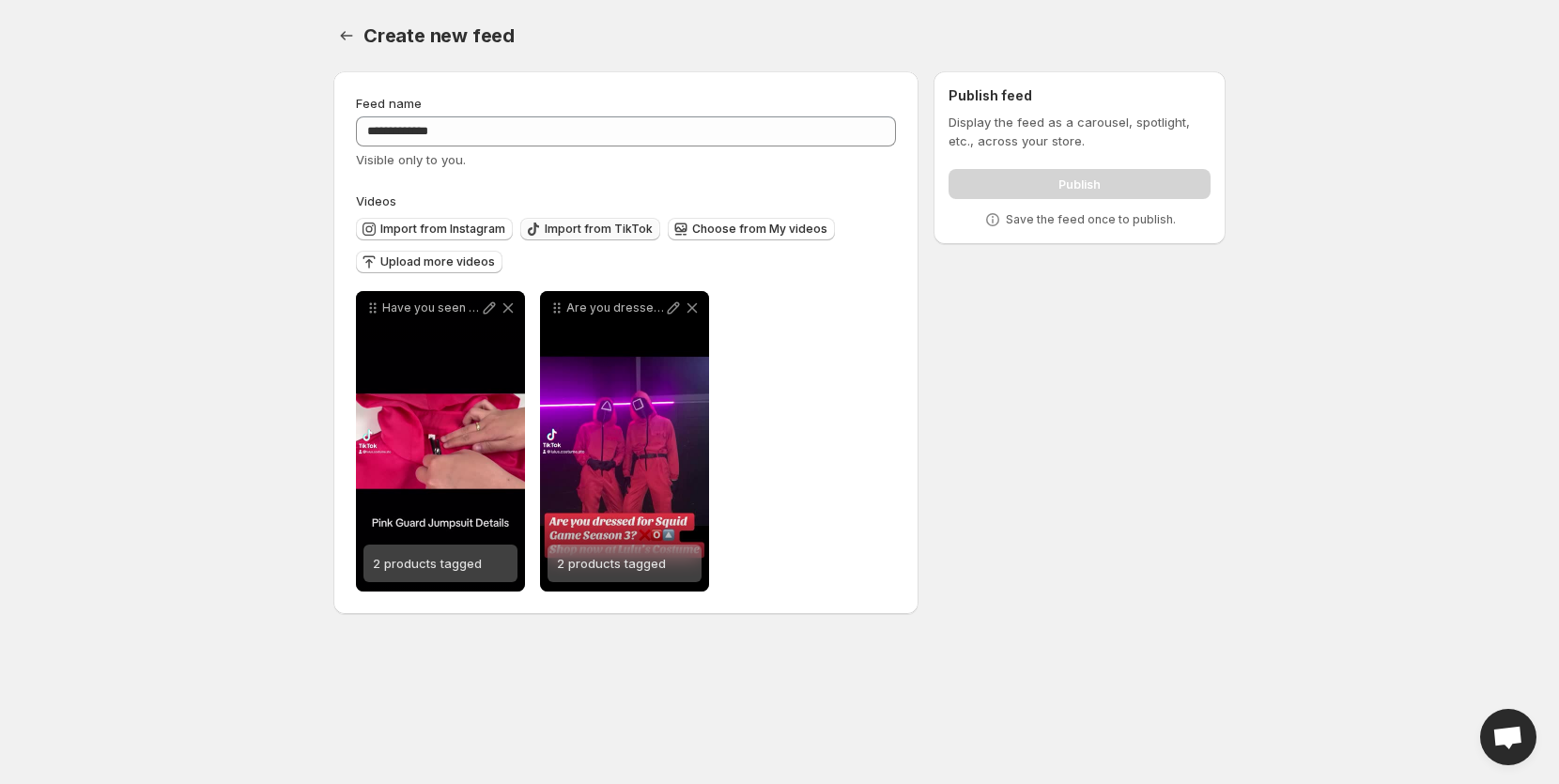
click at [590, 226] on span "Import from TikTok" at bounding box center [598, 229] width 108 height 15
click at [564, 214] on div "Import from Instagram Import from TikTok Choose from My videos Upload more vide…" at bounding box center [621, 243] width 548 height 66
click at [573, 224] on span "Import from TikTok" at bounding box center [598, 229] width 108 height 15
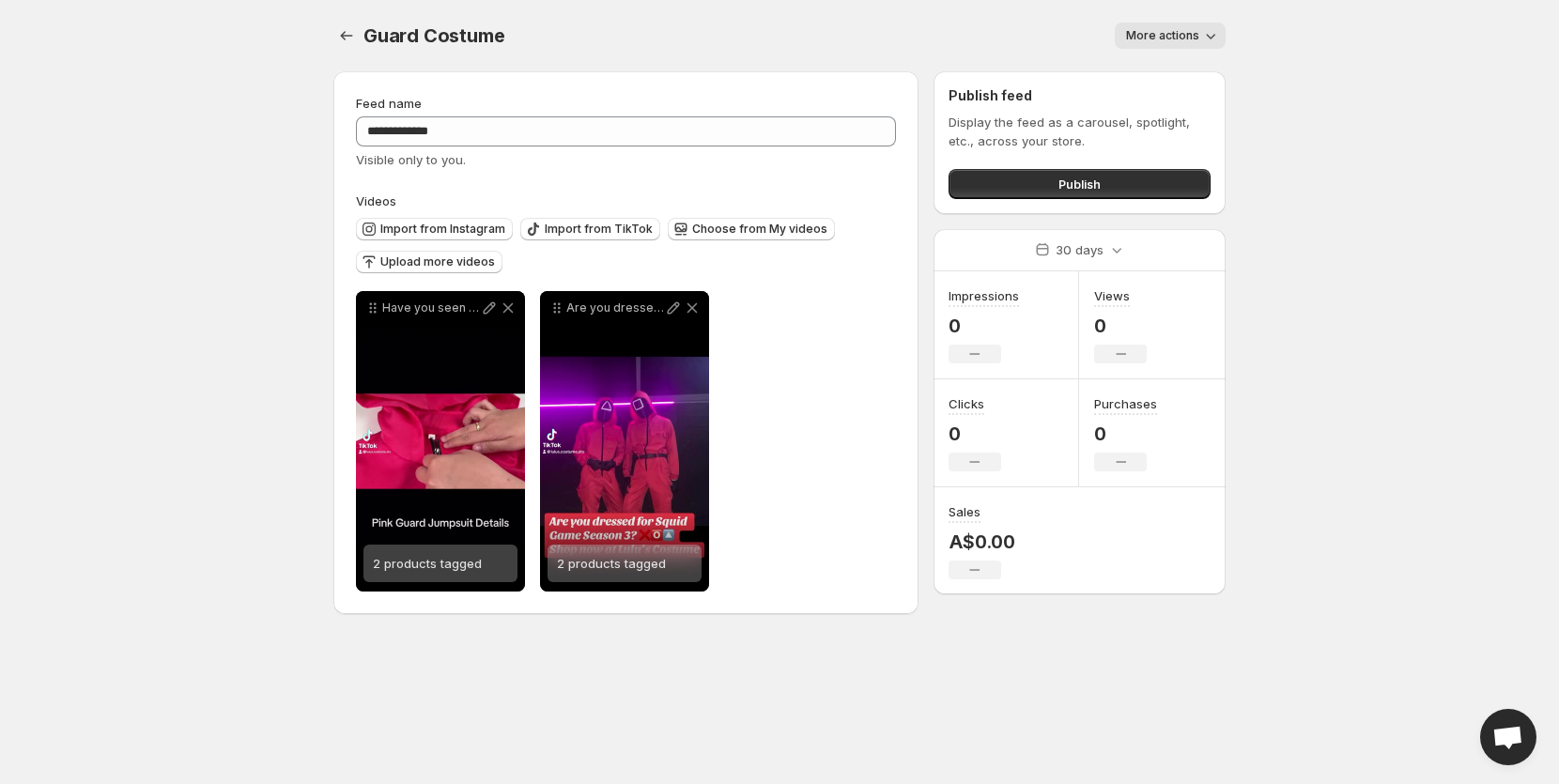
click at [1038, 141] on p "Display the feed as a carousel, spotlight, etc., across your store." at bounding box center [1079, 131] width 262 height 38
click at [1042, 193] on button "Publish" at bounding box center [1079, 183] width 262 height 30
click at [344, 45] on icon "Settings" at bounding box center [346, 35] width 18 height 18
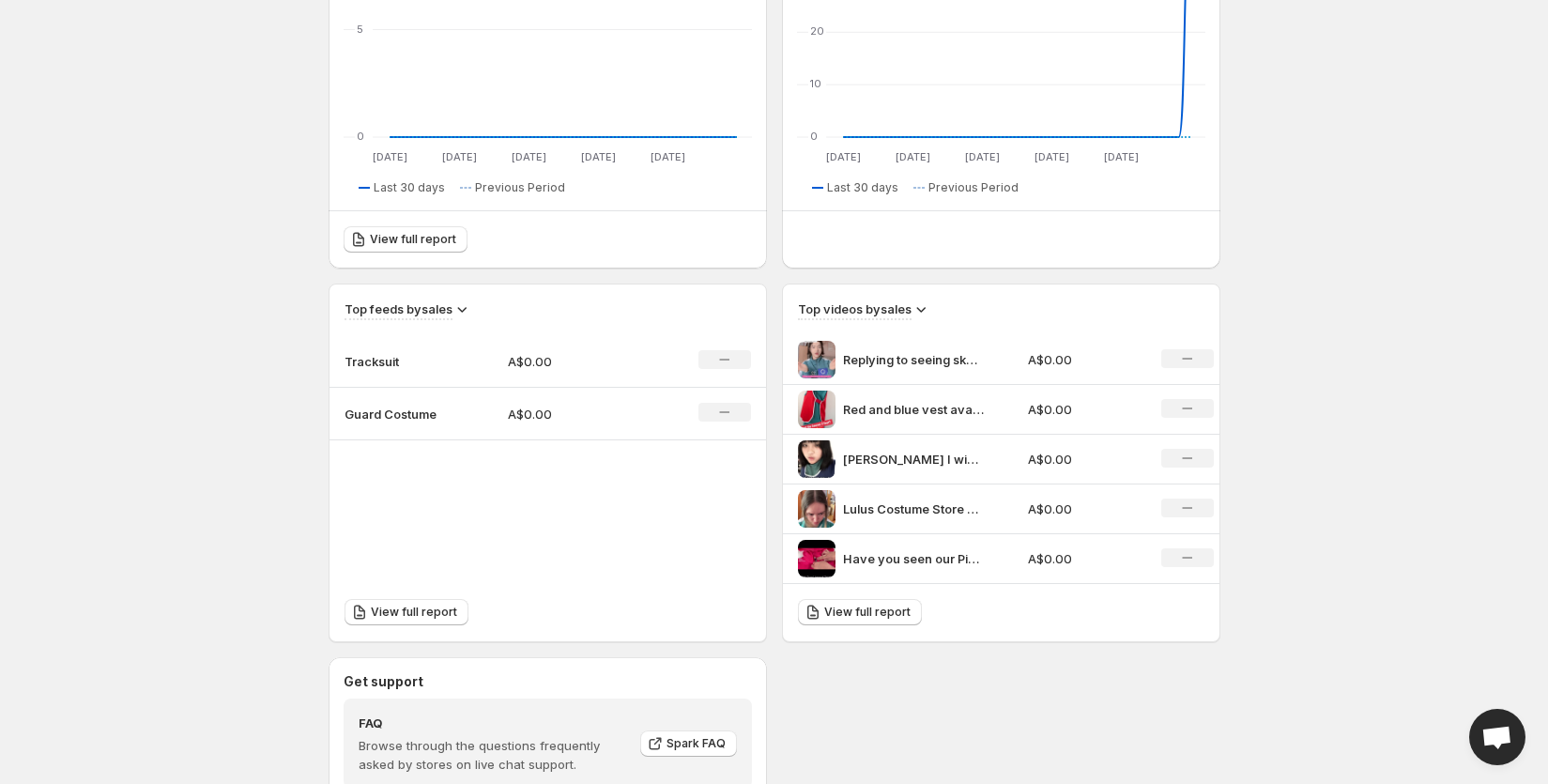
scroll to position [445, 0]
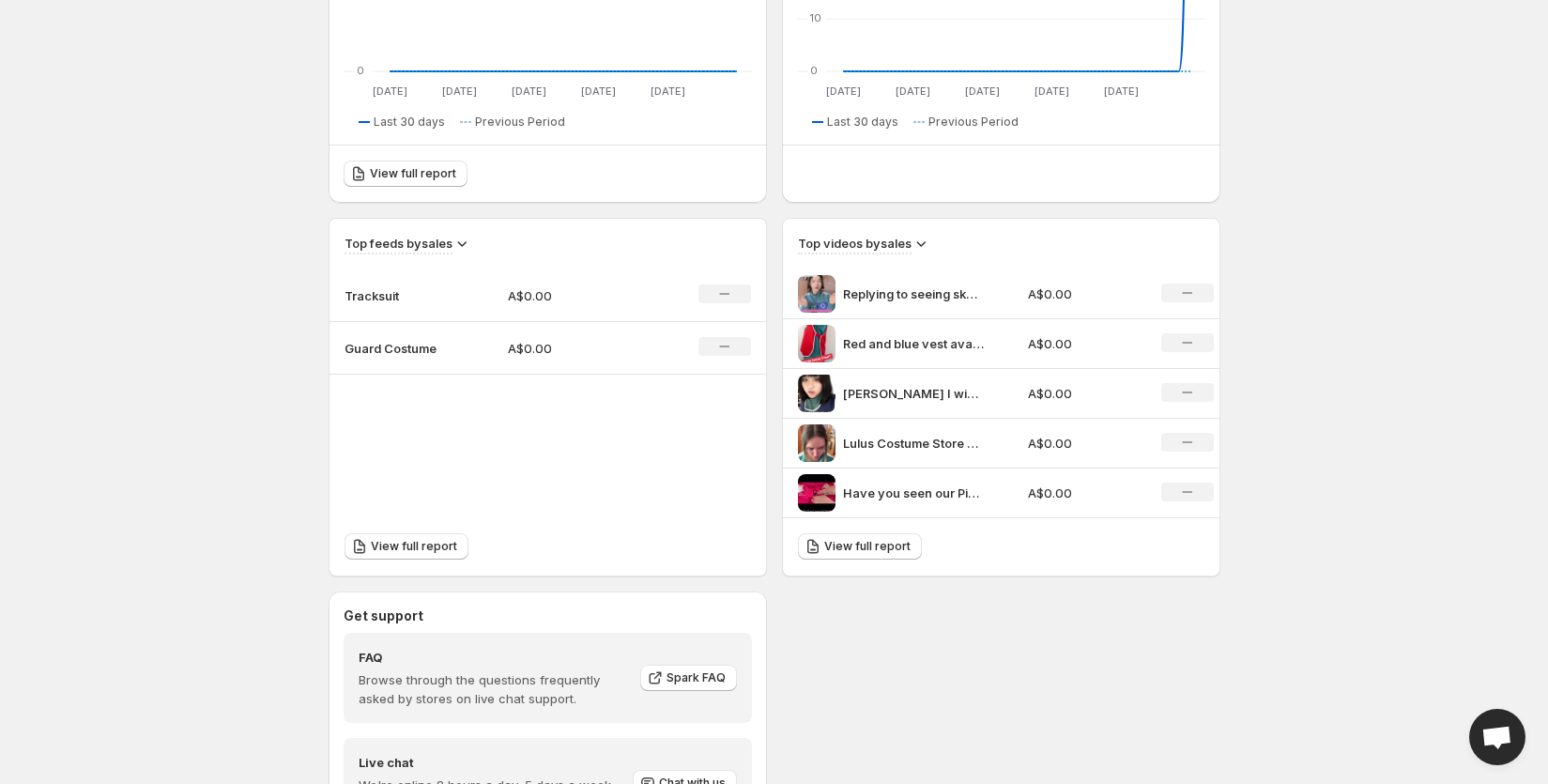
click at [408, 299] on p "Tracksuit" at bounding box center [391, 295] width 94 height 18
click at [376, 297] on p "Tracksuit" at bounding box center [391, 295] width 94 height 18
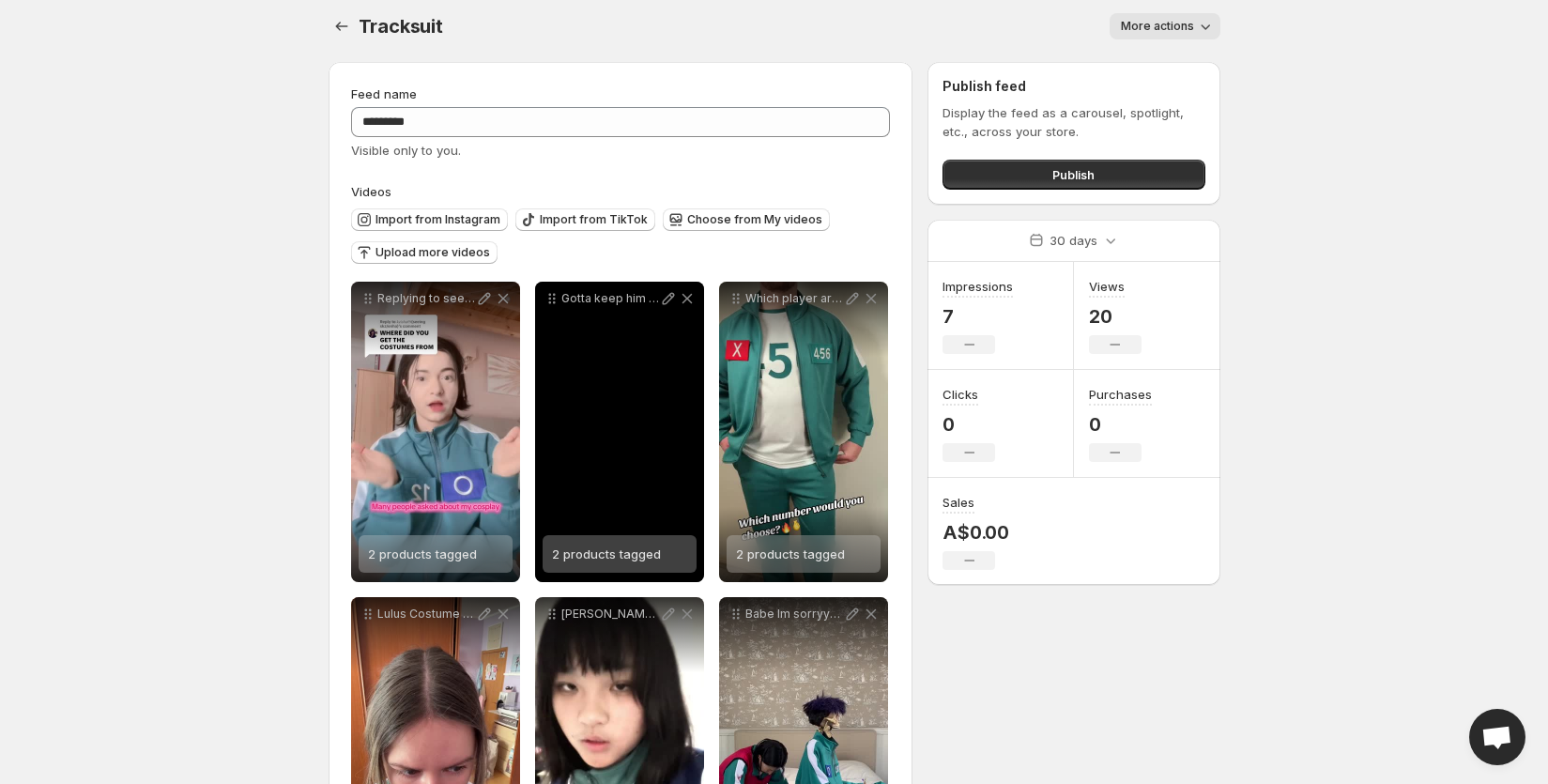
scroll to position [22, 0]
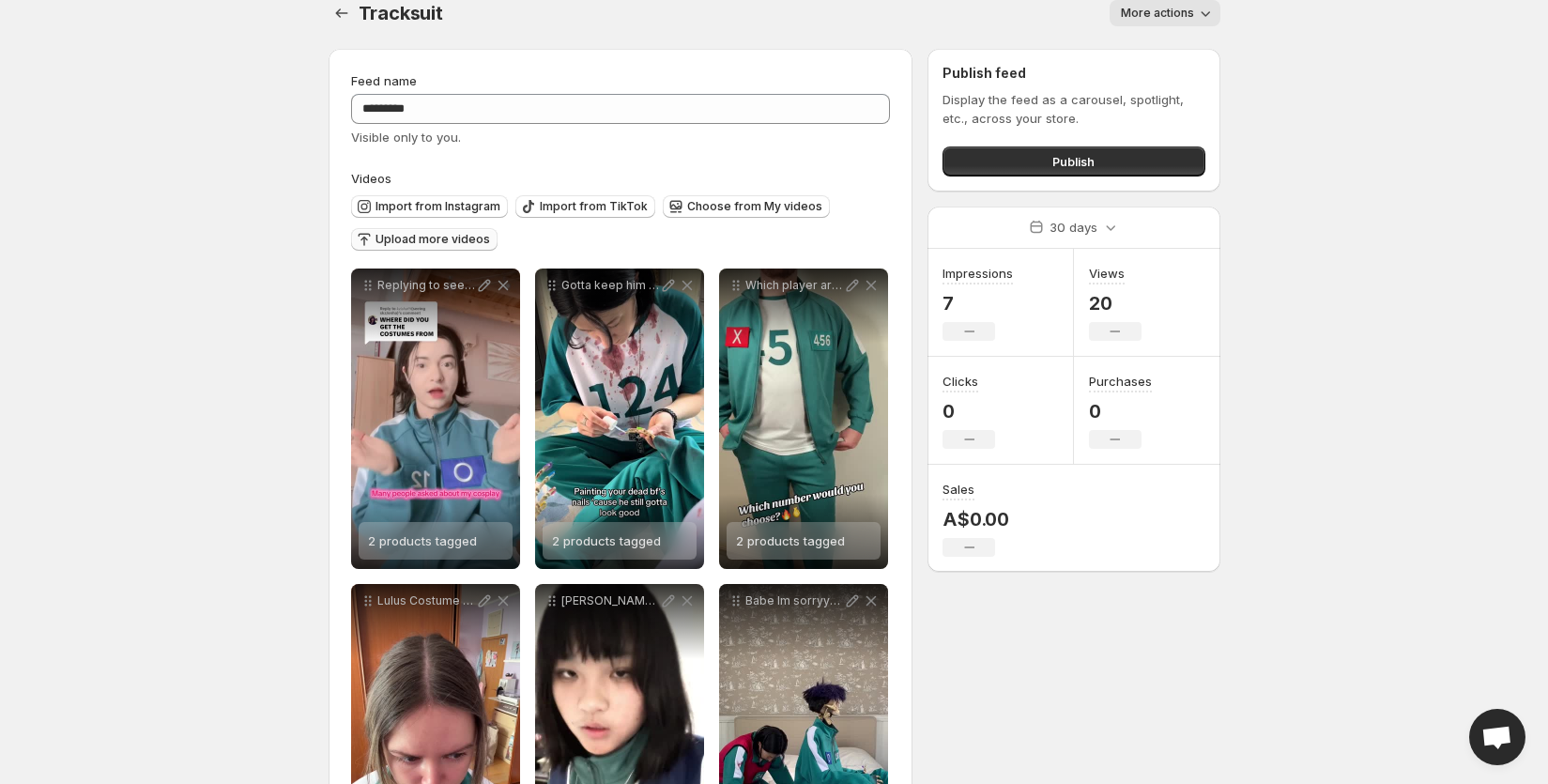
click at [460, 235] on span "Upload more videos" at bounding box center [432, 238] width 114 height 15
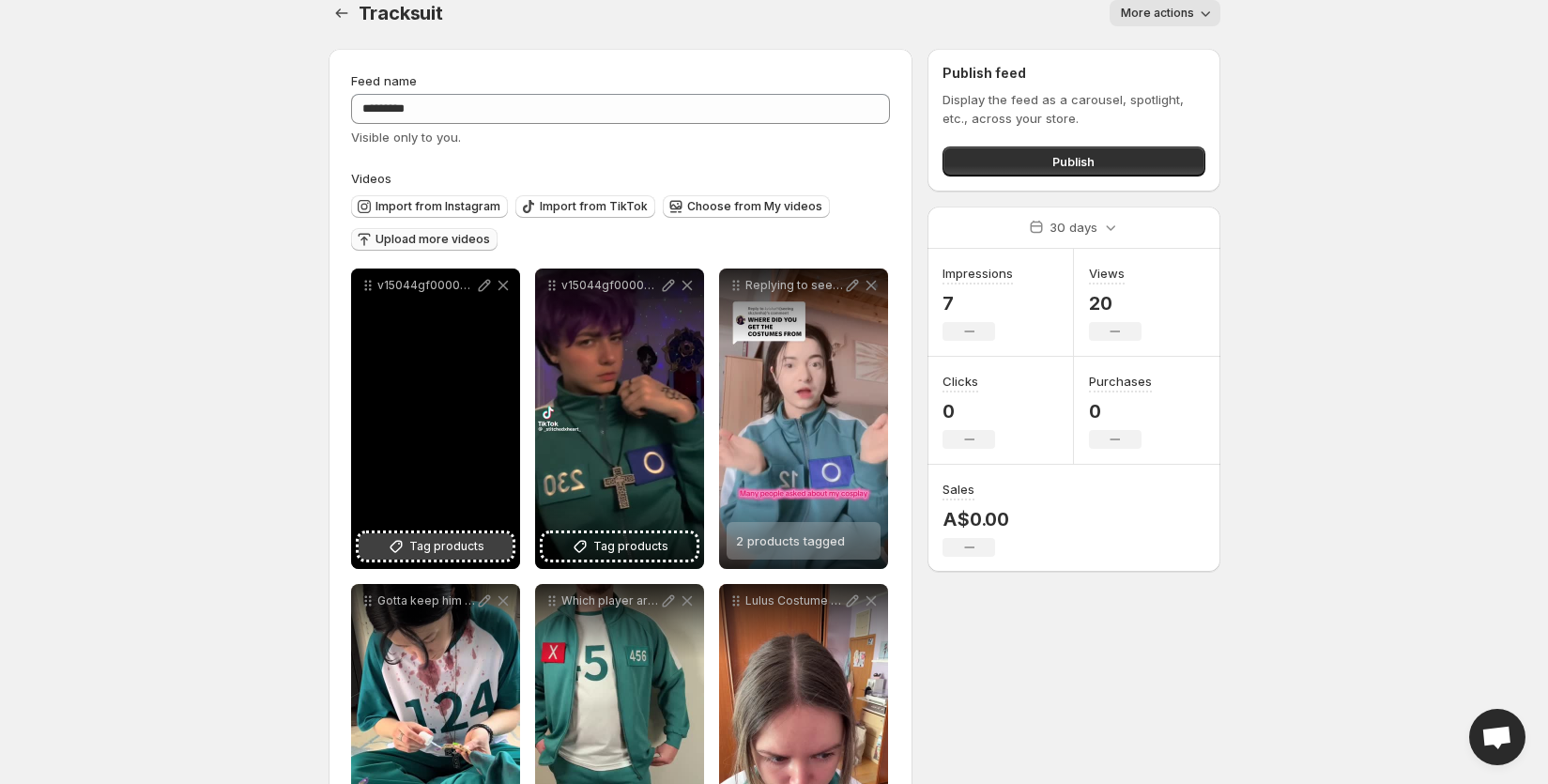
click at [466, 535] on button "Tag products" at bounding box center [435, 546] width 154 height 26
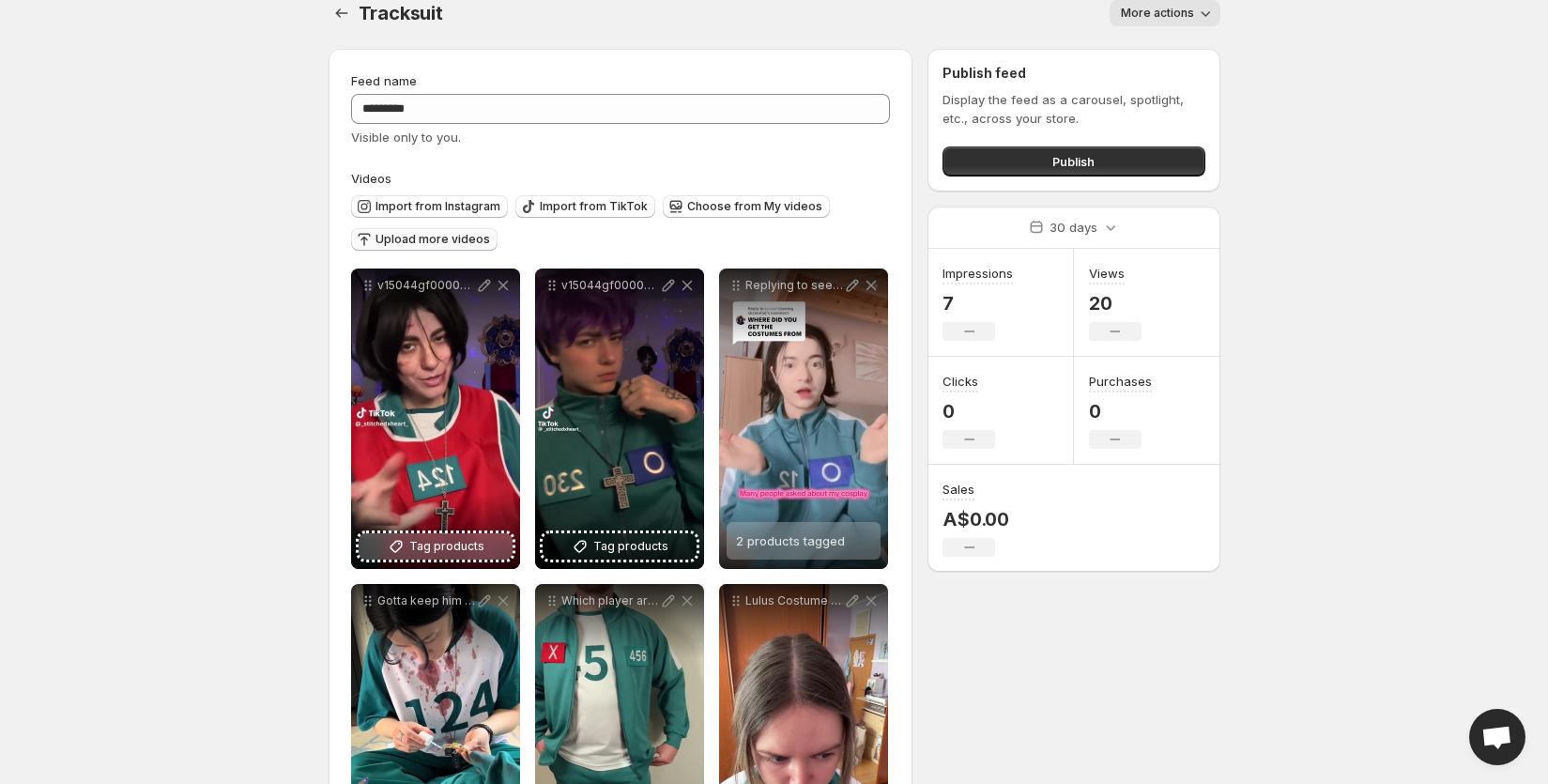
click at [666, 552] on span "Tag products" at bounding box center [630, 546] width 75 height 18
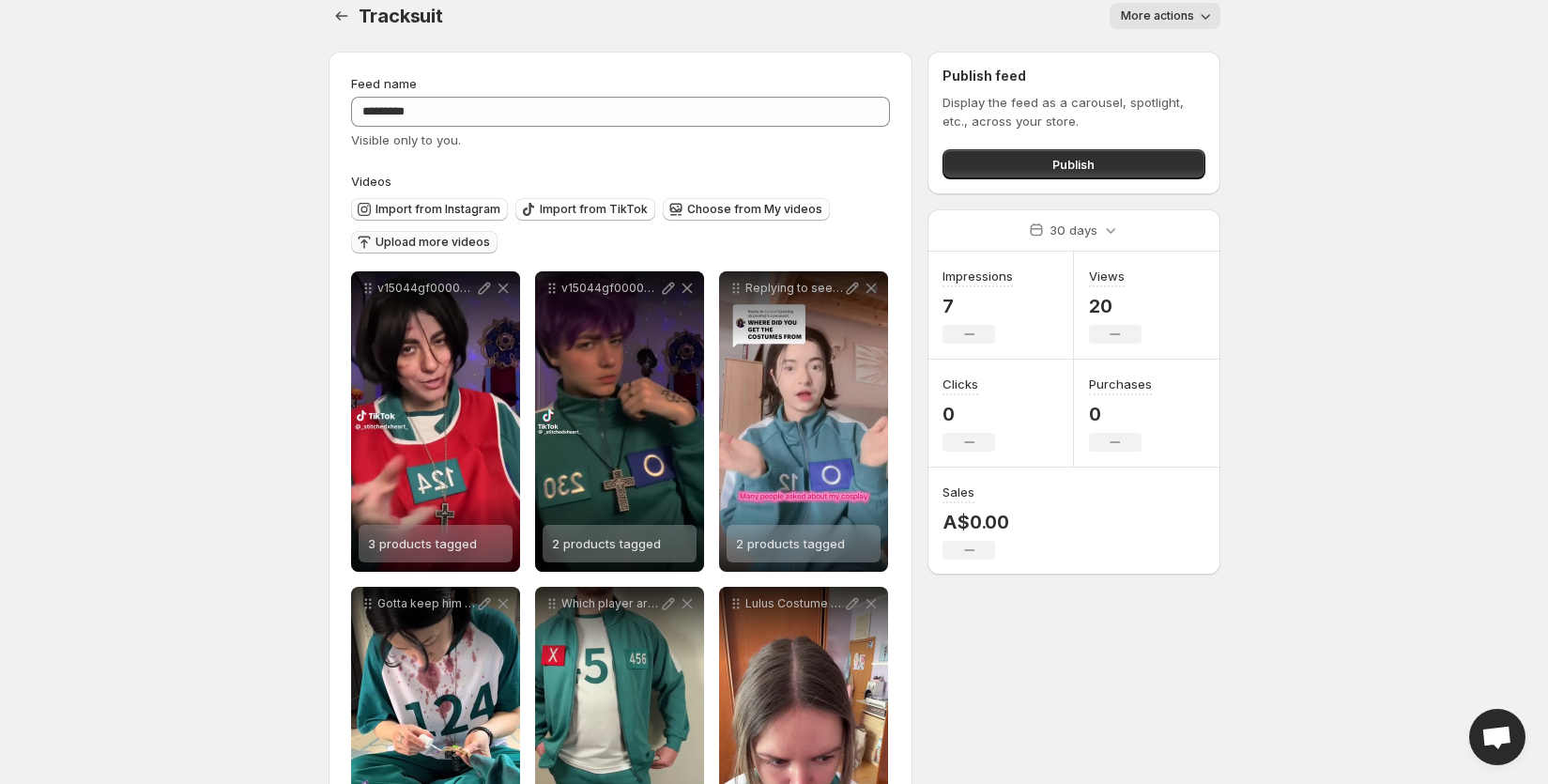
scroll to position [18, 0]
click at [460, 239] on span "Upload more videos" at bounding box center [432, 242] width 114 height 15
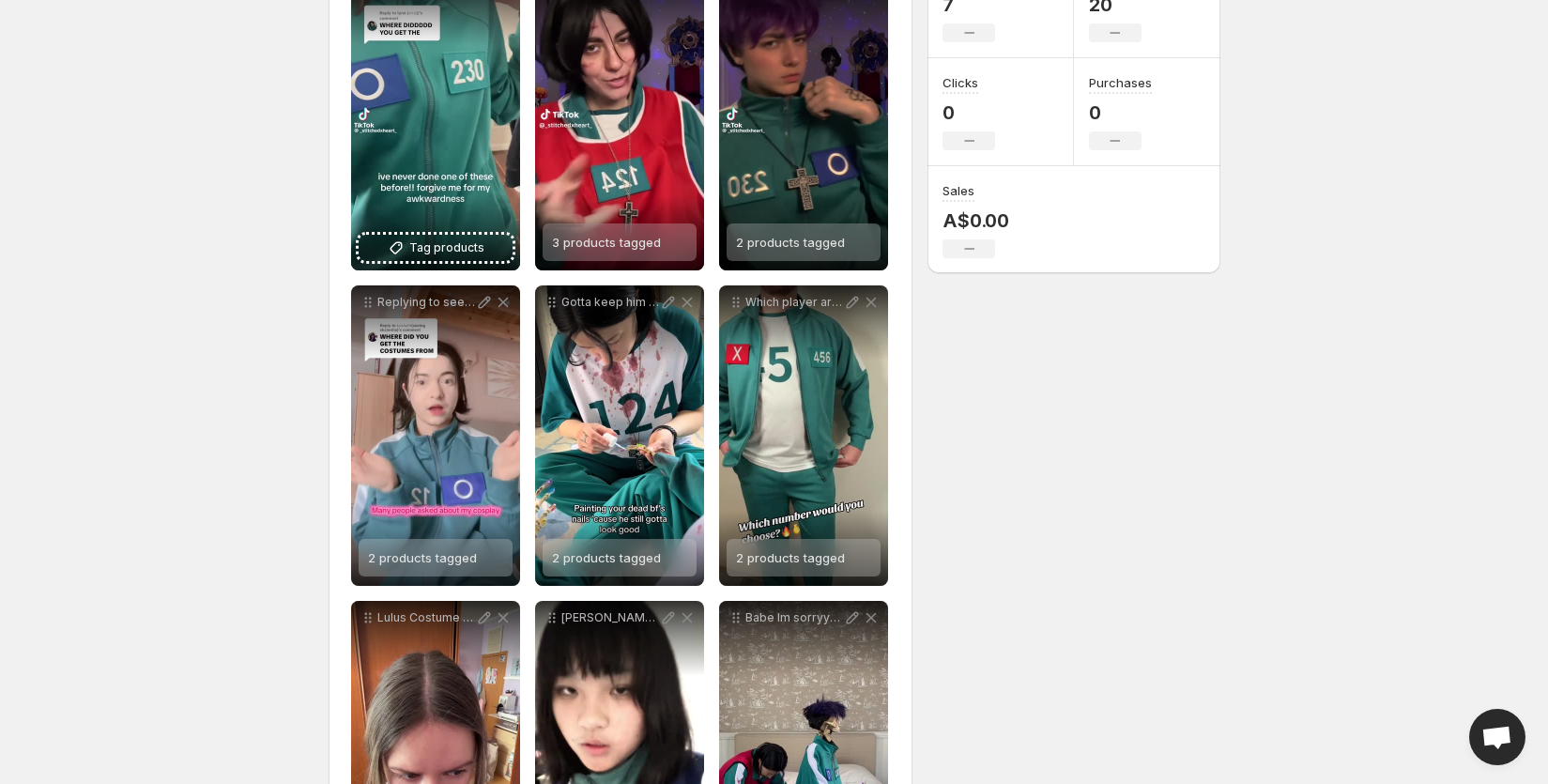
scroll to position [77, 0]
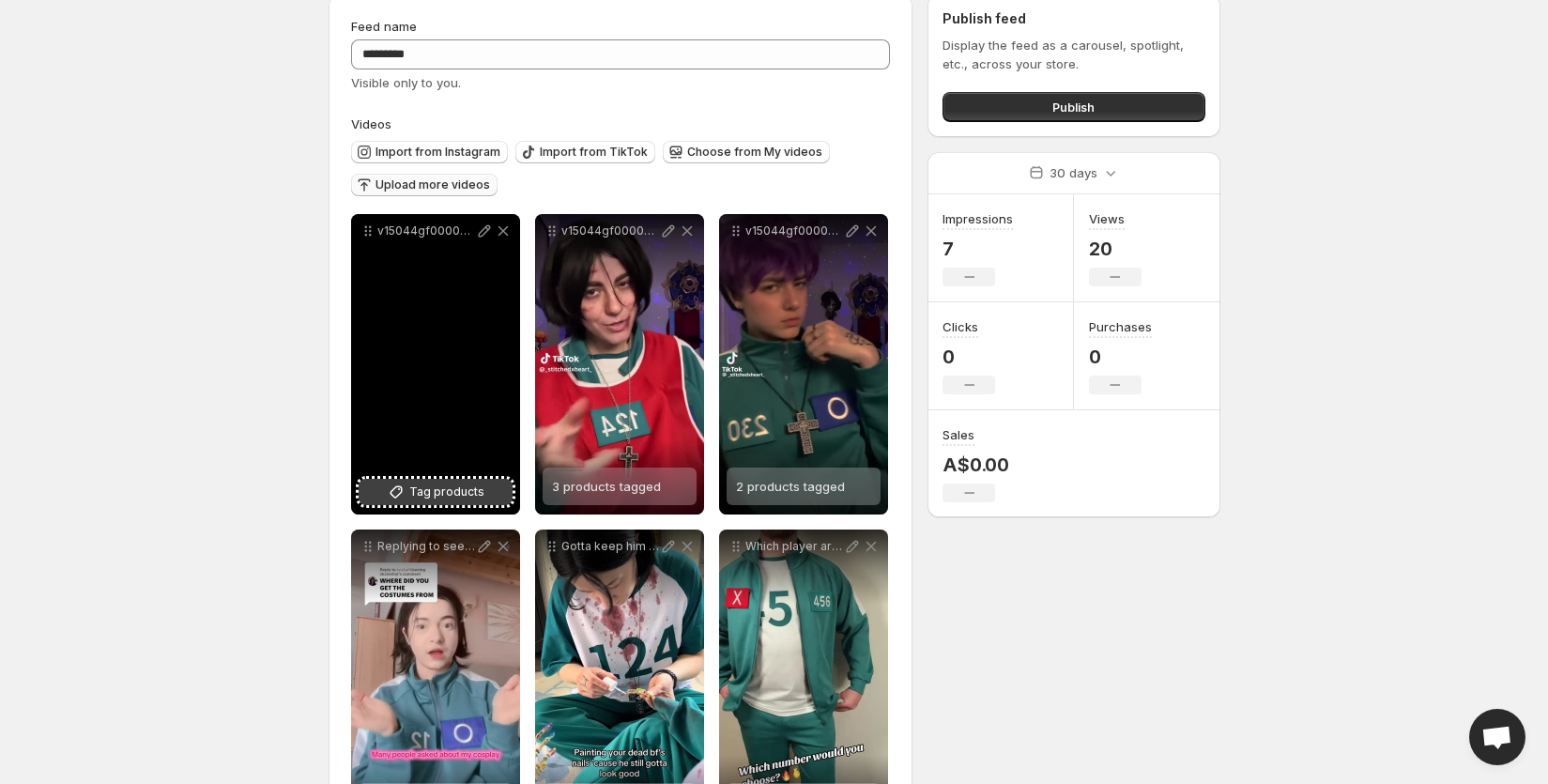
click at [477, 493] on span "Tag products" at bounding box center [446, 491] width 75 height 18
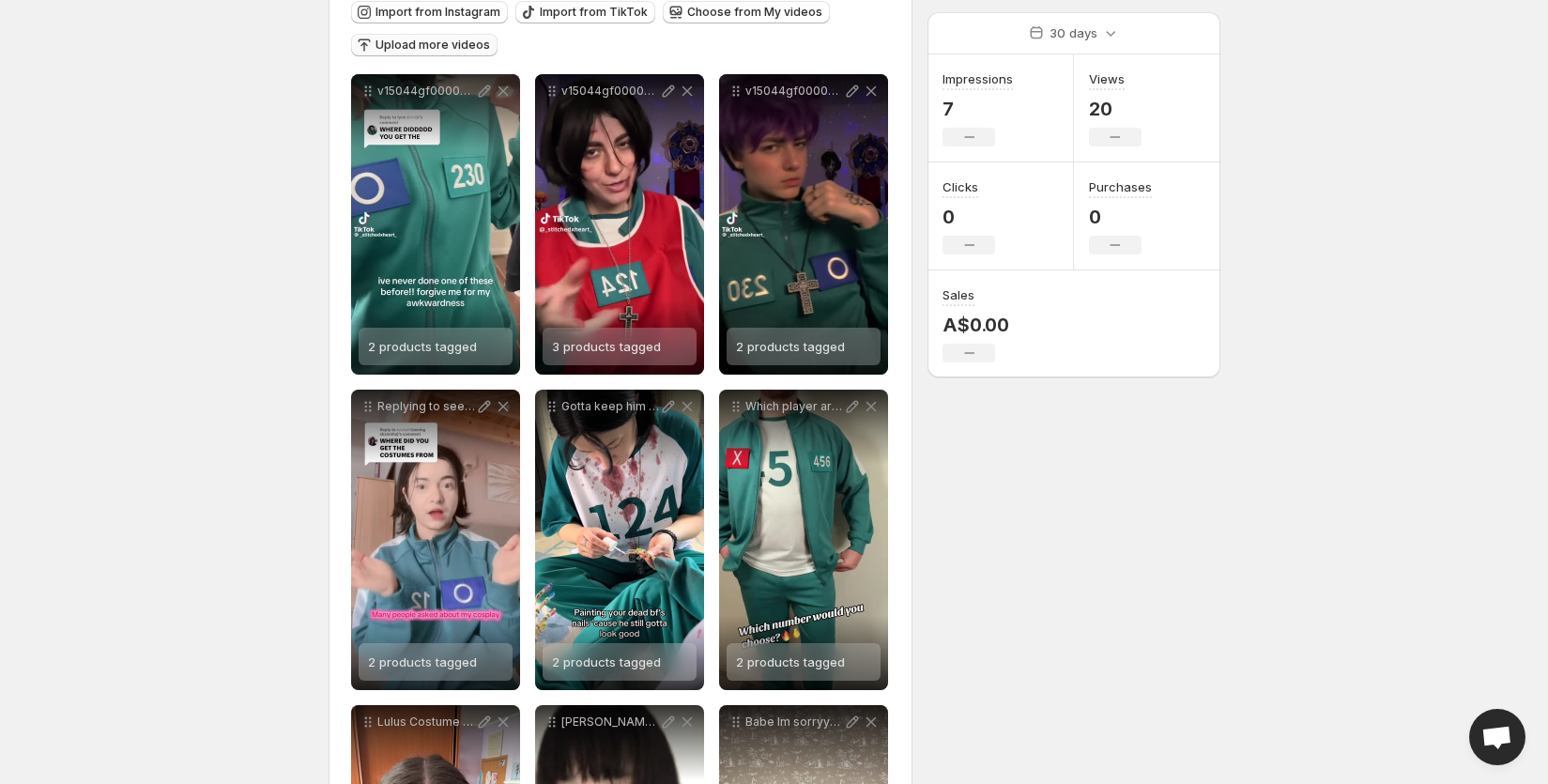
scroll to position [229, 0]
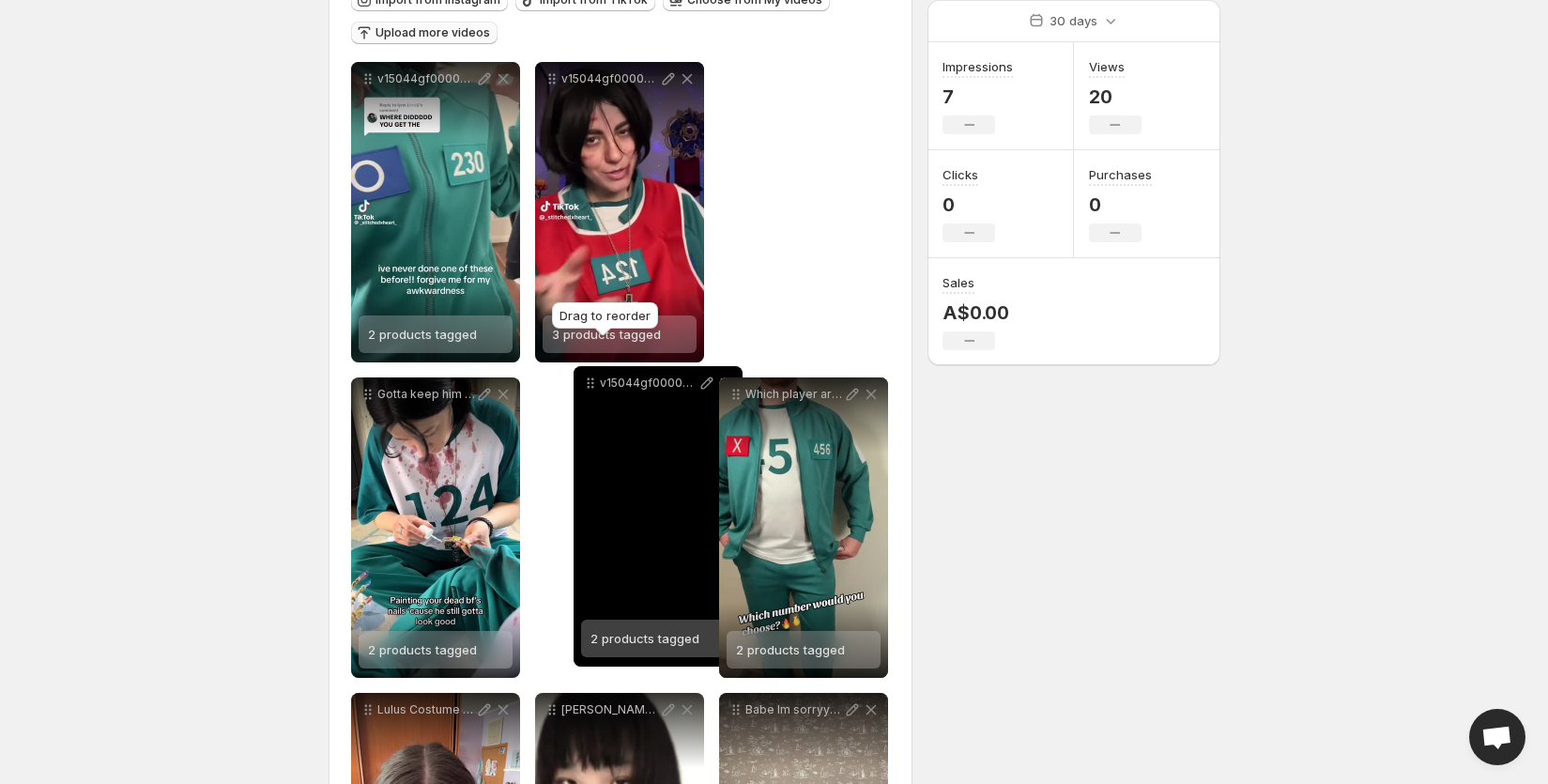
drag, startPoint x: 737, startPoint y: 81, endPoint x: 590, endPoint y: 387, distance: 339.5
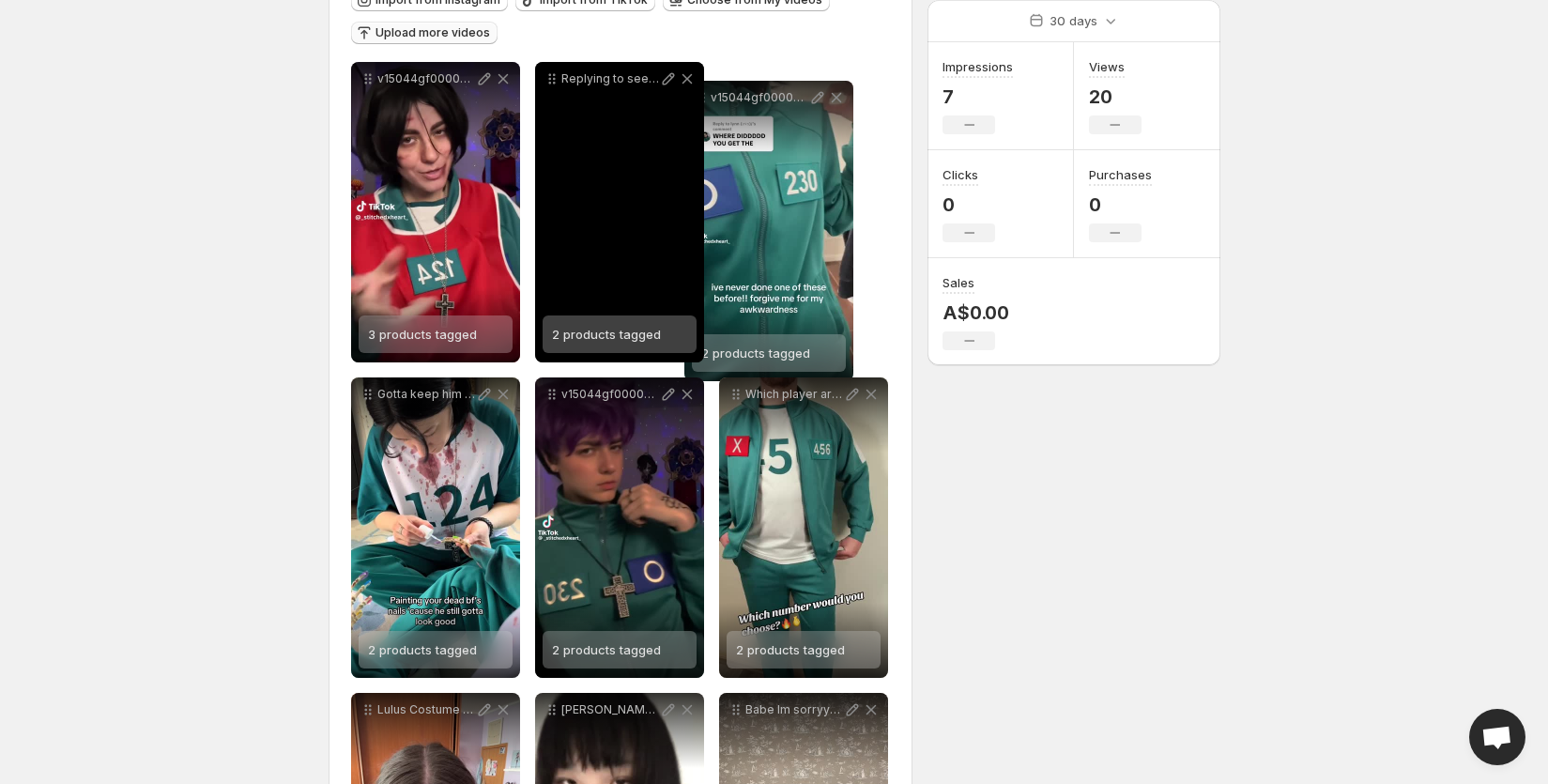
drag, startPoint x: 366, startPoint y: 78, endPoint x: 699, endPoint y: 97, distance: 333.5
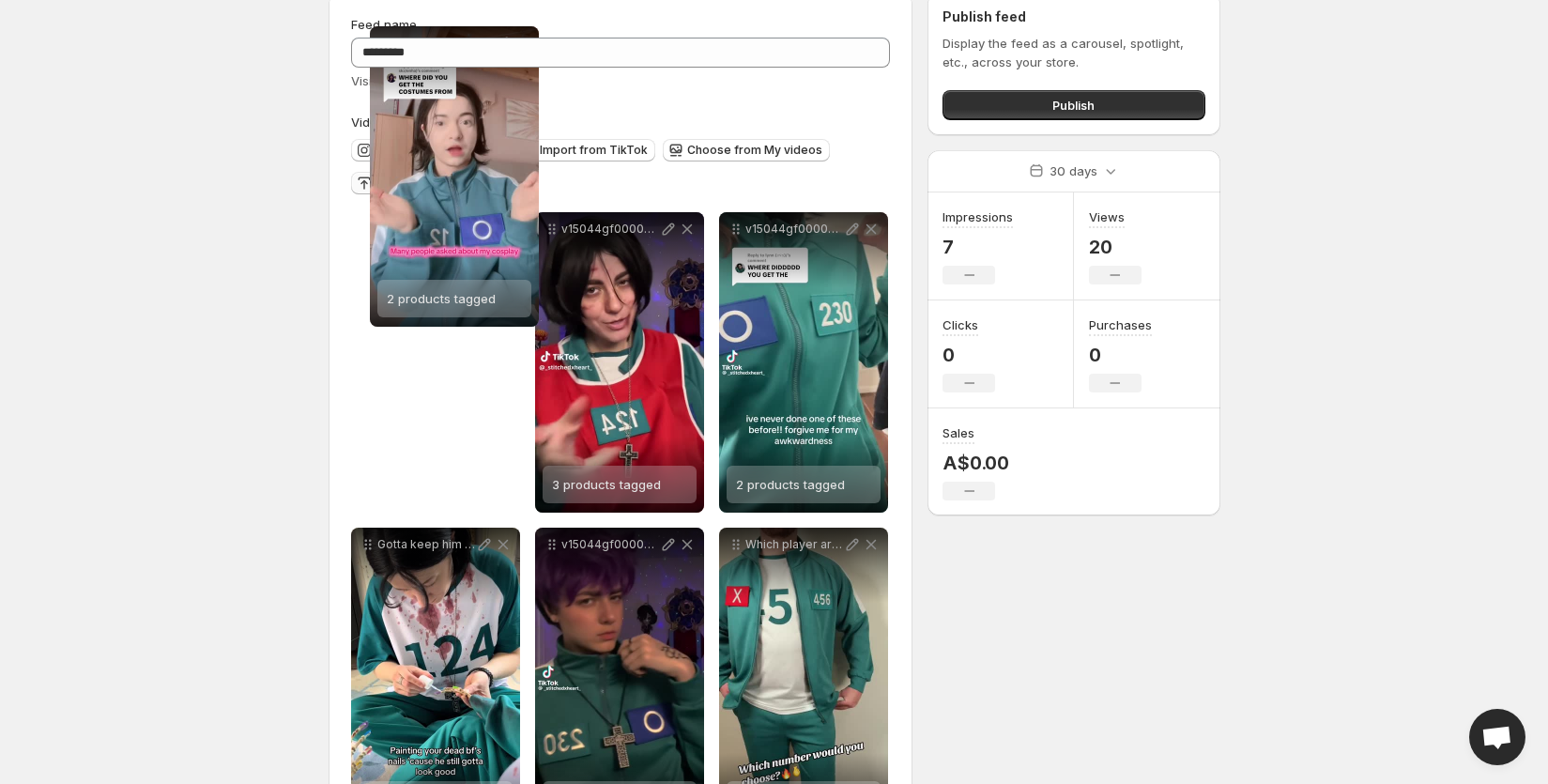
scroll to position [0, 0]
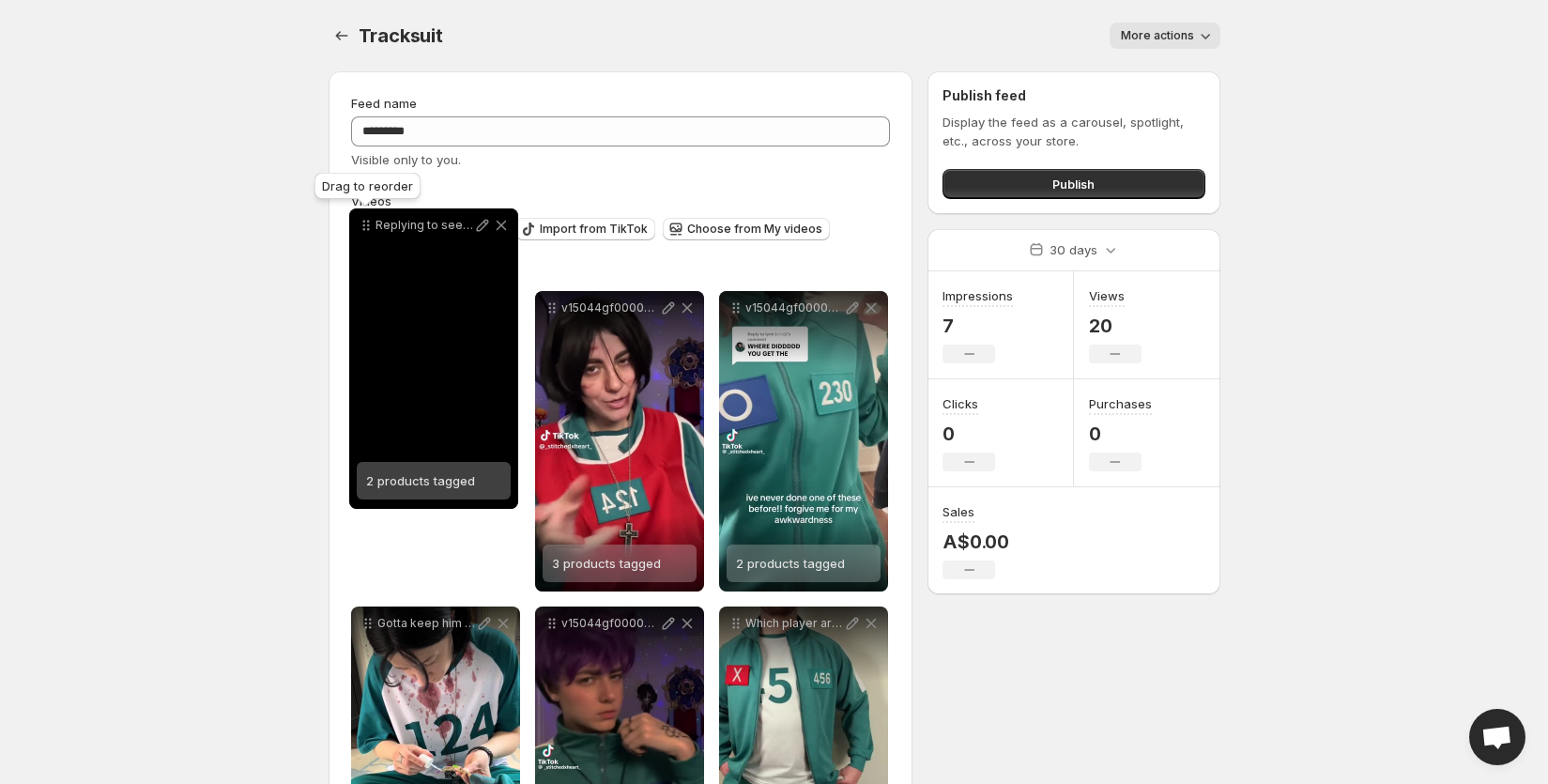
drag, startPoint x: 553, startPoint y: 79, endPoint x: 379, endPoint y: 276, distance: 262.8
click at [375, 235] on icon at bounding box center [365, 225] width 18 height 18
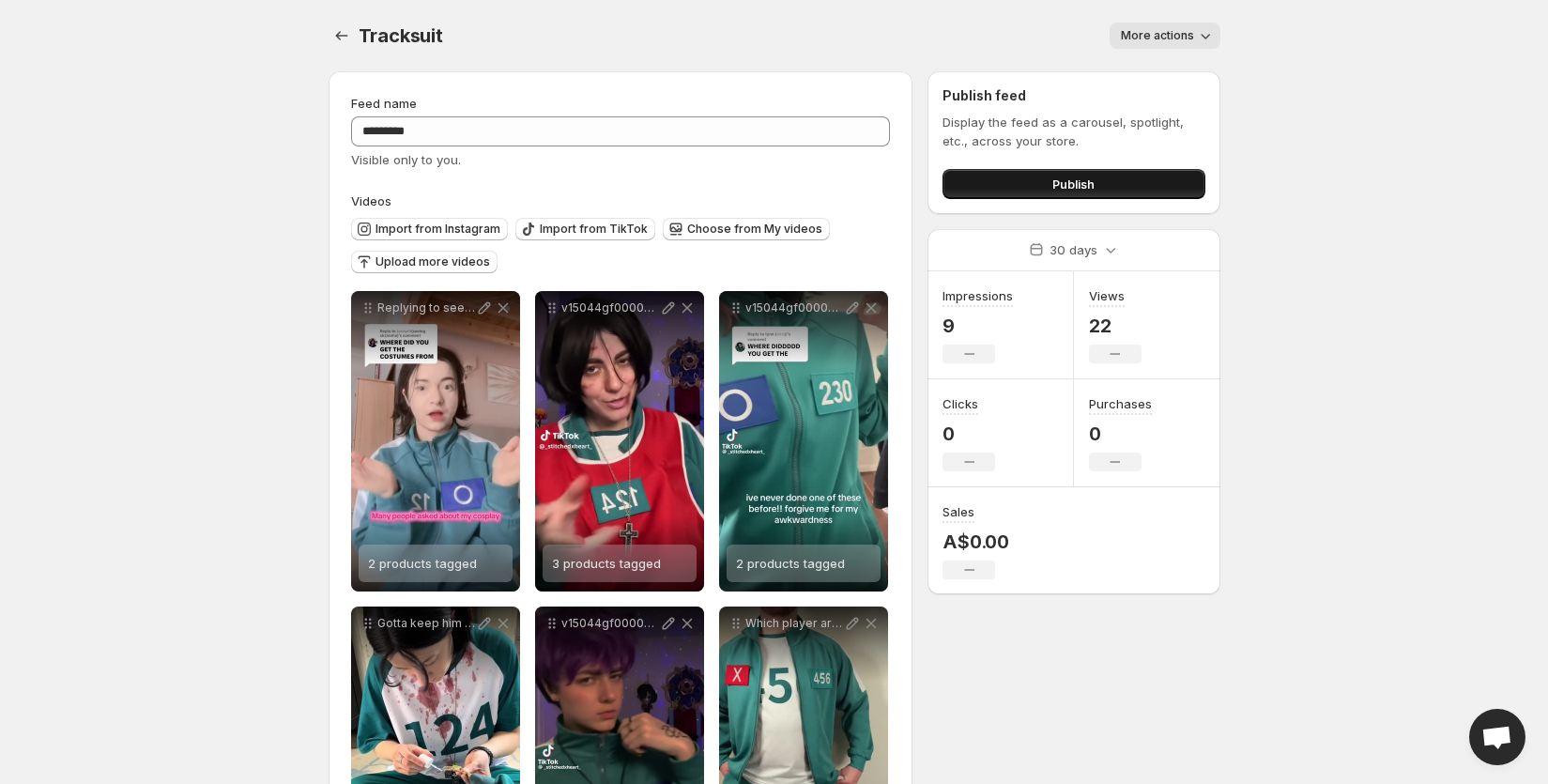
click at [1074, 181] on span "Publish" at bounding box center [1074, 183] width 43 height 18
click at [292, 154] on body "**********" at bounding box center [774, 392] width 1548 height 784
